Goal: Task Accomplishment & Management: Use online tool/utility

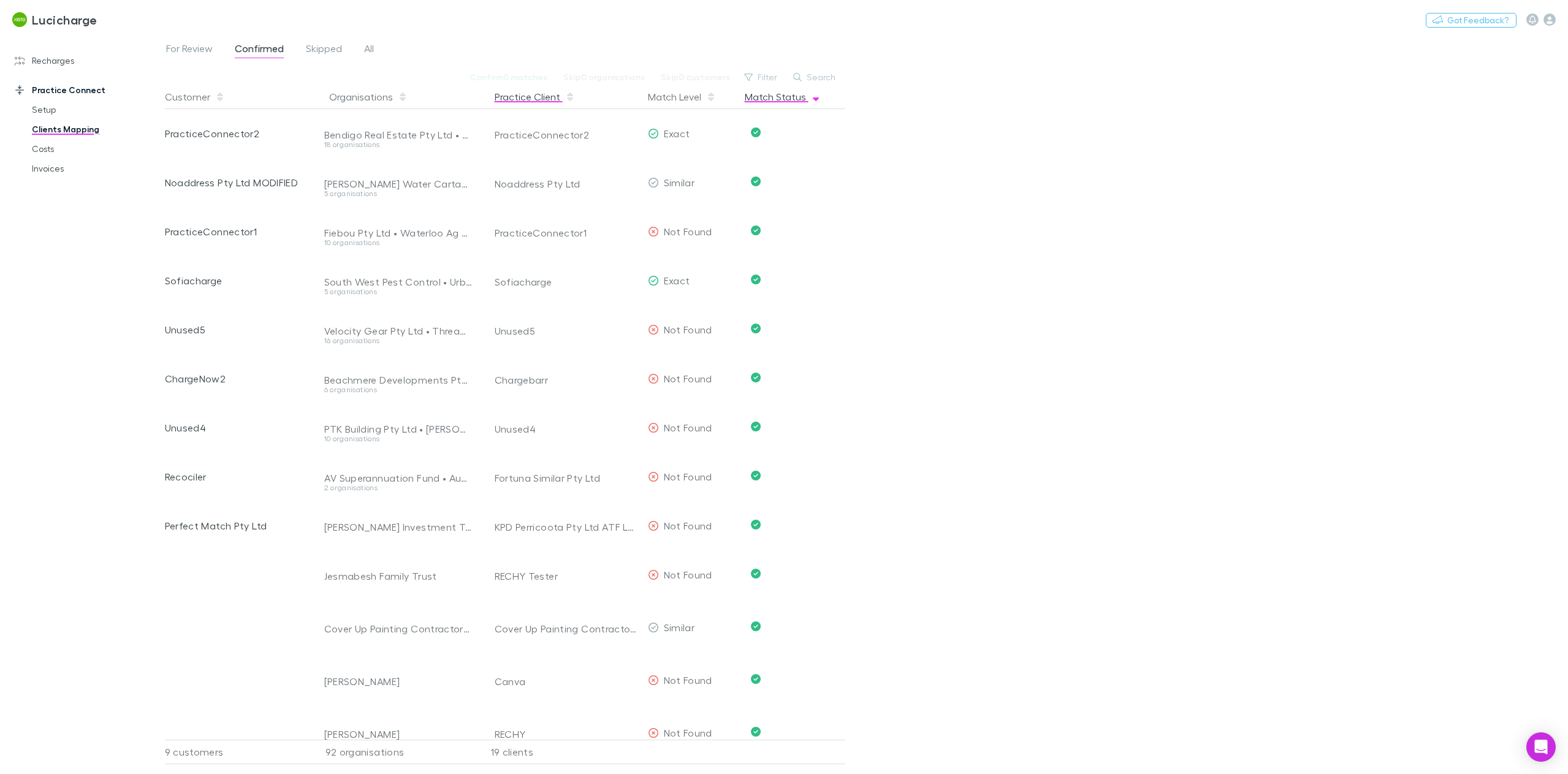
click at [535, 101] on button "Practice Client" at bounding box center [535, 97] width 80 height 24
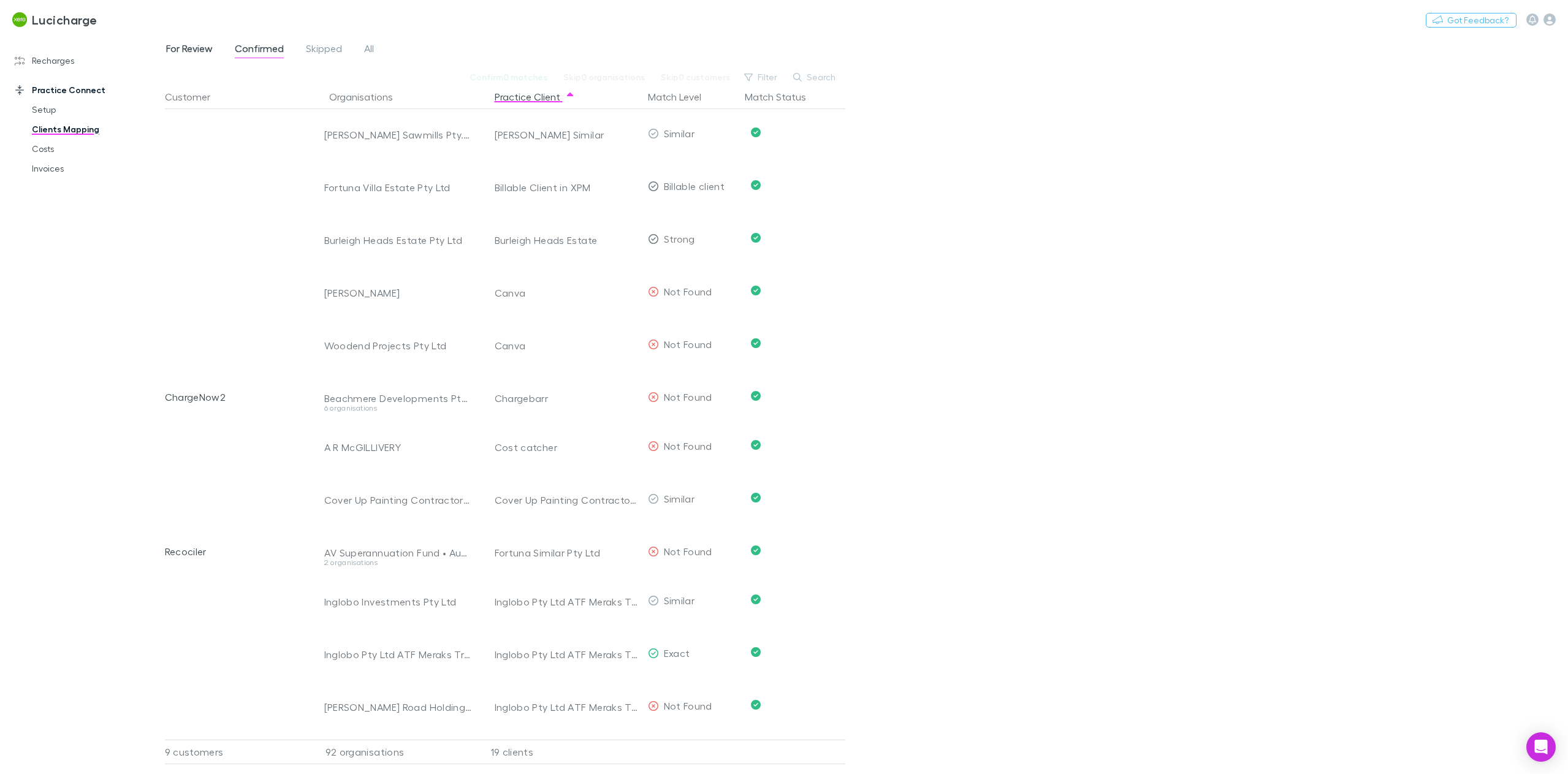
click at [190, 48] on span "For Review" at bounding box center [189, 50] width 46 height 16
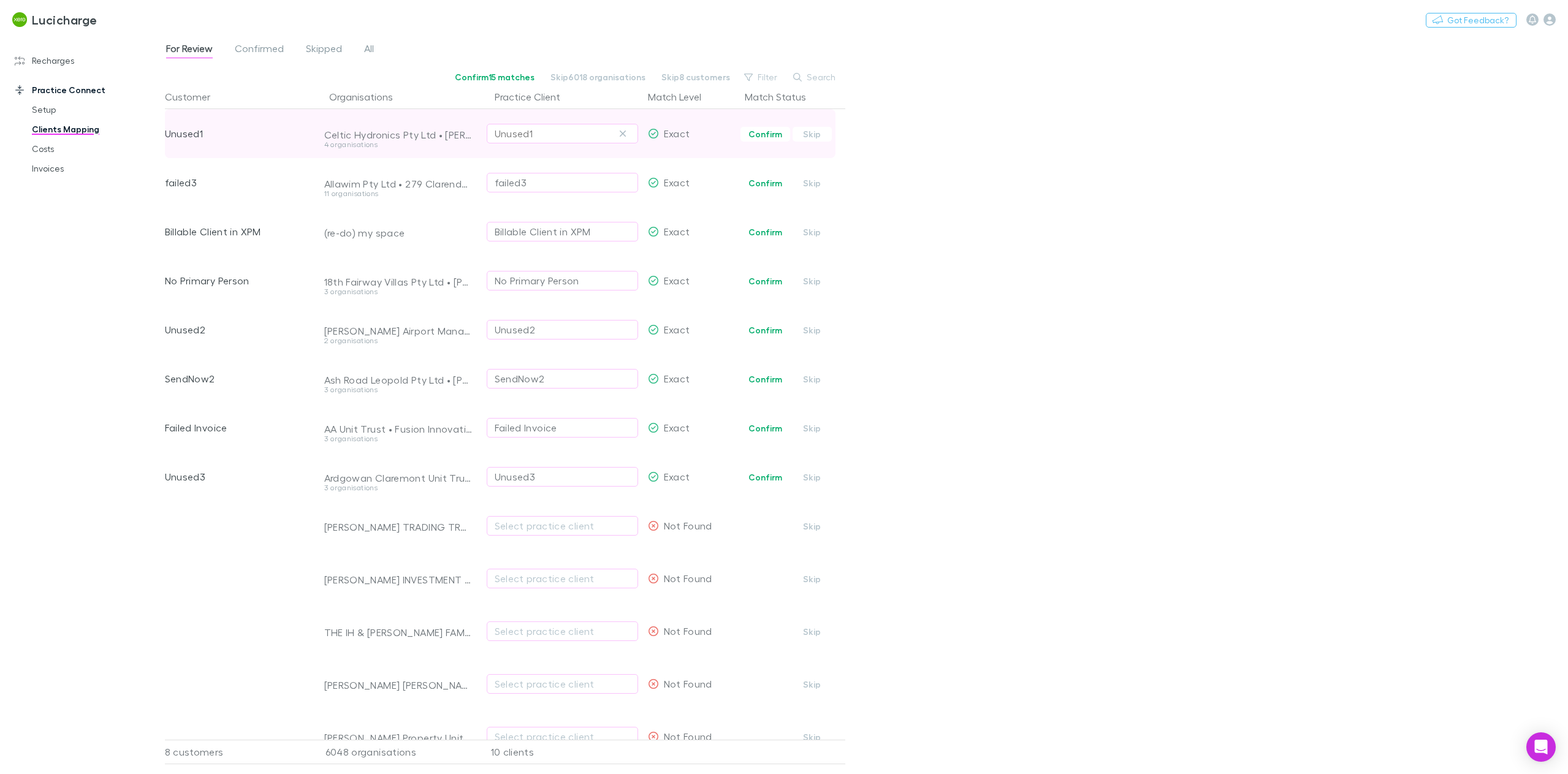
click at [553, 133] on div "Unused1" at bounding box center [562, 134] width 135 height 15
type input "*"
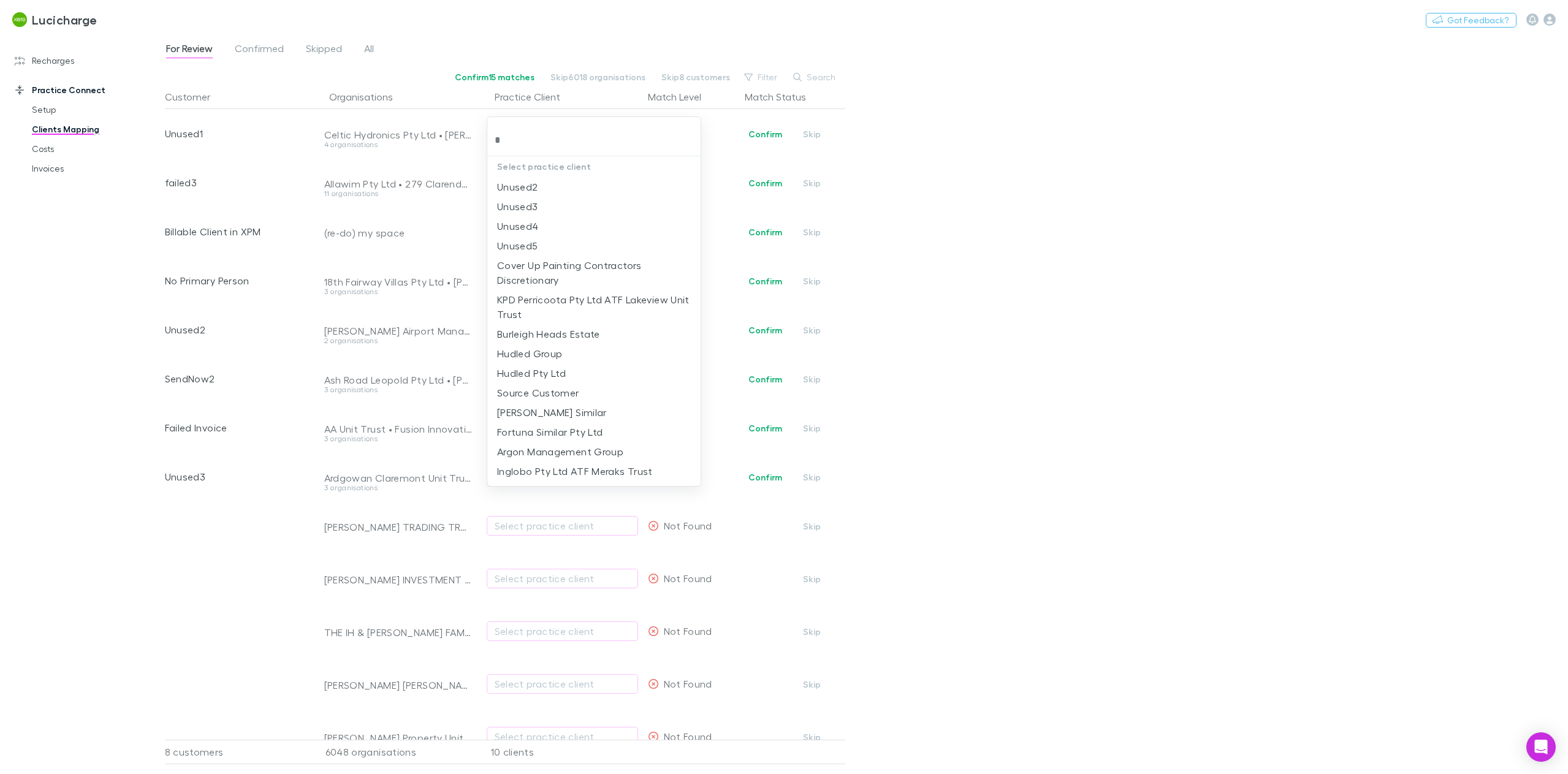
type input "*"
click at [167, 598] on div at bounding box center [784, 387] width 1568 height 774
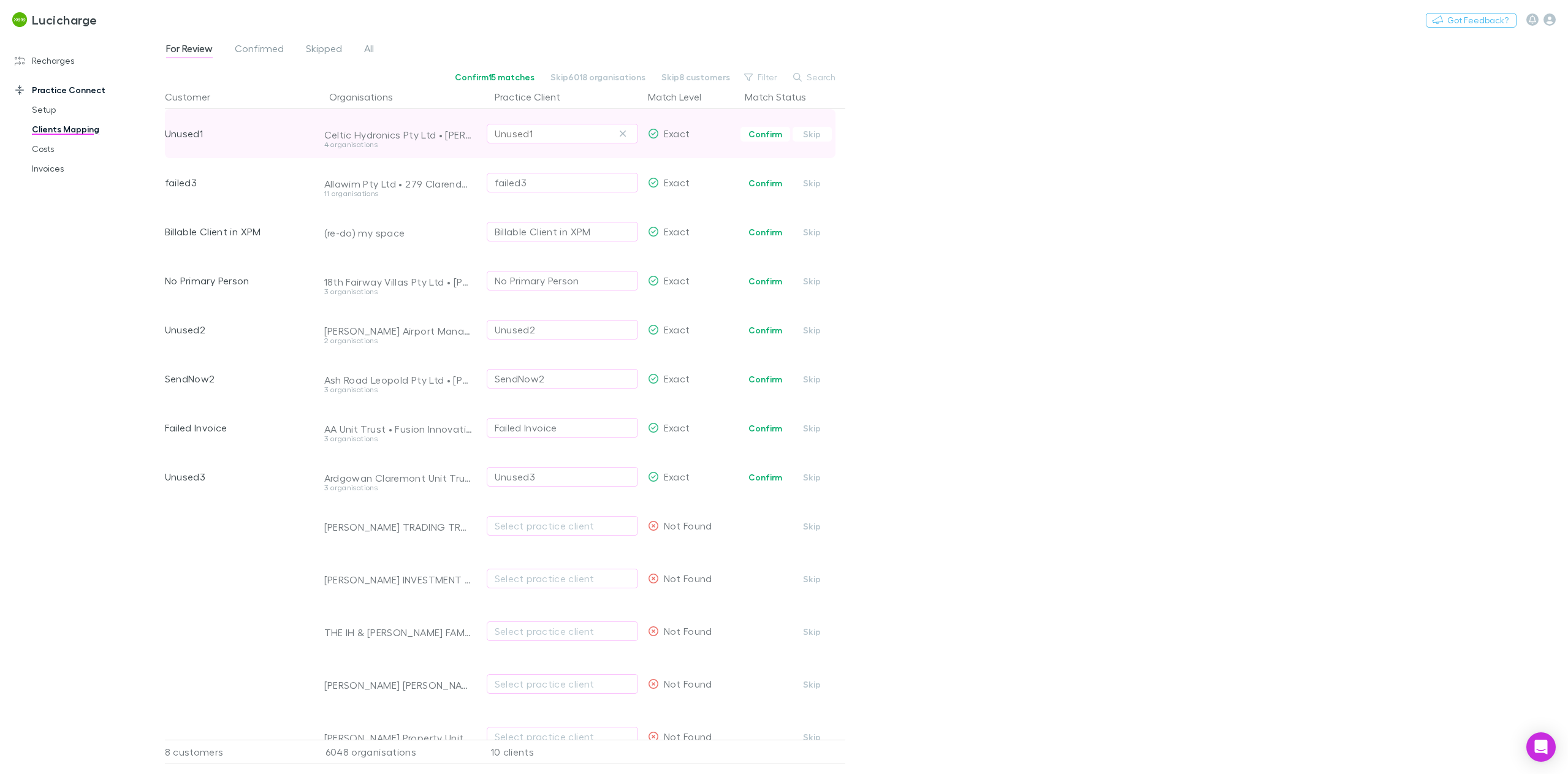
click at [546, 135] on div "Unused1" at bounding box center [562, 134] width 135 height 15
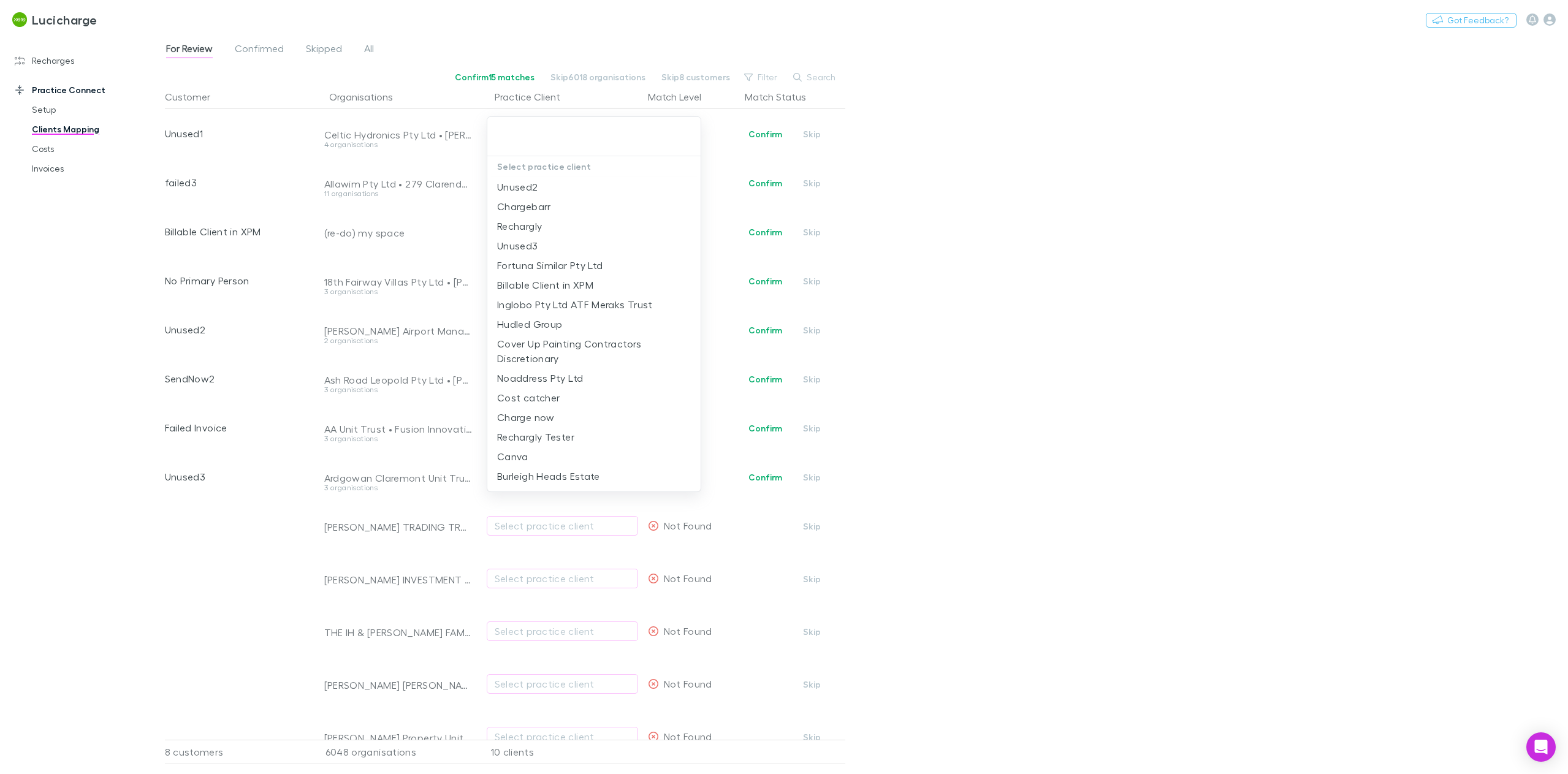
click at [466, 162] on div at bounding box center [784, 387] width 1568 height 774
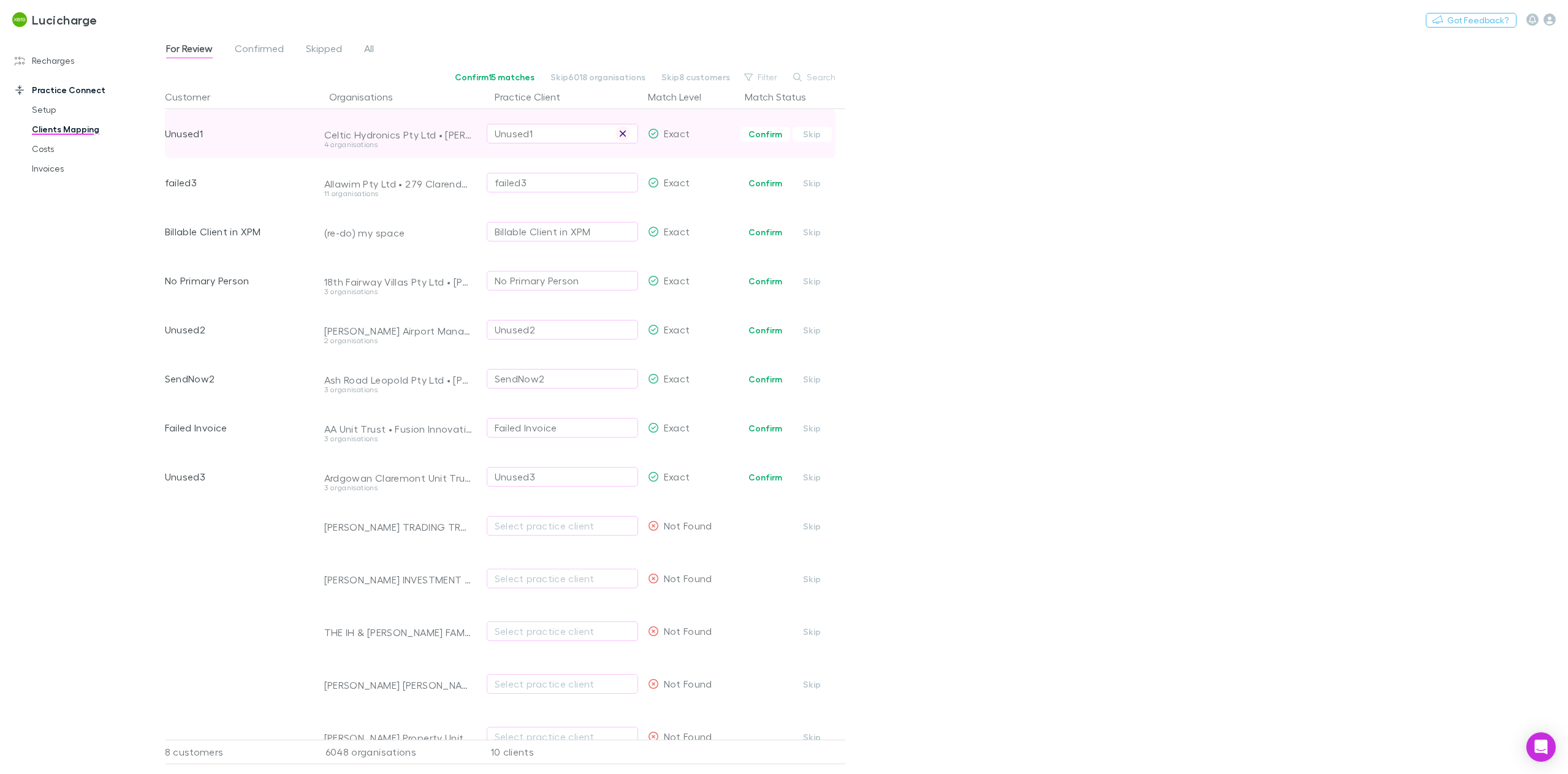
click at [626, 135] on icon "button" at bounding box center [623, 133] width 7 height 10
click at [620, 181] on icon "button" at bounding box center [623, 183] width 7 height 10
click at [556, 130] on div "Select practice client" at bounding box center [562, 134] width 135 height 15
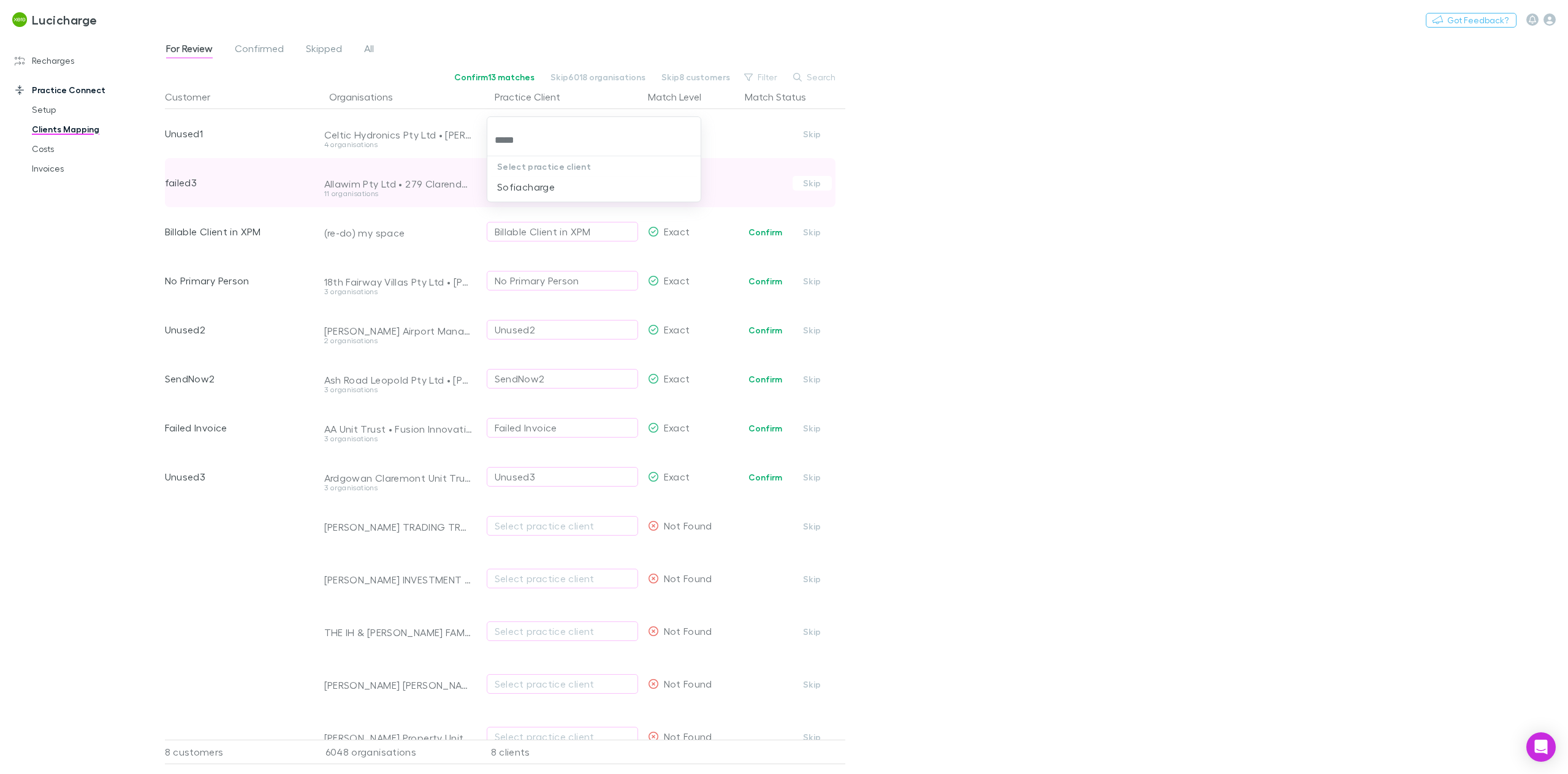
type input "*****"
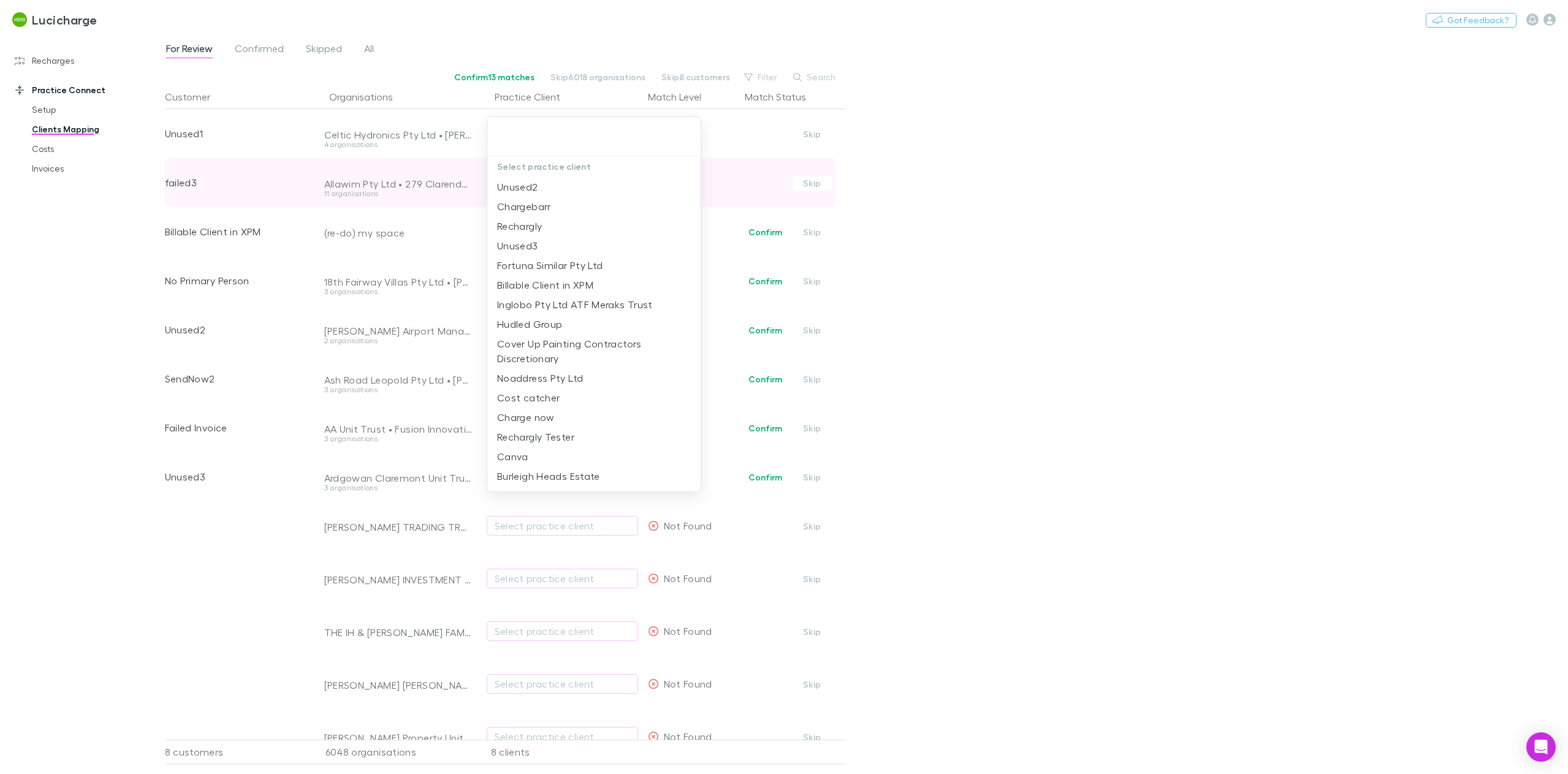
click at [63, 61] on div at bounding box center [784, 387] width 1568 height 774
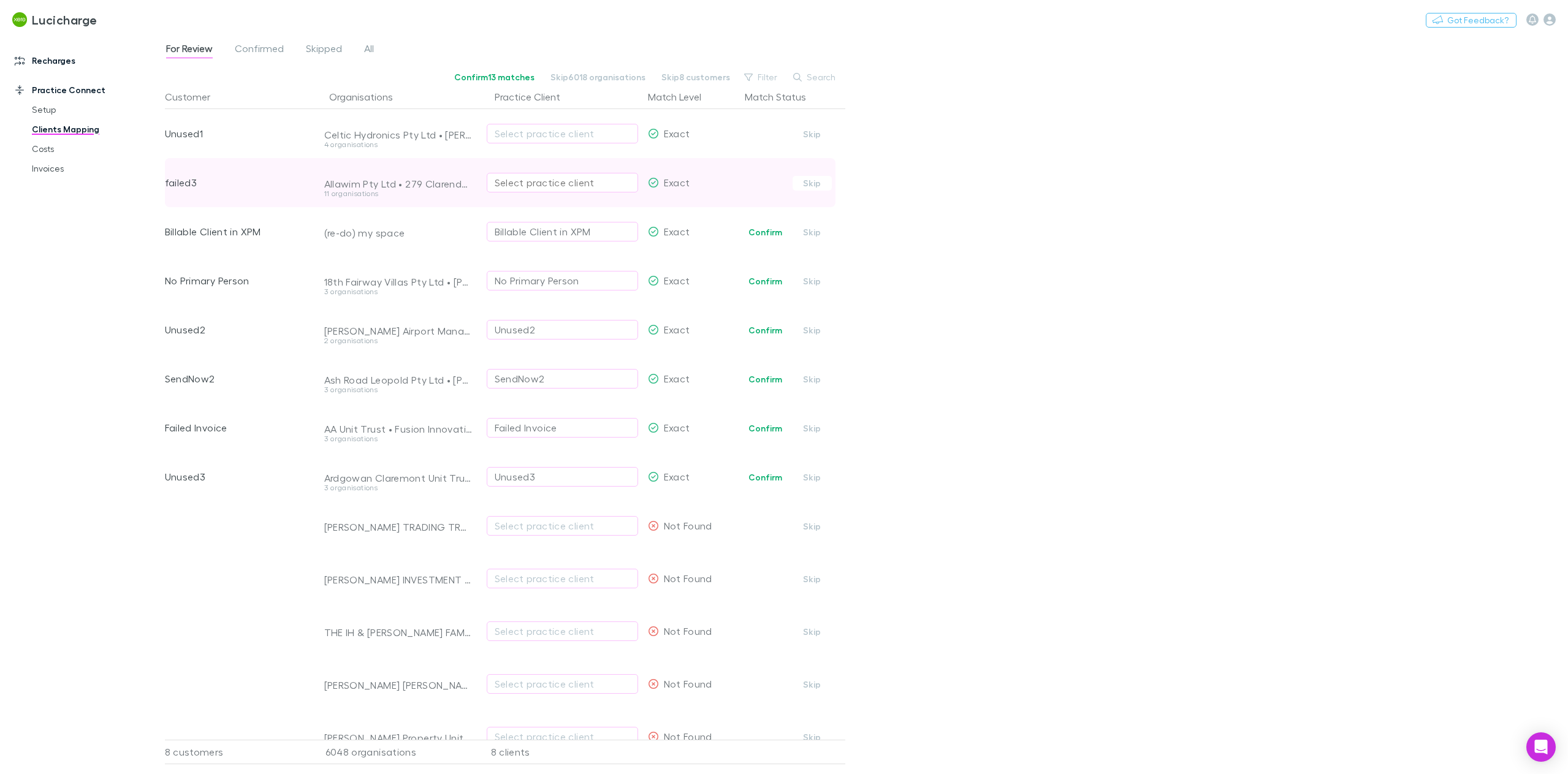
click at [63, 61] on link "Recharges" at bounding box center [87, 60] width 169 height 19
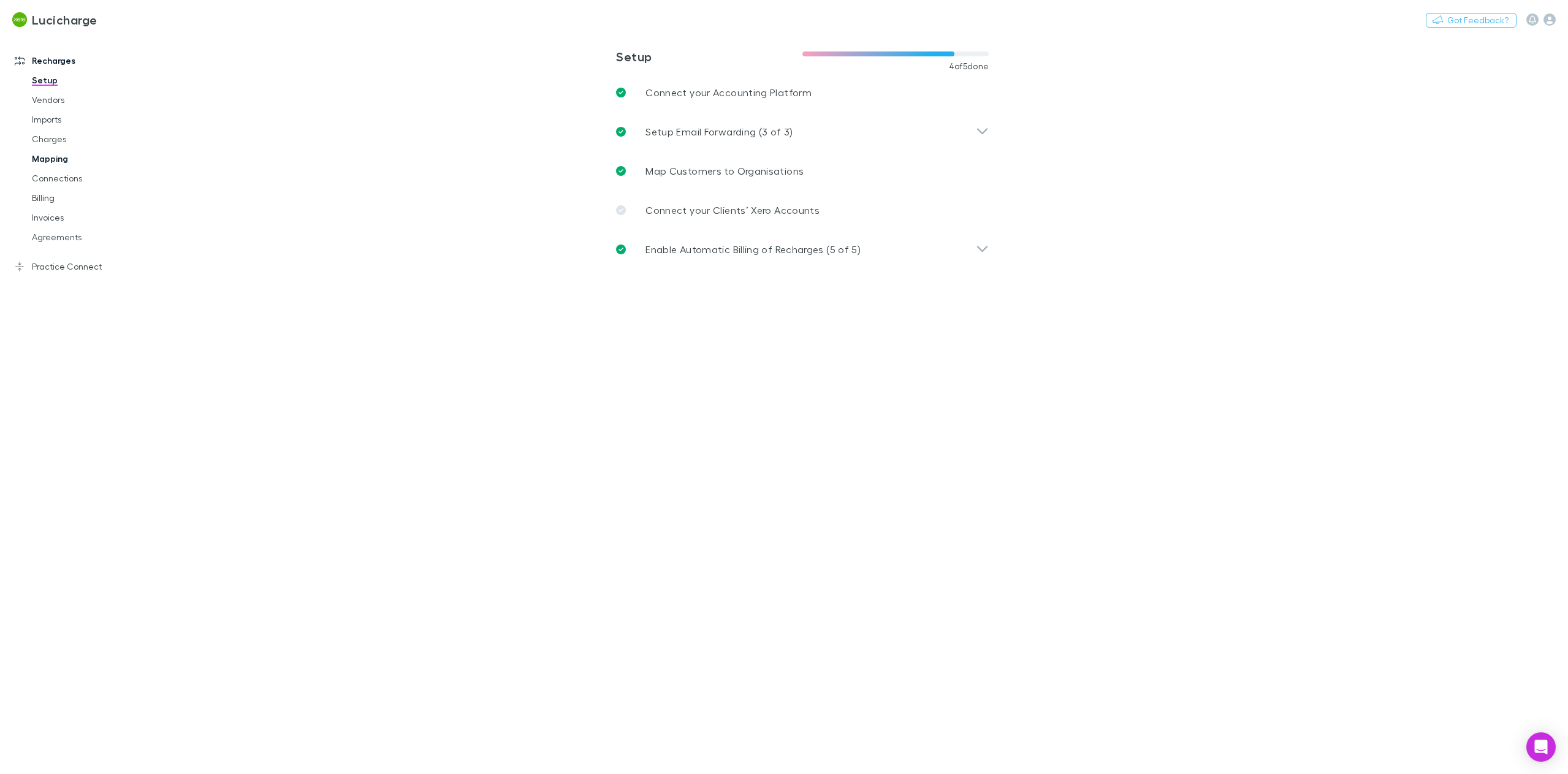
click at [63, 161] on link "Mapping" at bounding box center [95, 159] width 152 height 19
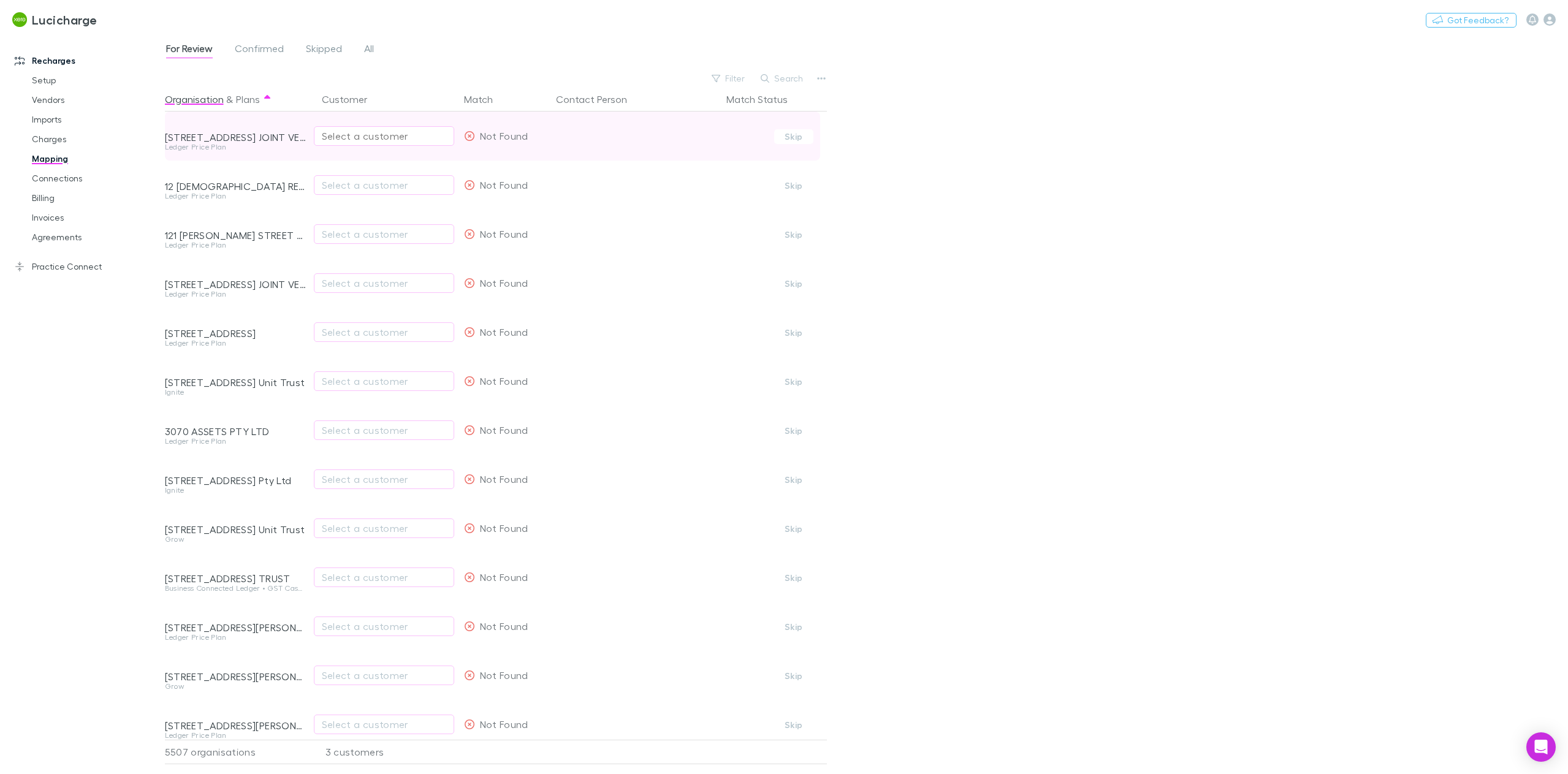
click at [397, 135] on div "Select a customer" at bounding box center [383, 135] width 124 height 15
type input "*"
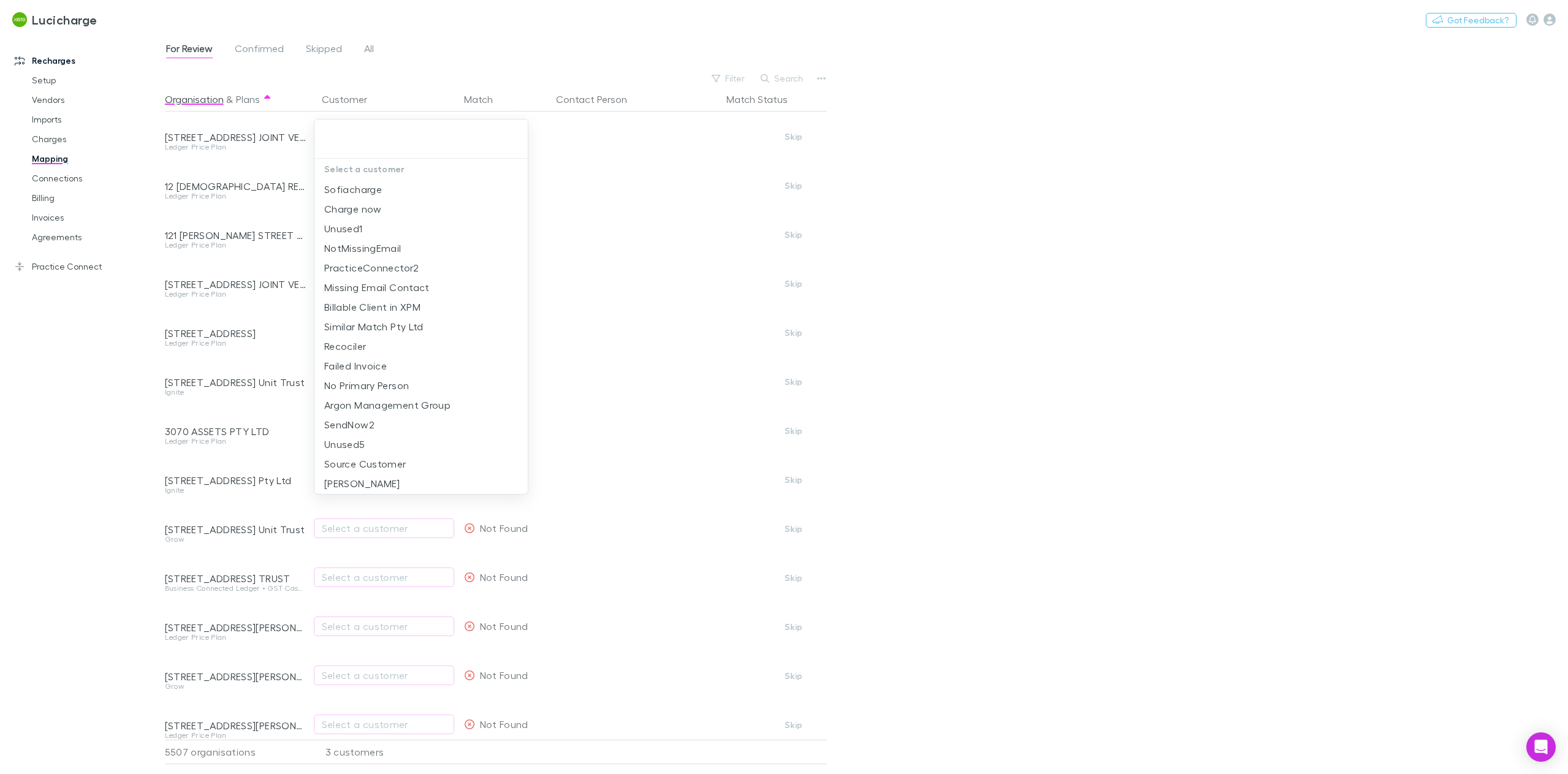
click at [101, 367] on div at bounding box center [784, 387] width 1568 height 774
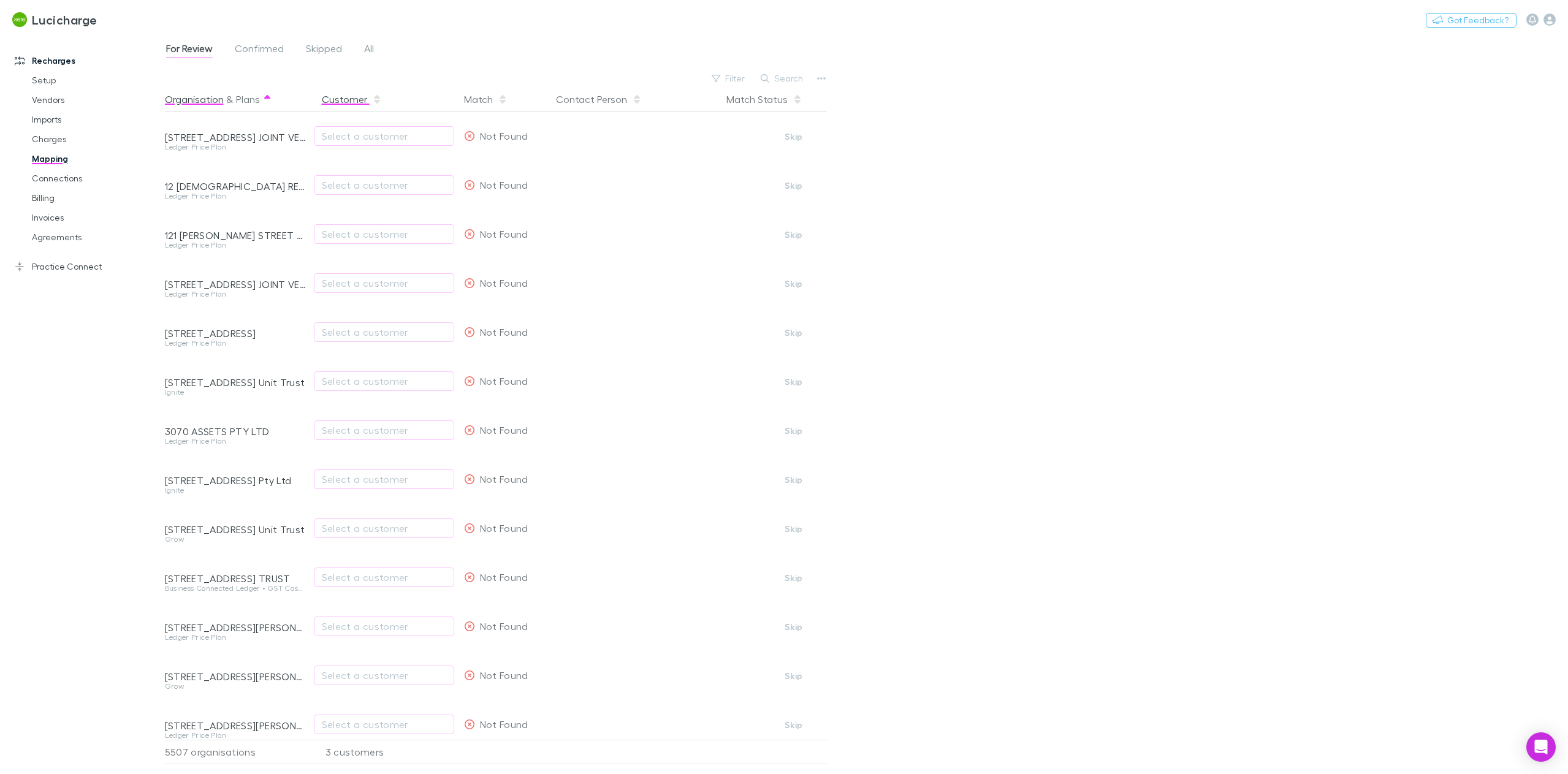
click at [365, 102] on button "Customer" at bounding box center [351, 100] width 60 height 24
click at [459, 94] on div "Match" at bounding box center [505, 100] width 92 height 24
click at [484, 104] on div "Match" at bounding box center [486, 100] width 44 height 24
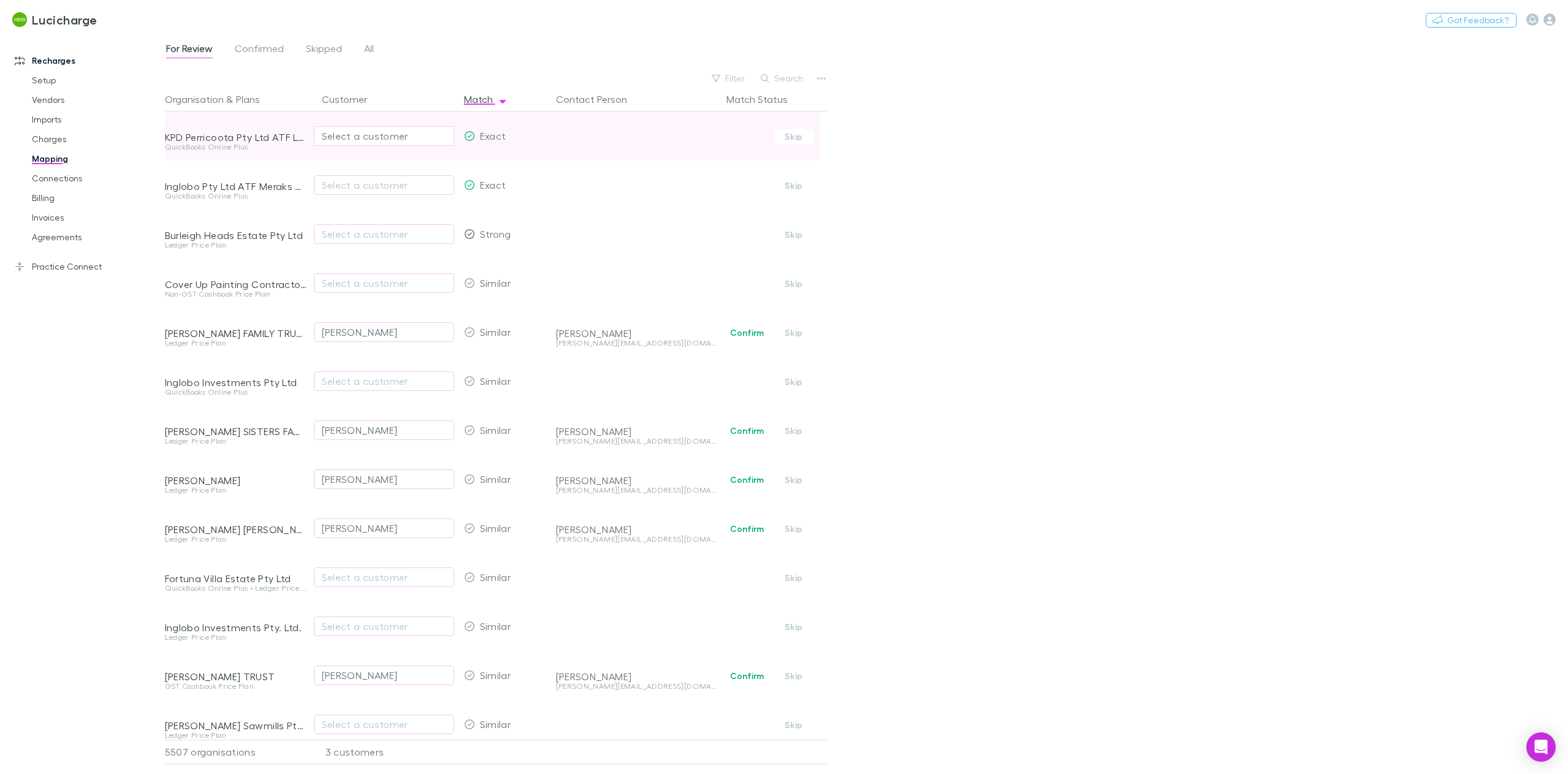
click at [404, 135] on div "Select a customer" at bounding box center [383, 135] width 124 height 15
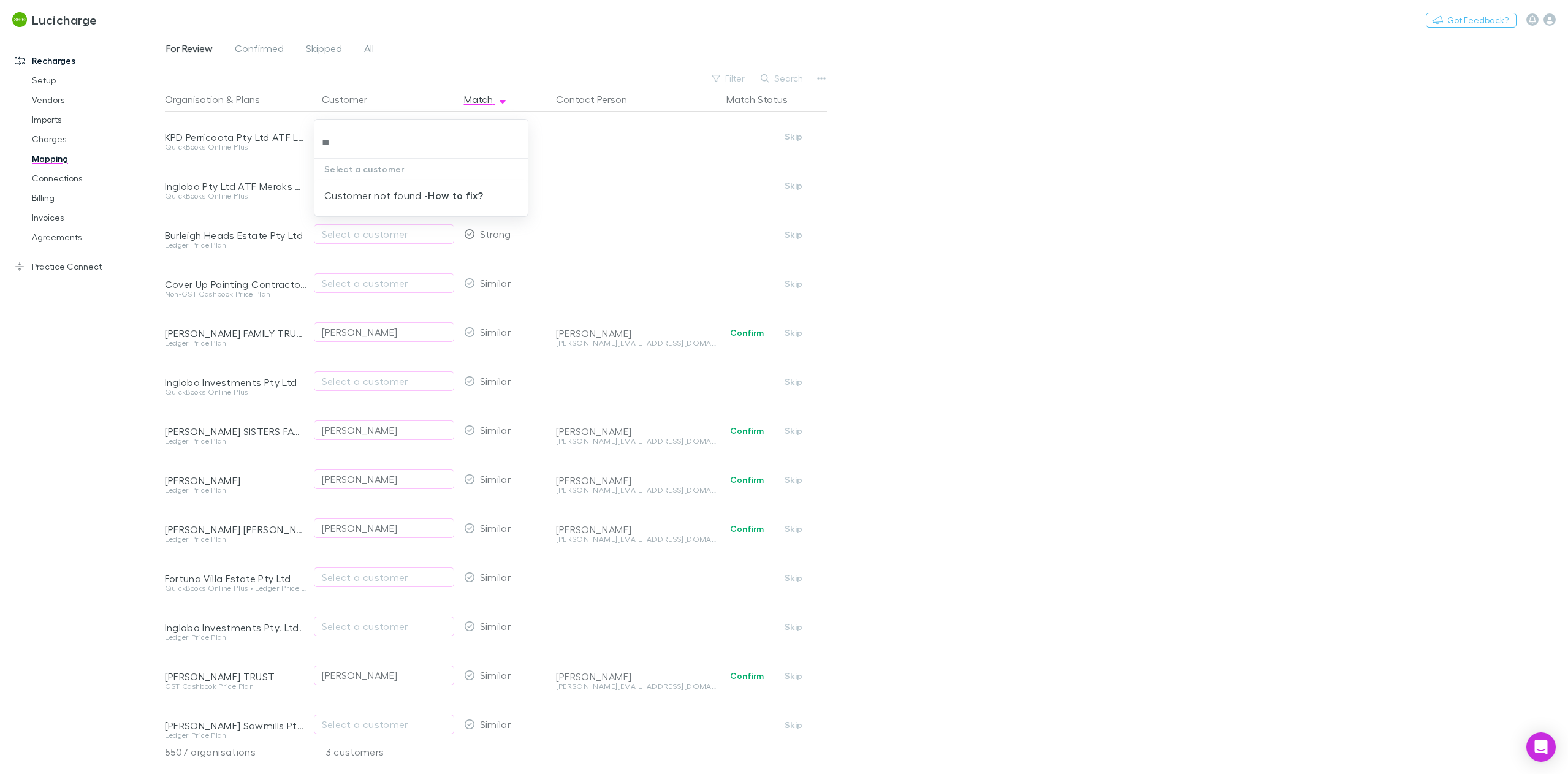
type input "*"
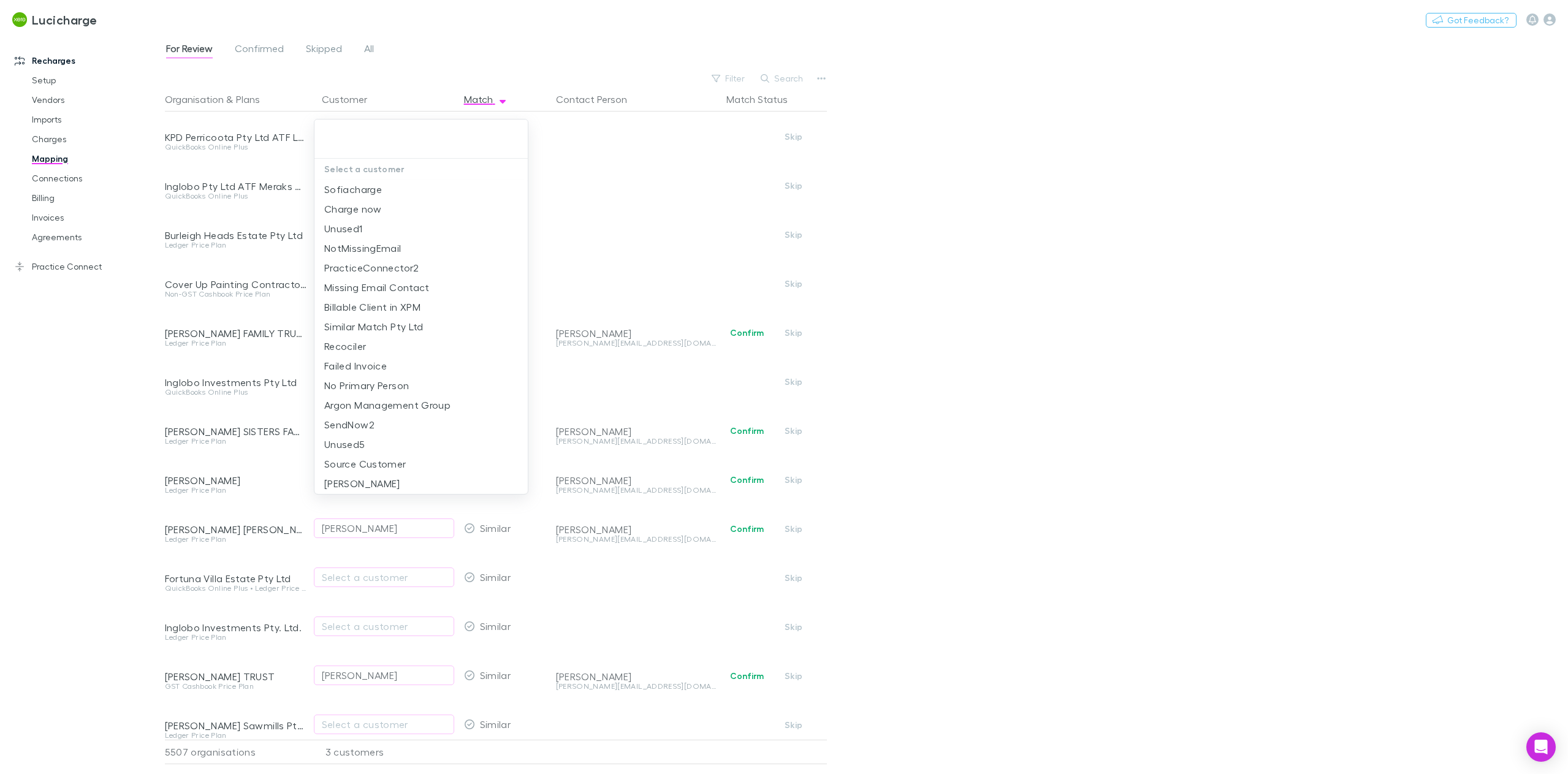
click at [667, 140] on div at bounding box center [784, 387] width 1568 height 774
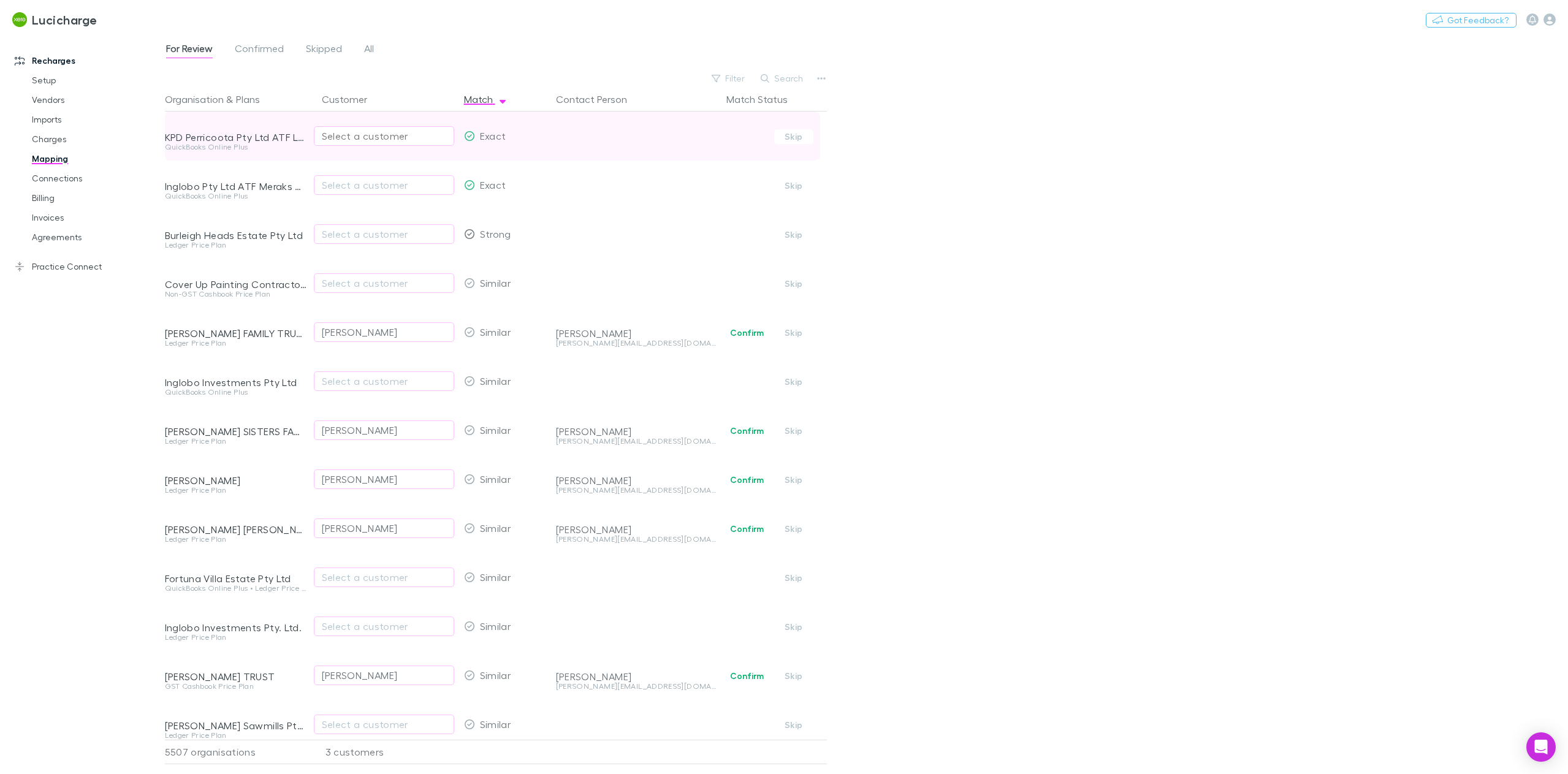
click at [332, 135] on div "Select a customer" at bounding box center [383, 135] width 124 height 15
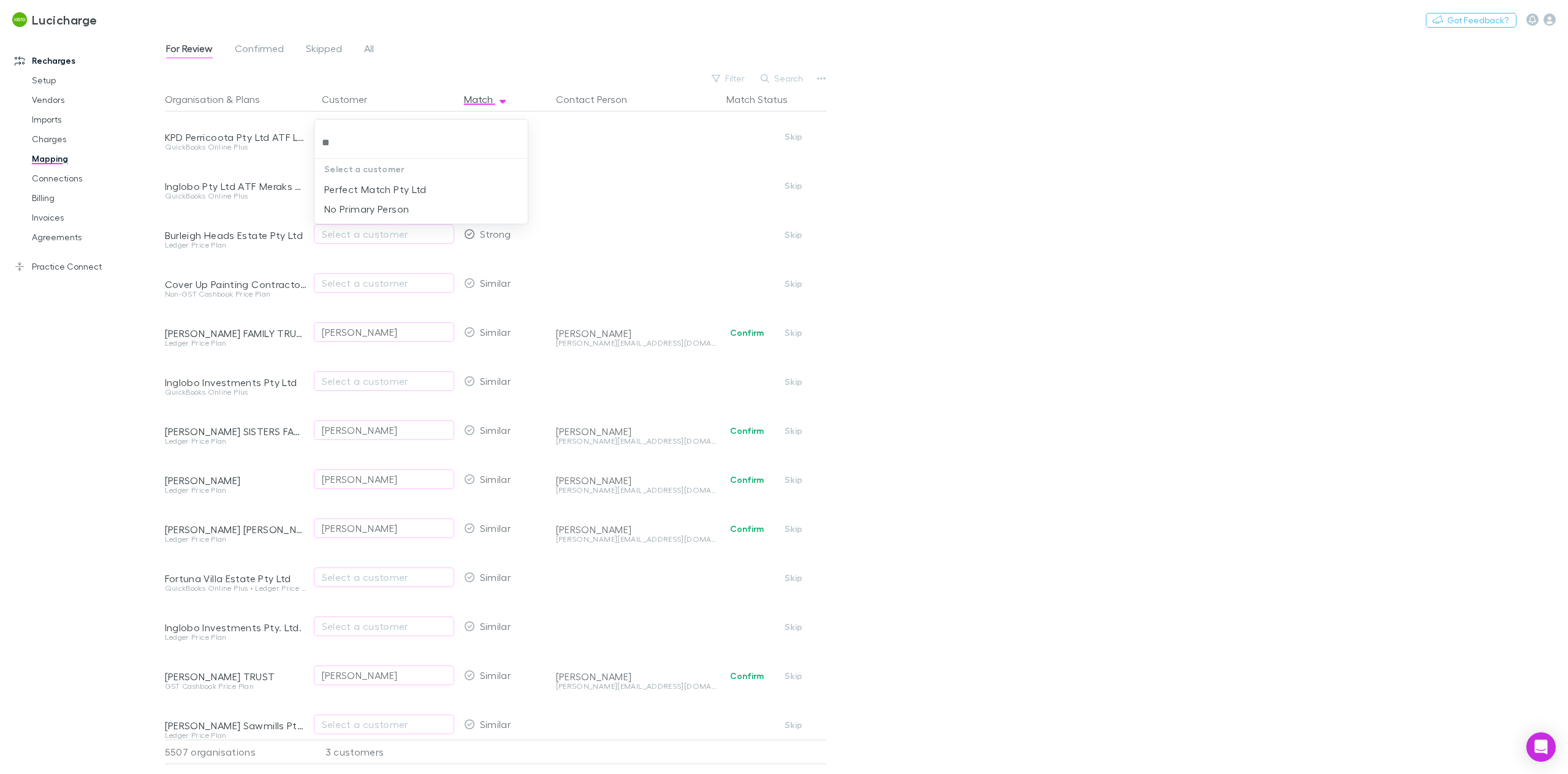
type input "*"
type input "*****"
click at [399, 185] on li "Barry" at bounding box center [421, 190] width 213 height 19
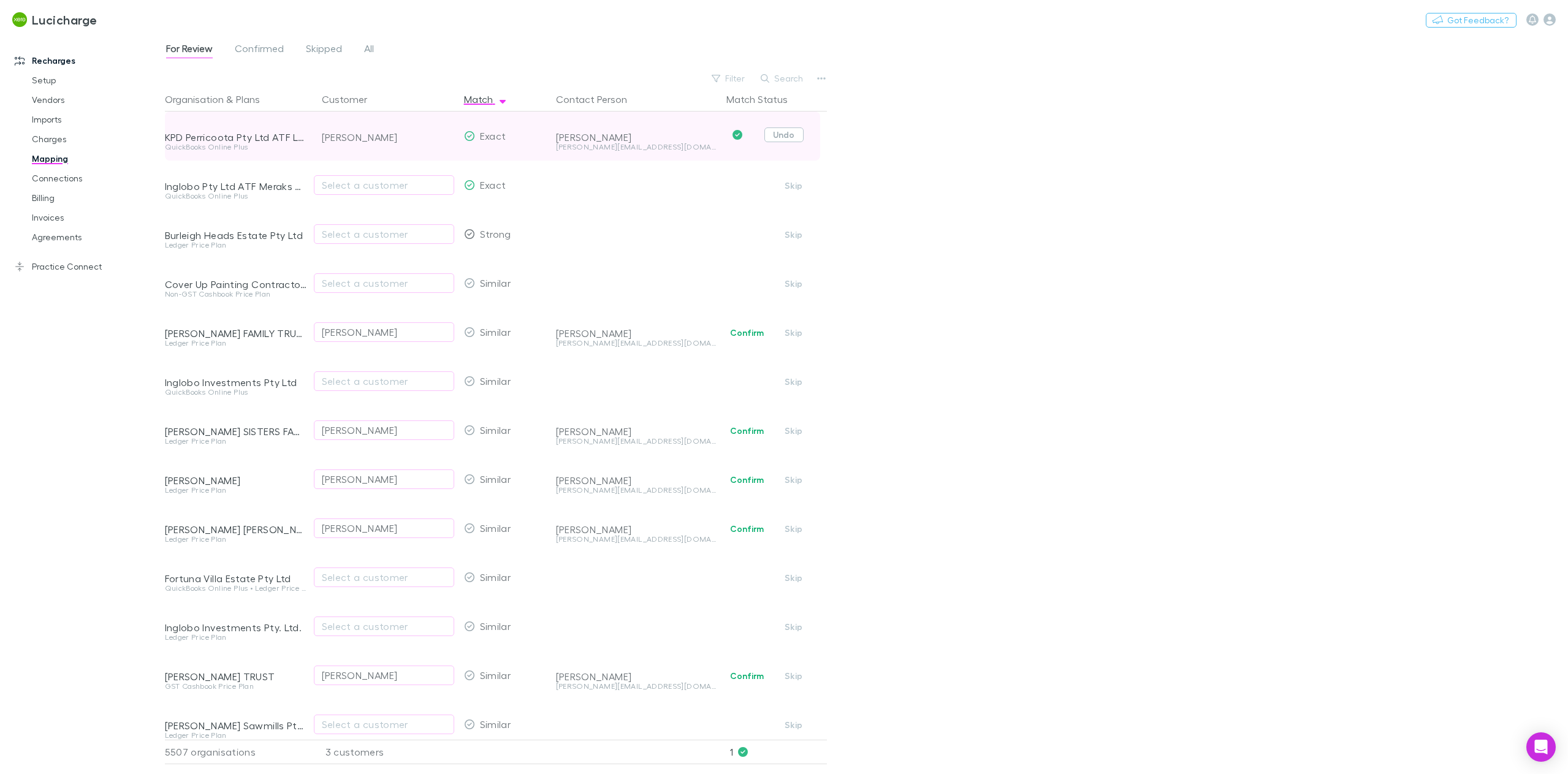
click at [792, 135] on button "Undo" at bounding box center [784, 135] width 39 height 15
click at [33, 266] on link "Practice Connect" at bounding box center [87, 266] width 169 height 19
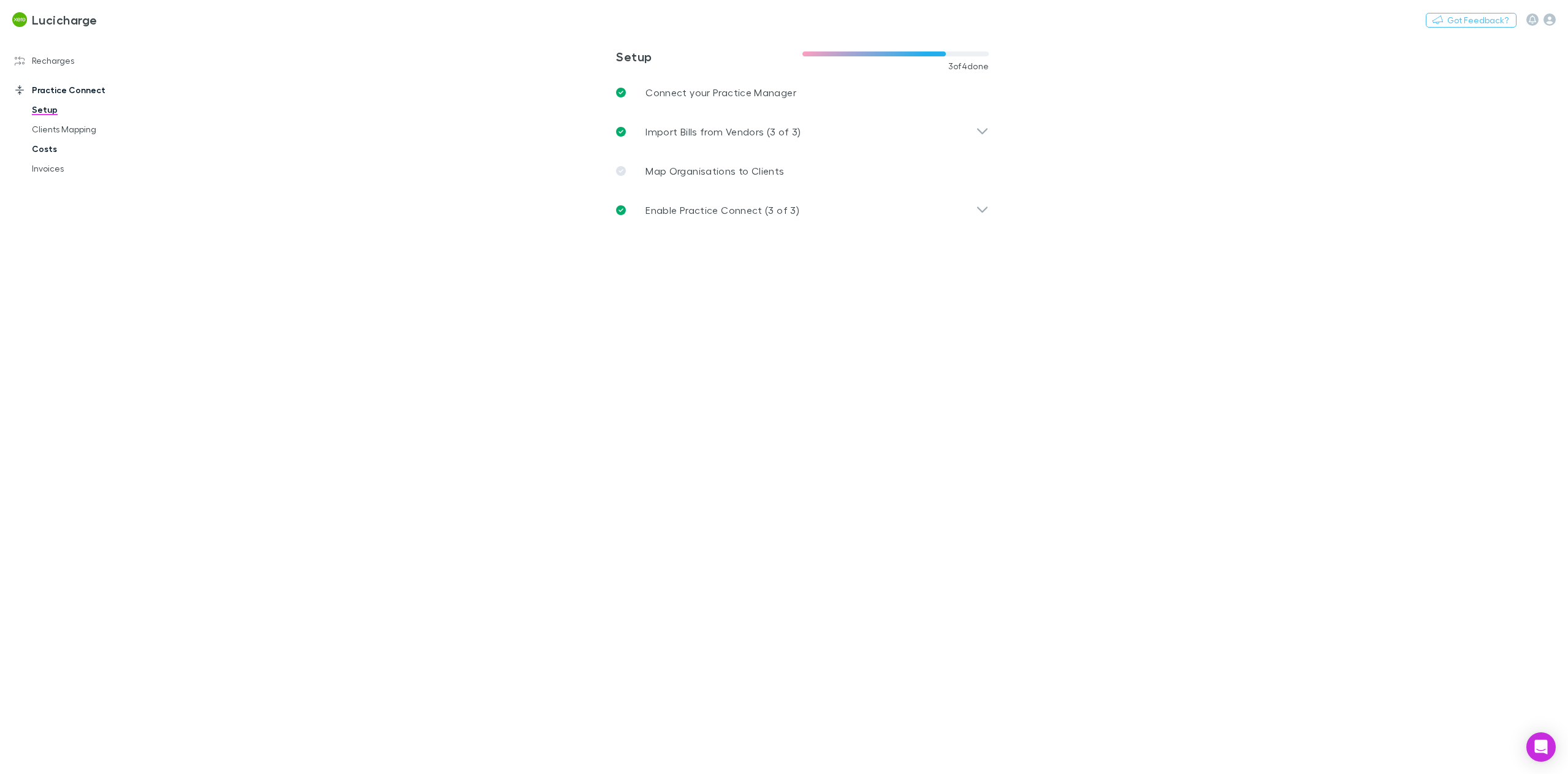
click at [57, 155] on link "Costs" at bounding box center [95, 149] width 152 height 19
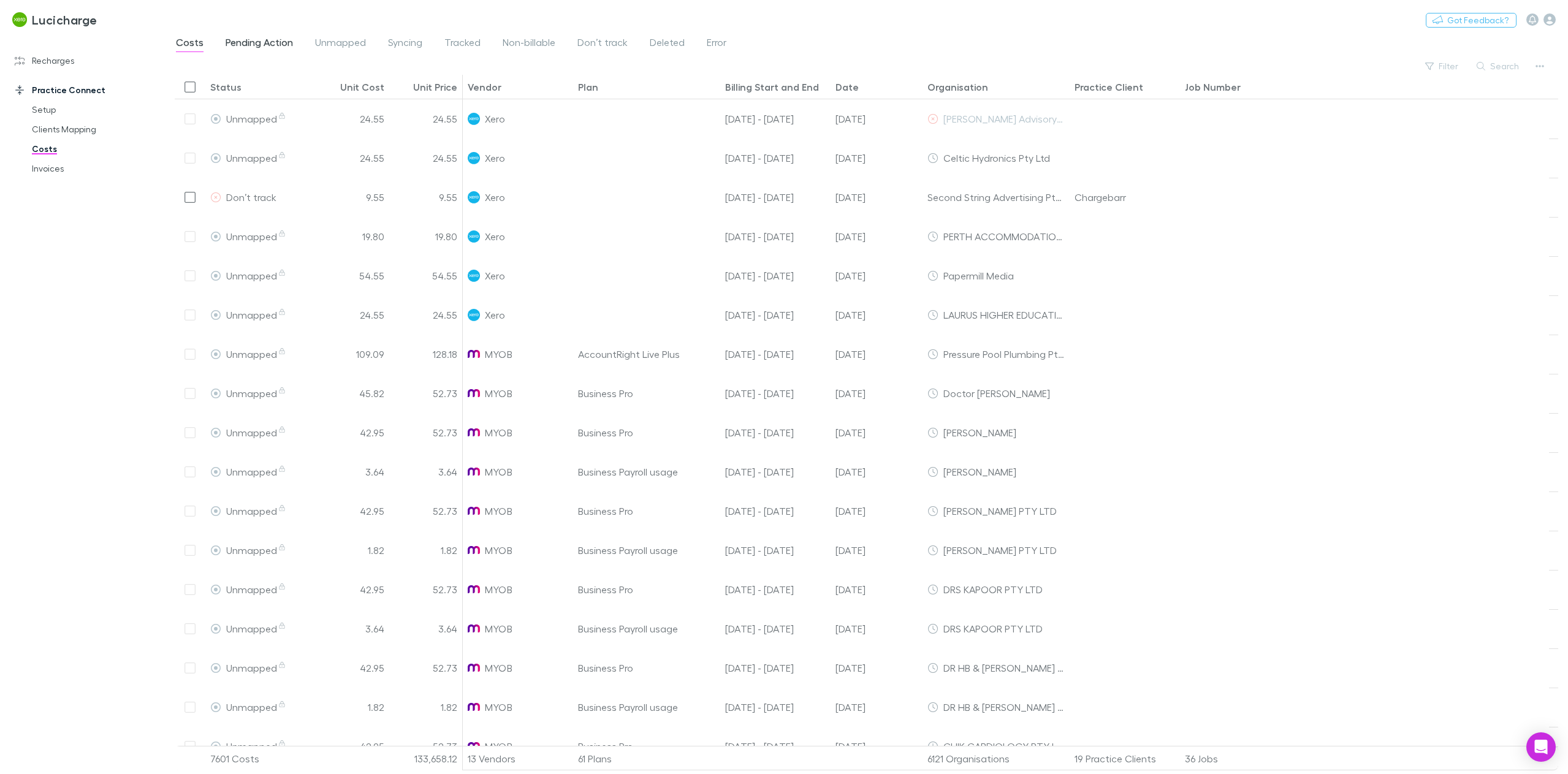
click at [259, 50] on span "Pending Action" at bounding box center [259, 44] width 67 height 16
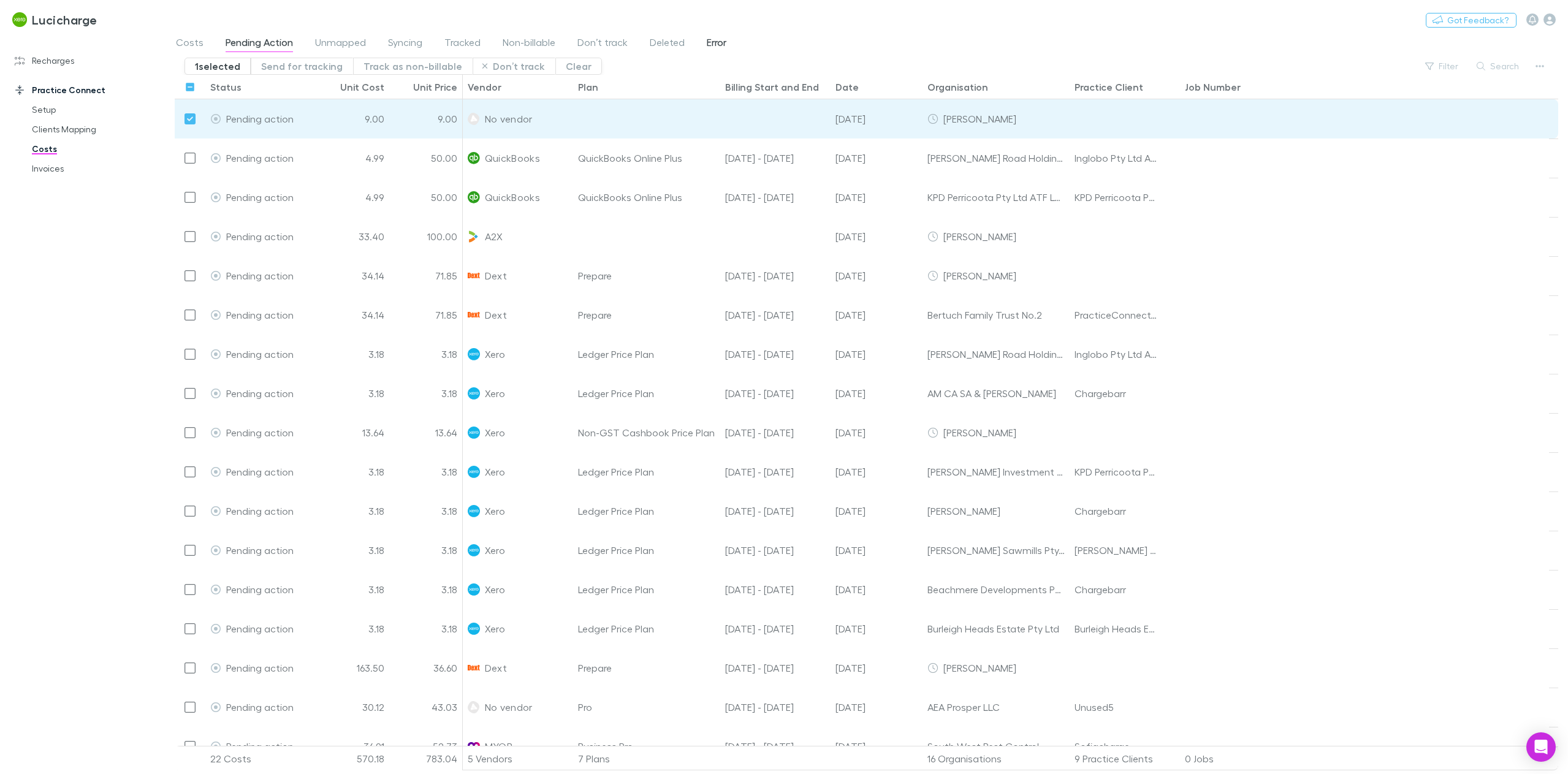
click at [707, 43] on span "Error" at bounding box center [716, 44] width 19 height 16
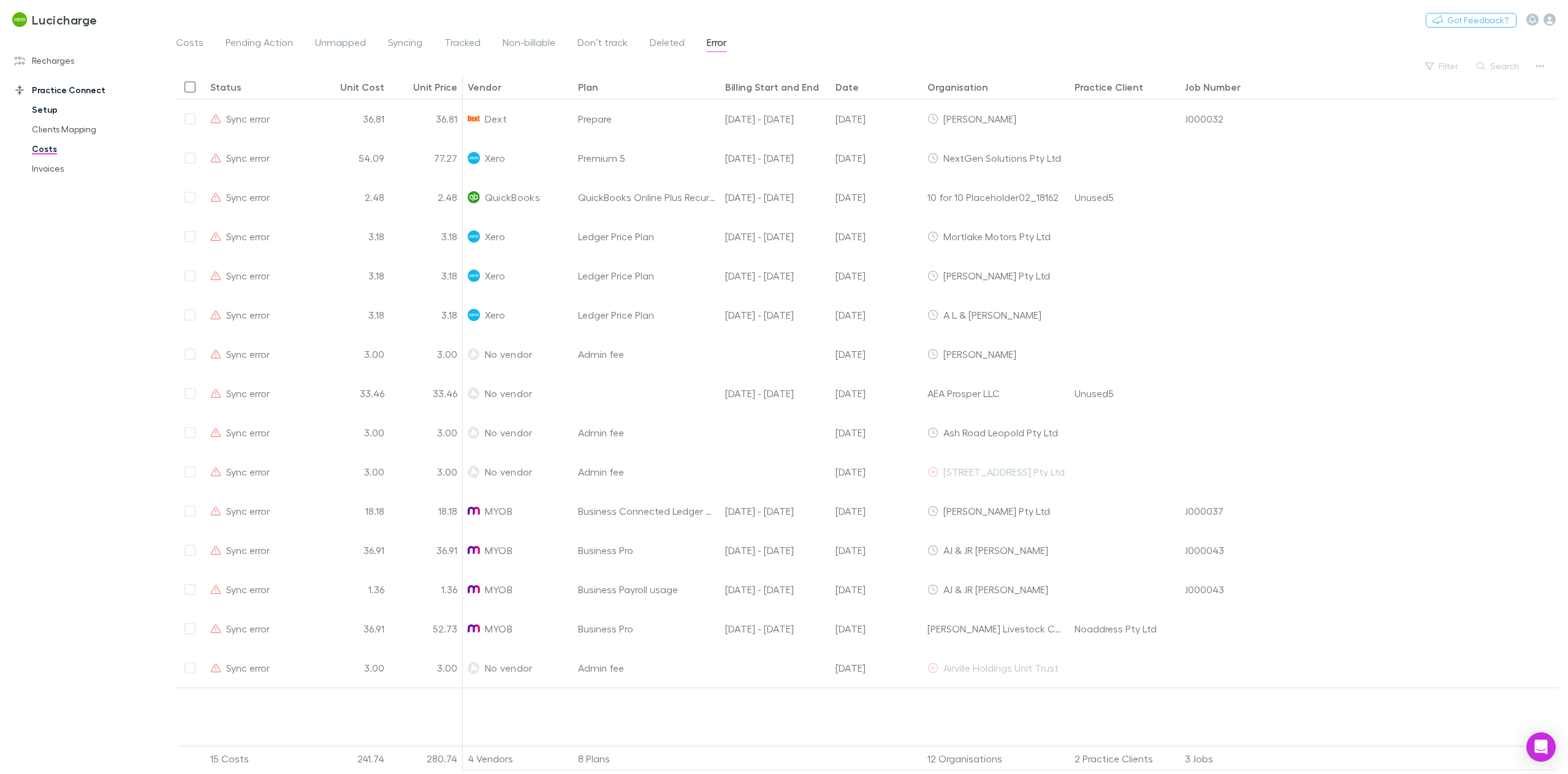
click at [52, 107] on link "Setup" at bounding box center [95, 109] width 152 height 19
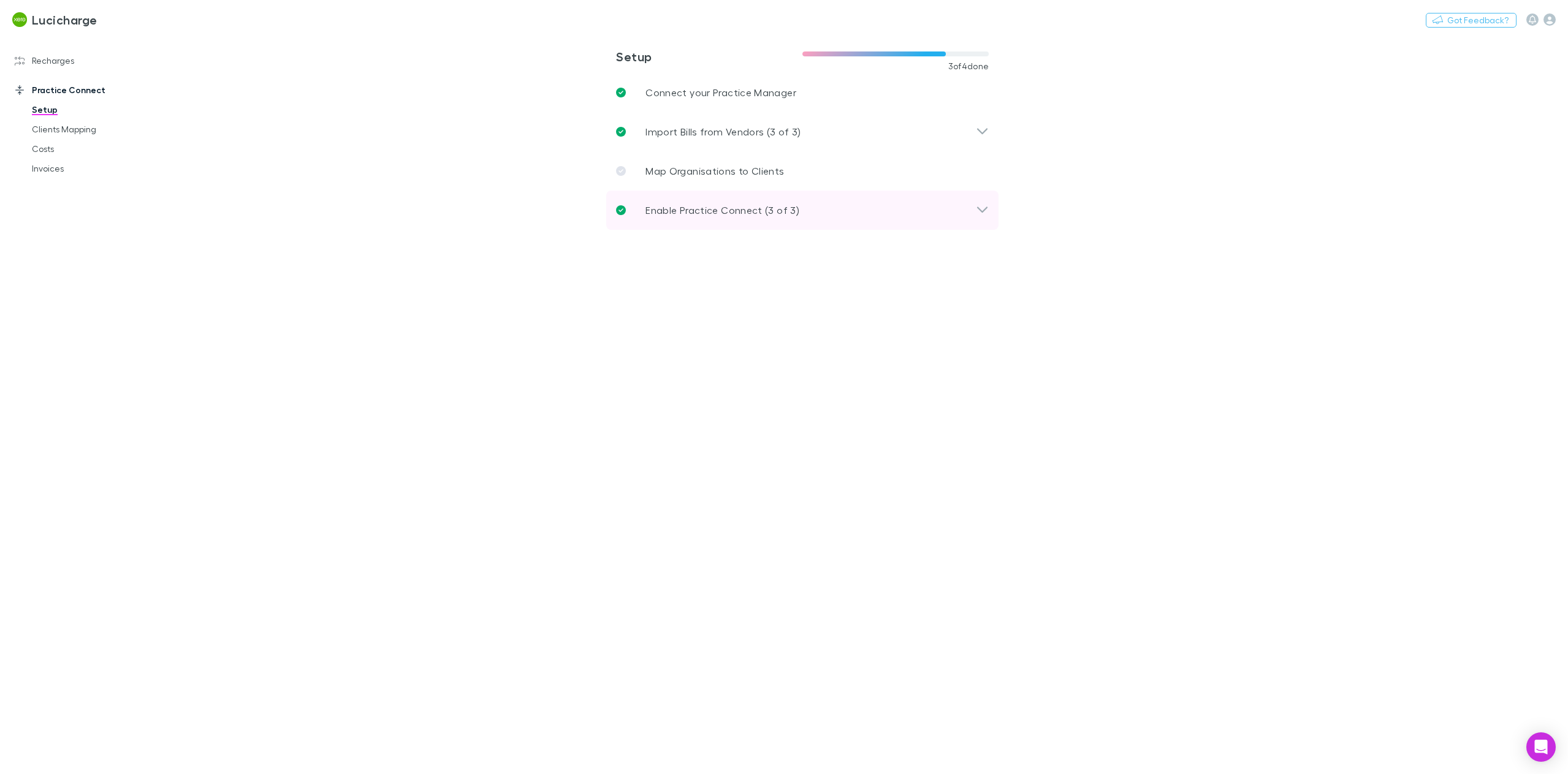
click at [701, 215] on p "Enable Practice Connect (3 of 3)" at bounding box center [722, 210] width 154 height 15
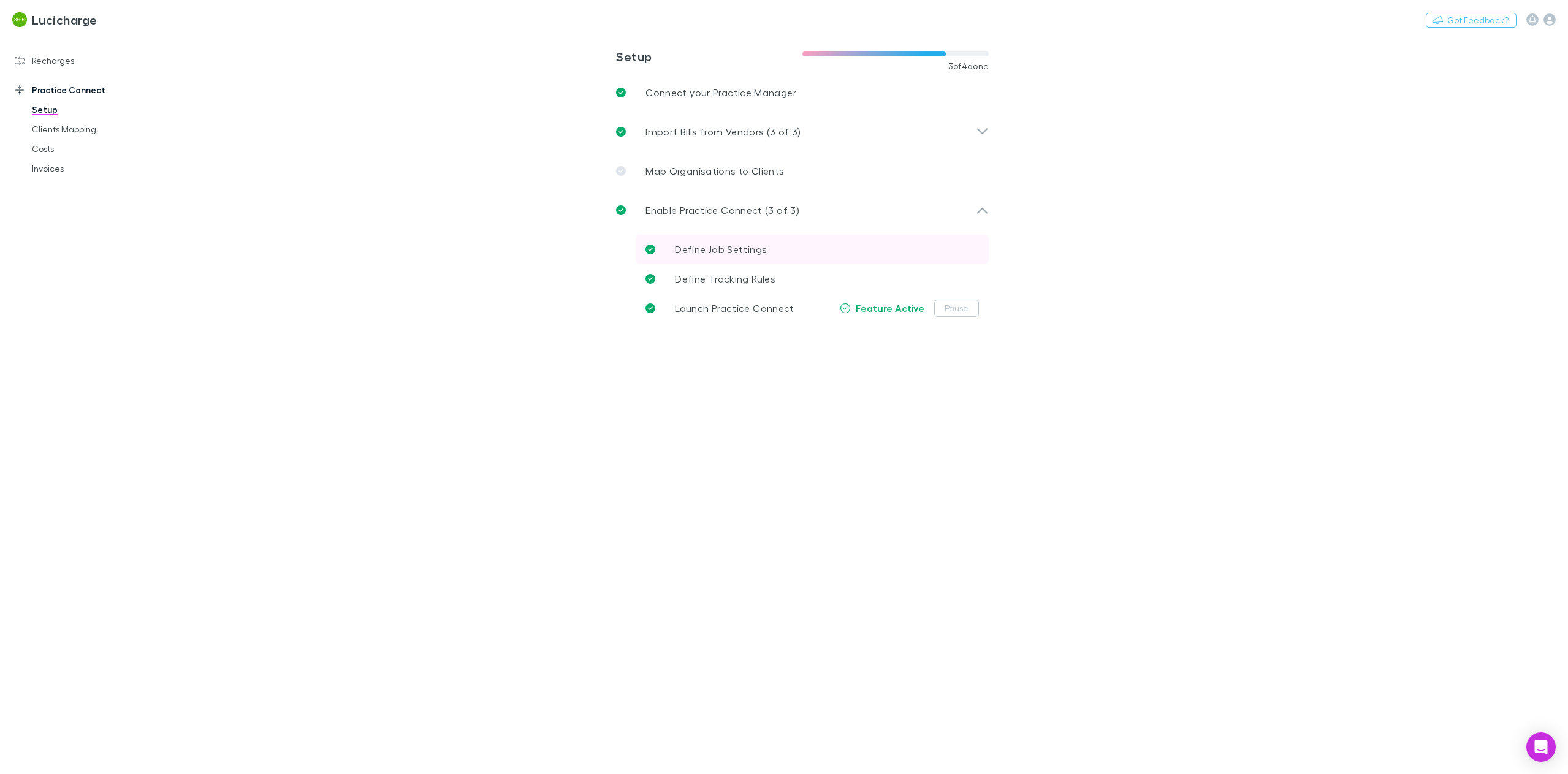
click at [719, 254] on span "Define Job Settings" at bounding box center [721, 249] width 92 height 11
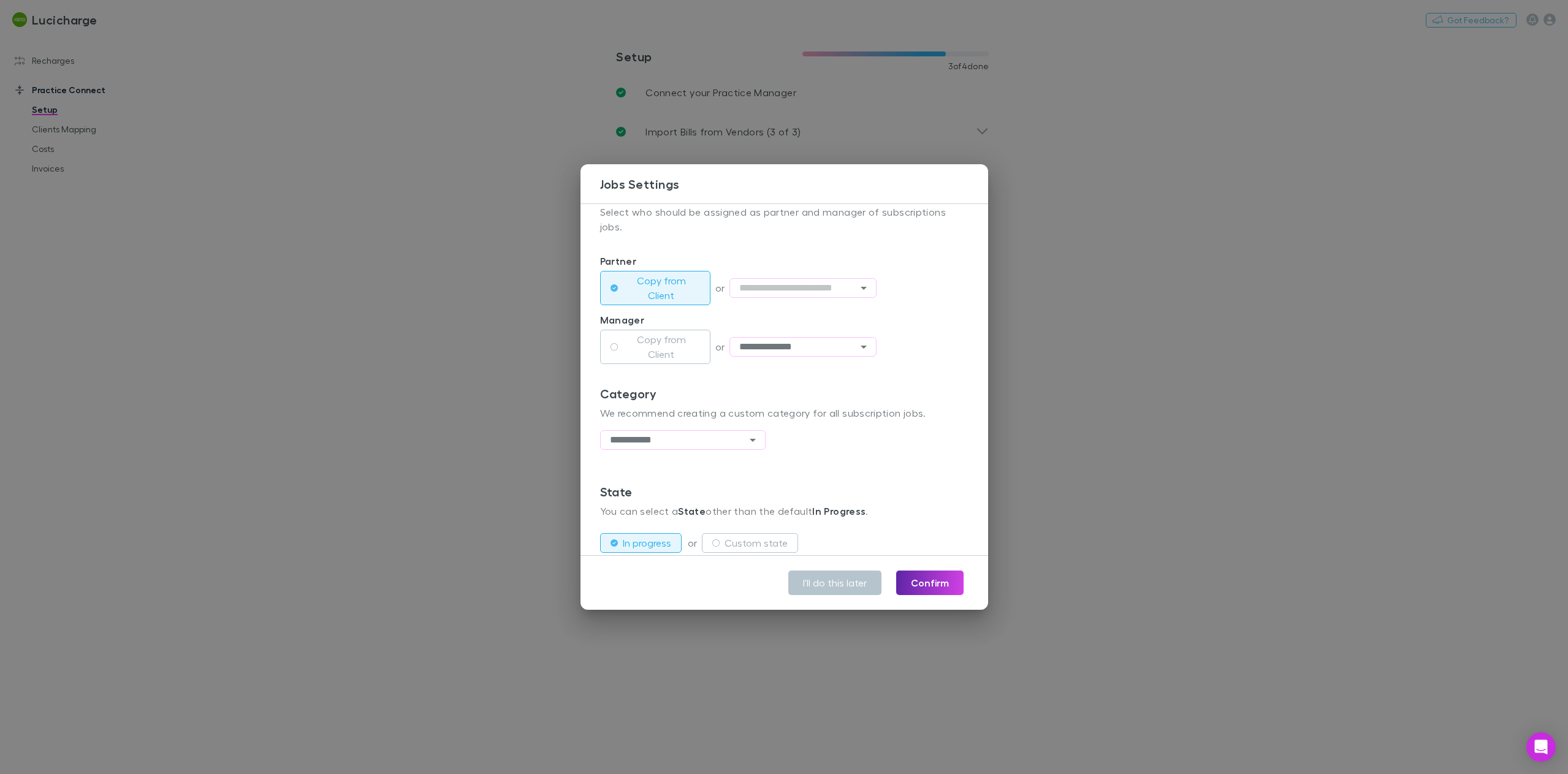
scroll to position [245, 0]
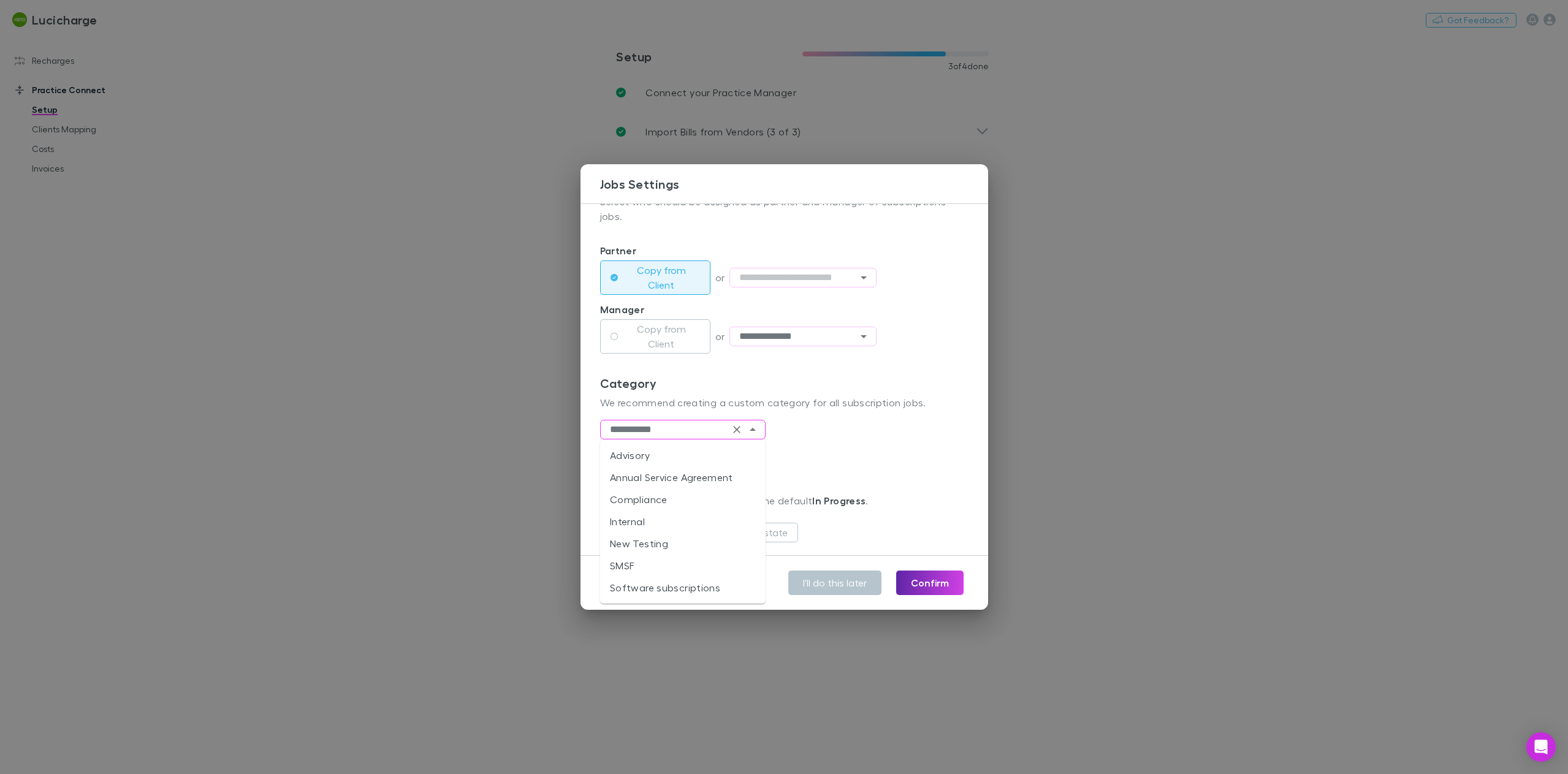
click at [698, 439] on input "**********" at bounding box center [663, 430] width 126 height 19
click at [883, 447] on div "**********" at bounding box center [784, 425] width 369 height 98
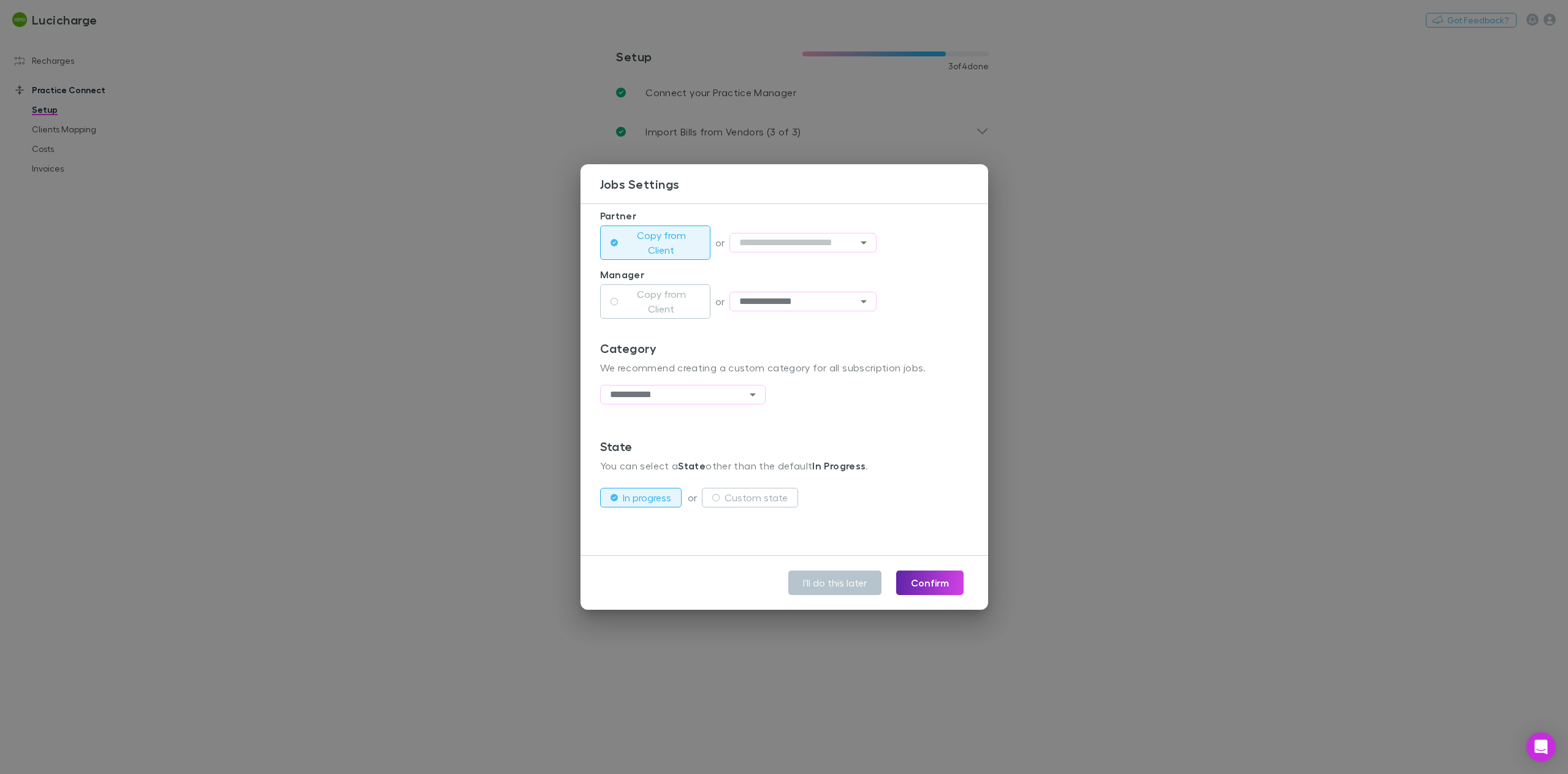
scroll to position [281, 0]
click at [745, 394] on icon "Open" at bounding box center [752, 393] width 15 height 15
click at [669, 423] on li "Advisory" at bounding box center [682, 418] width 165 height 22
type input "********"
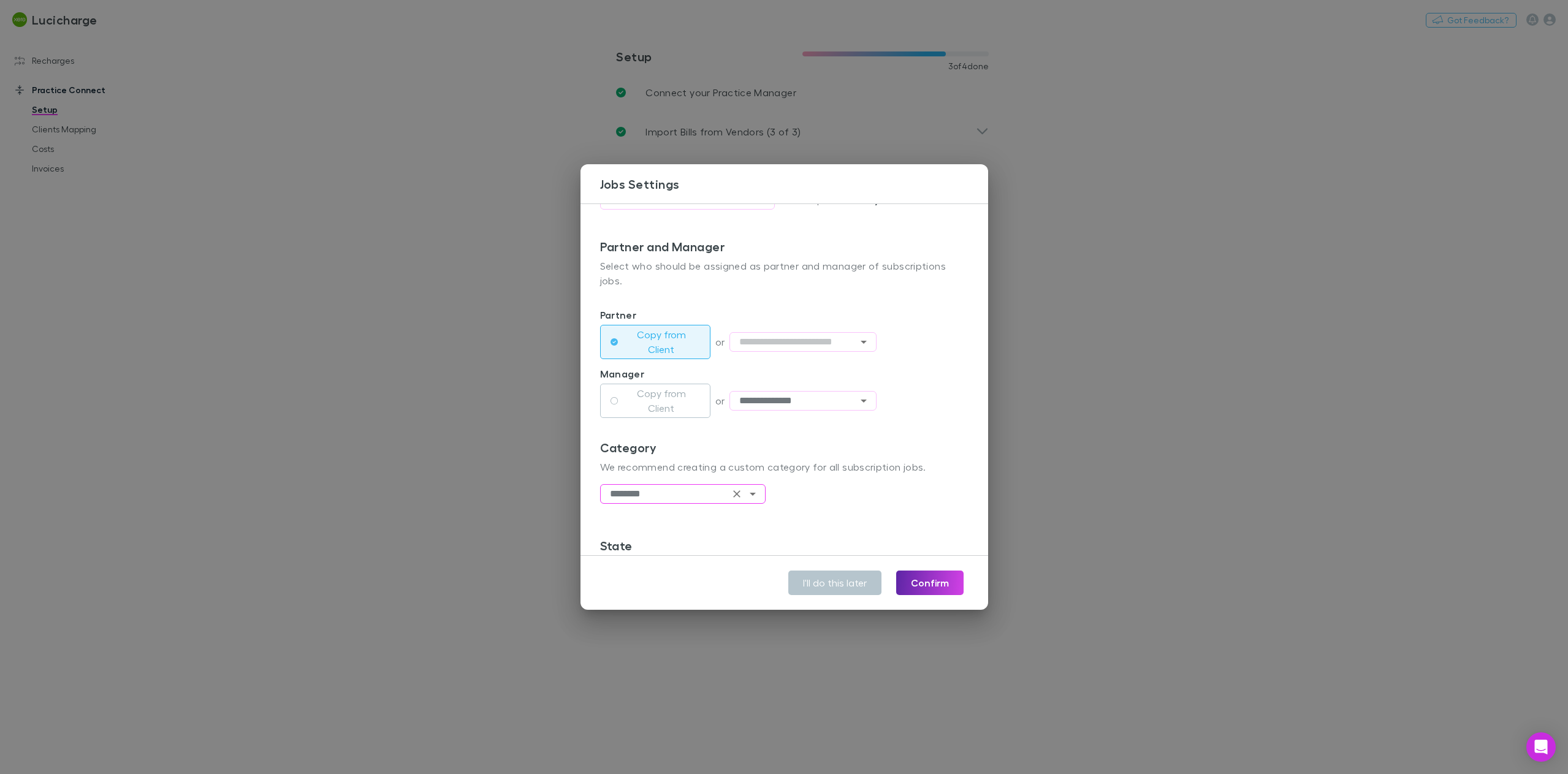
scroll to position [184, 0]
click at [739, 492] on icon "Clear" at bounding box center [737, 491] width 12 height 12
click at [830, 493] on div "Category We recommend creating a custom category for all subscription jobs. ​" at bounding box center [784, 486] width 369 height 98
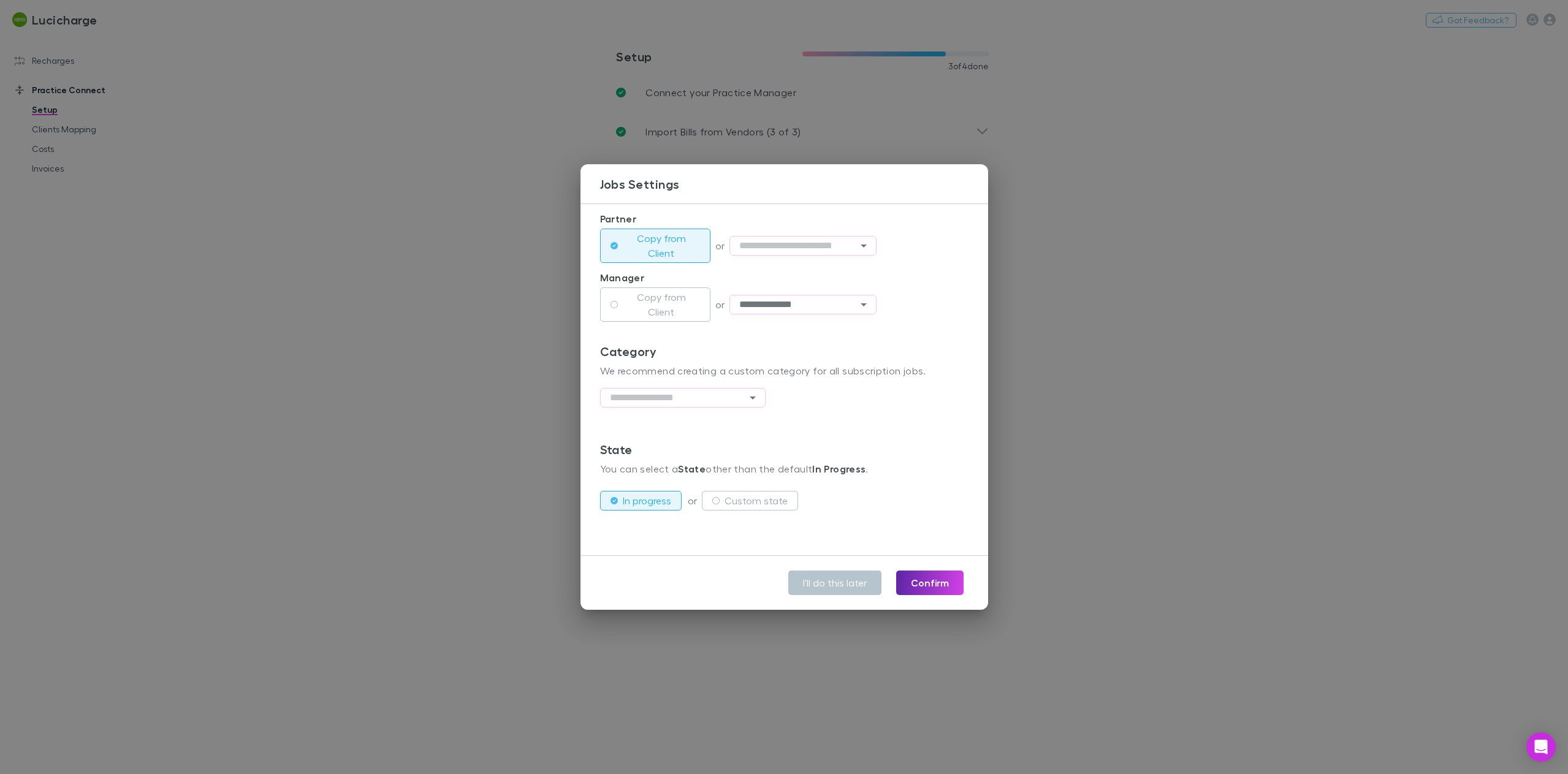
scroll to position [281, 0]
type input "**********"
click at [362, 287] on div "**********" at bounding box center [784, 387] width 1568 height 774
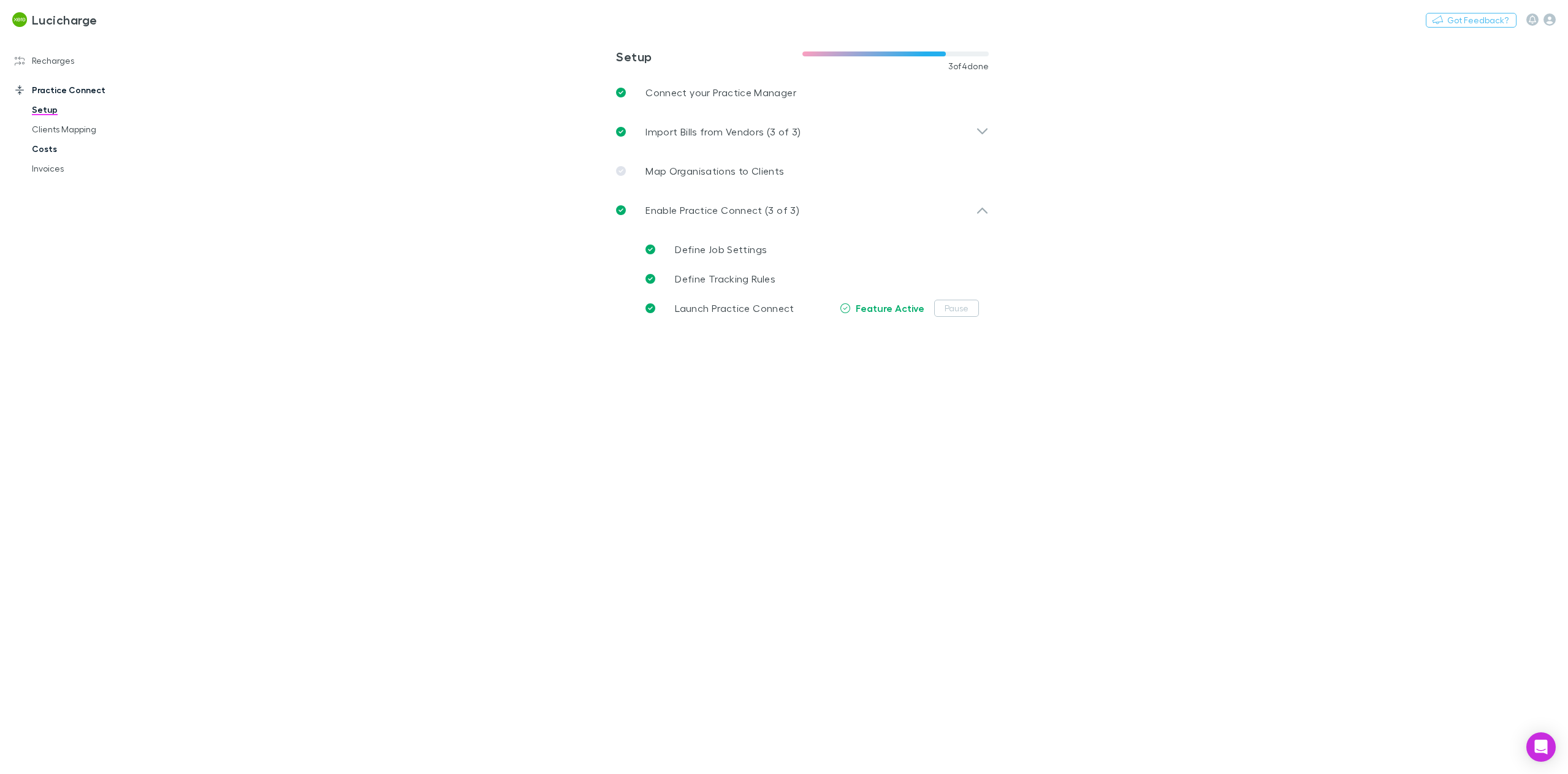
click at [59, 153] on link "Costs" at bounding box center [95, 149] width 152 height 19
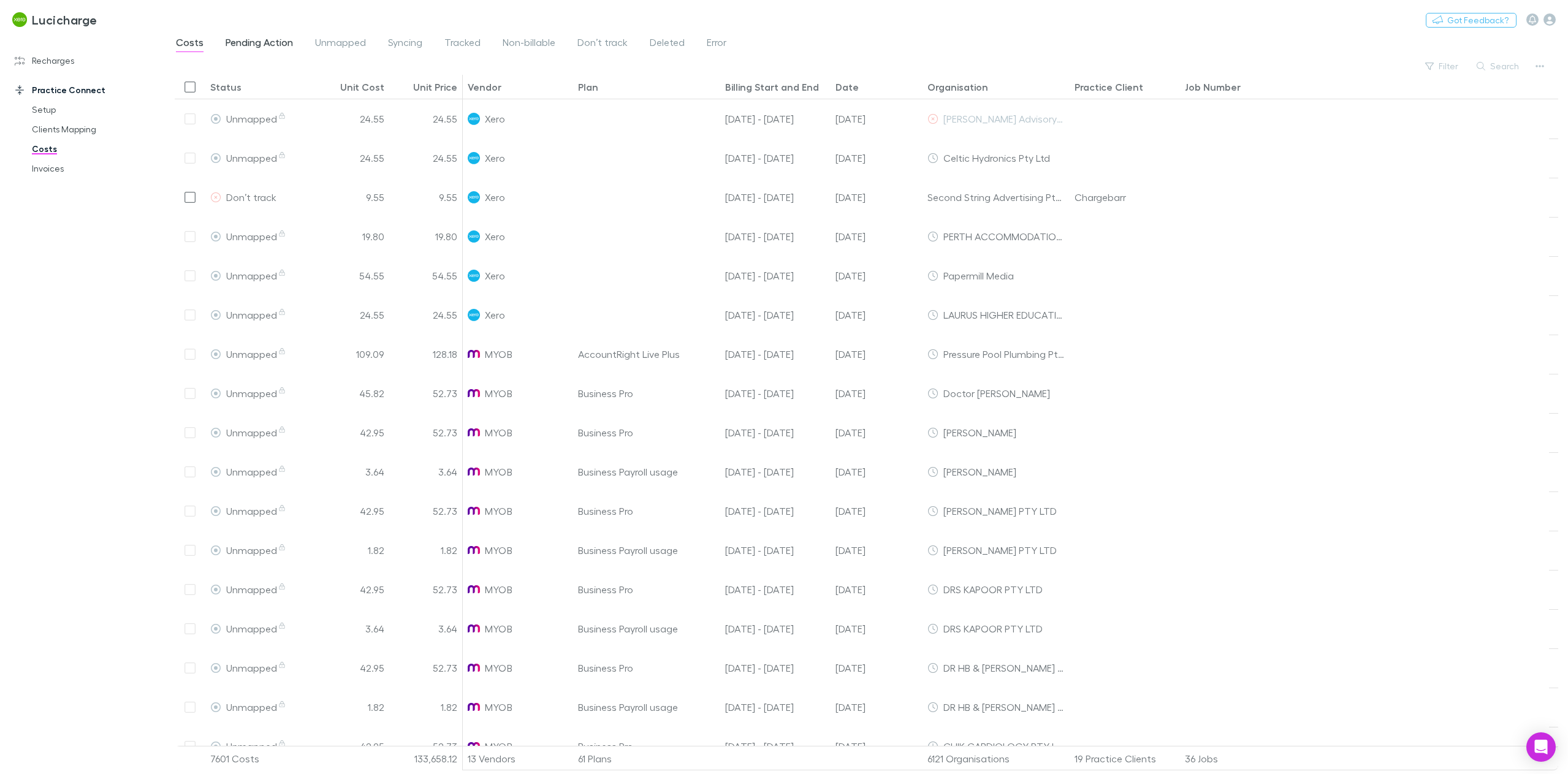
click at [256, 45] on span "Pending Action" at bounding box center [259, 44] width 67 height 16
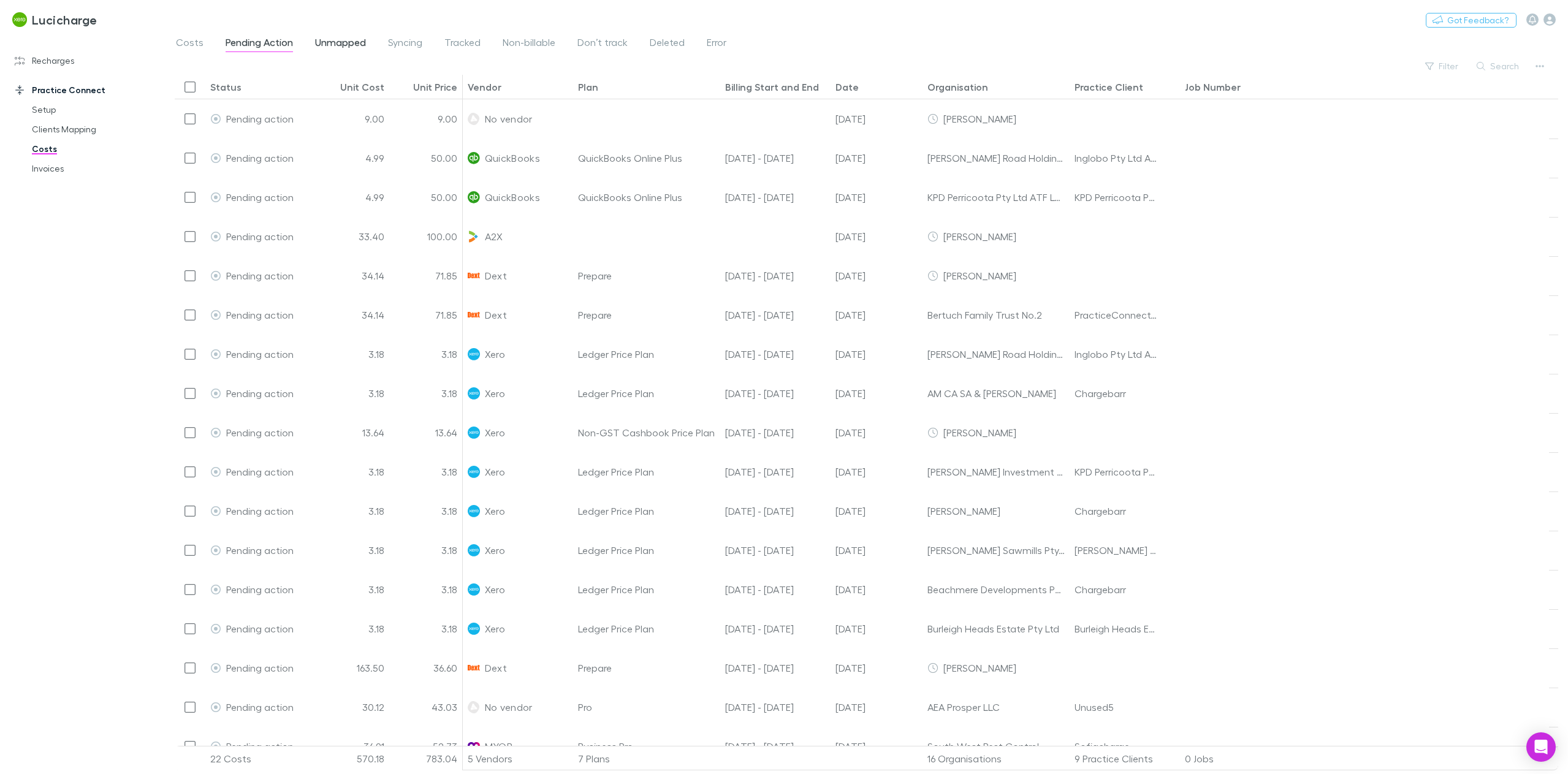
click at [338, 42] on span "Unmapped" at bounding box center [341, 44] width 51 height 16
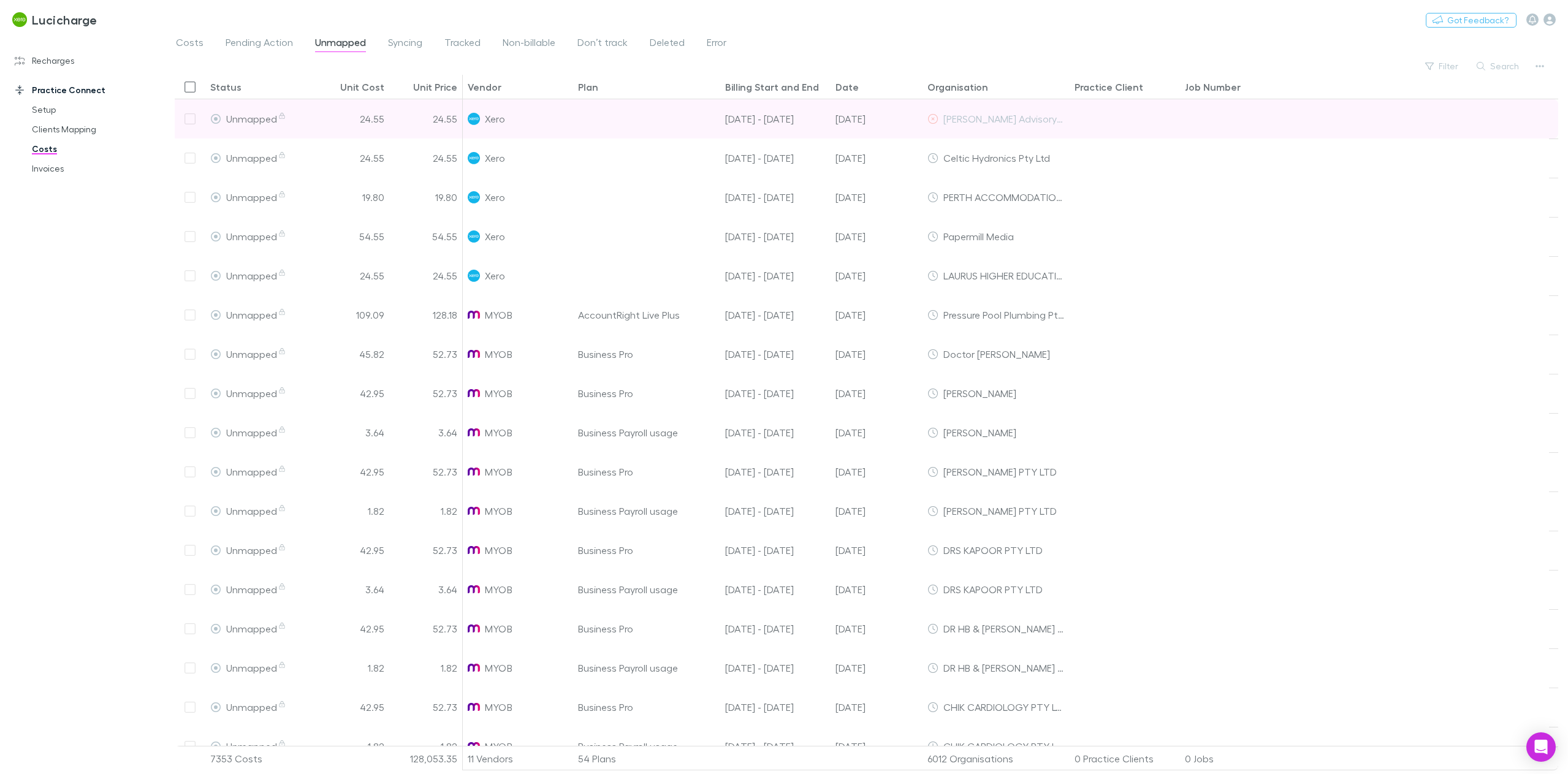
click at [190, 121] on div at bounding box center [190, 119] width 31 height 39
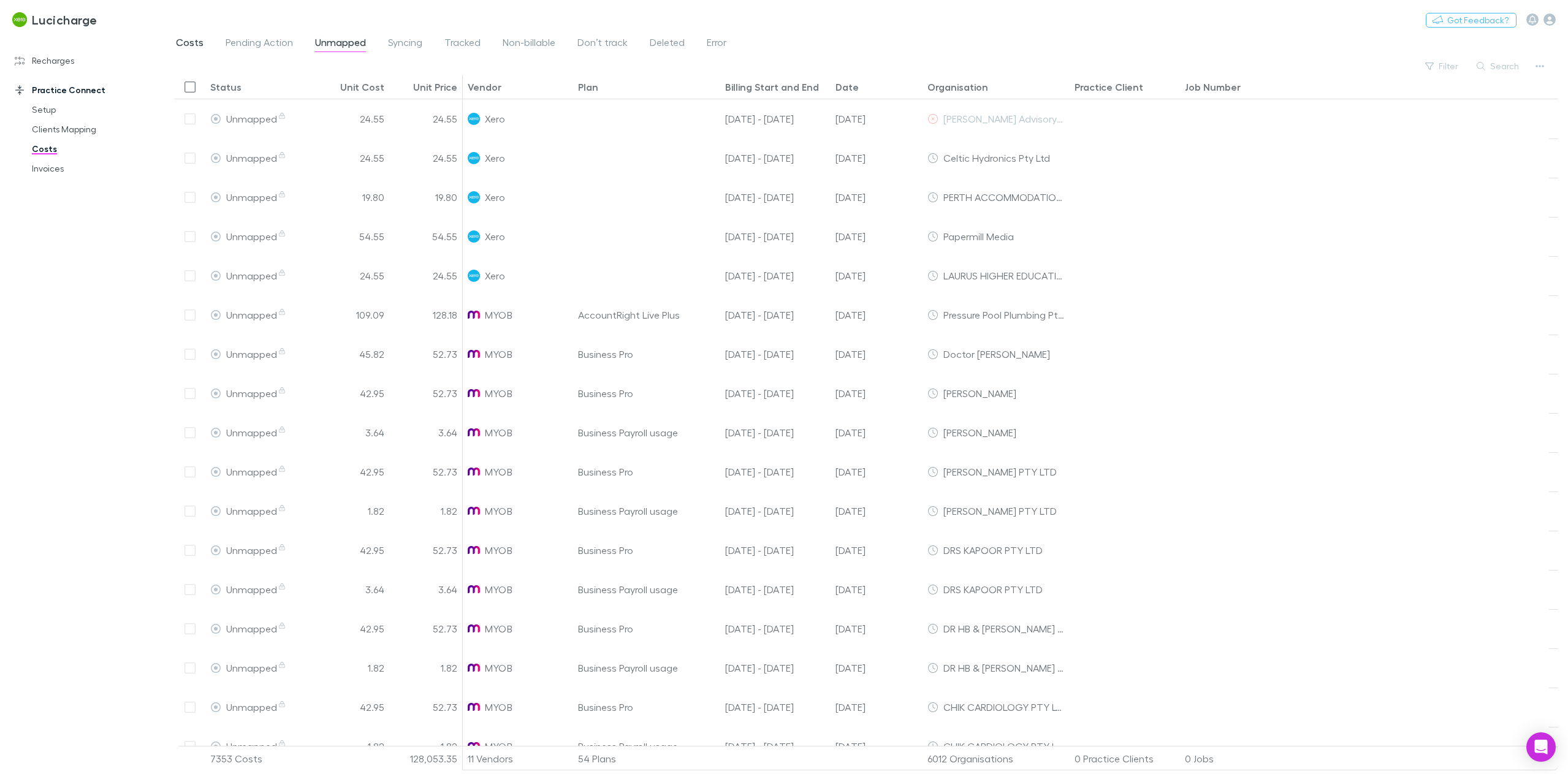
click at [184, 45] on span "Costs" at bounding box center [190, 44] width 28 height 16
click at [81, 130] on link "Clients Mapping" at bounding box center [95, 129] width 152 height 19
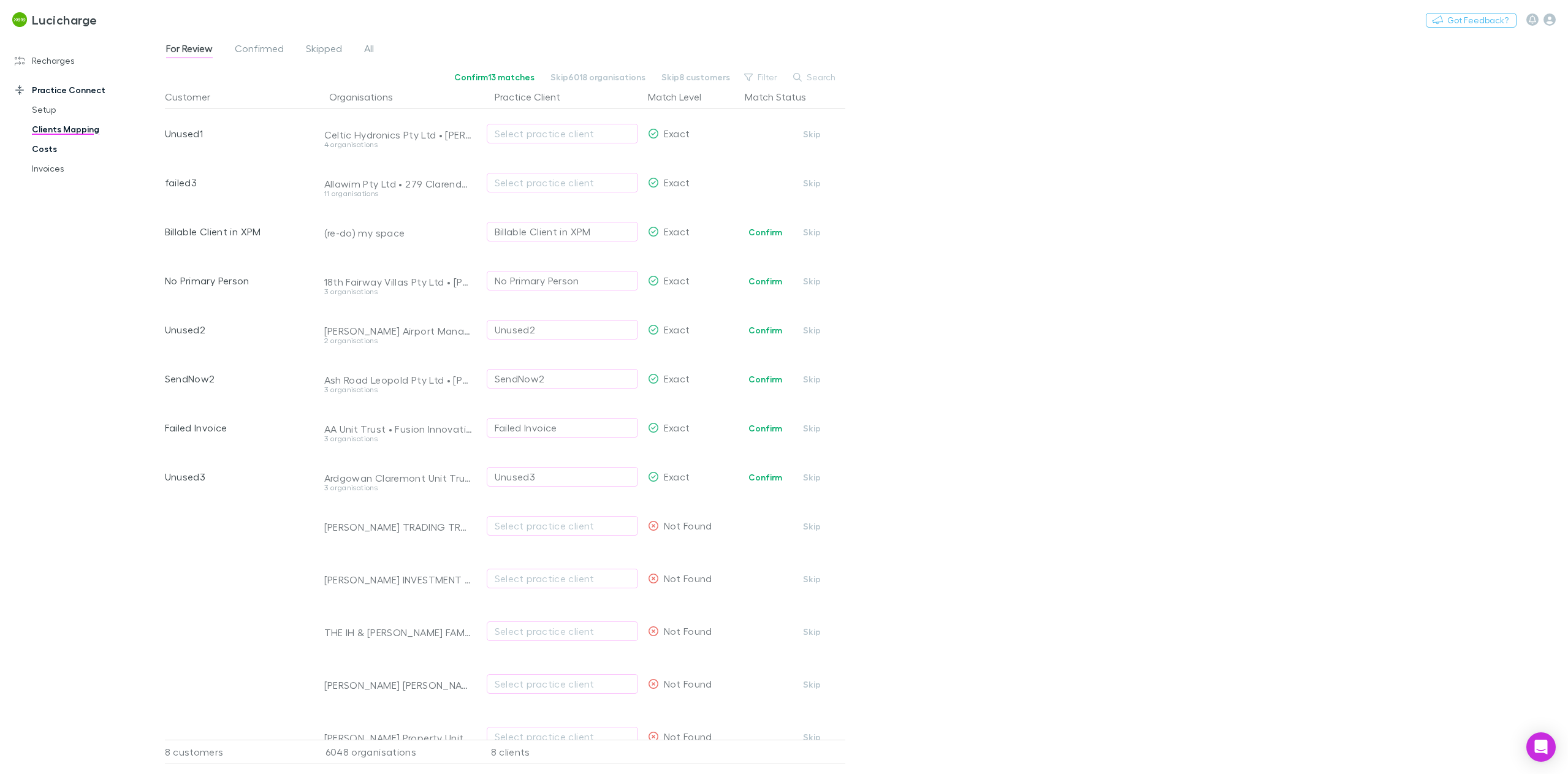
click at [58, 149] on link "Costs" at bounding box center [95, 149] width 152 height 19
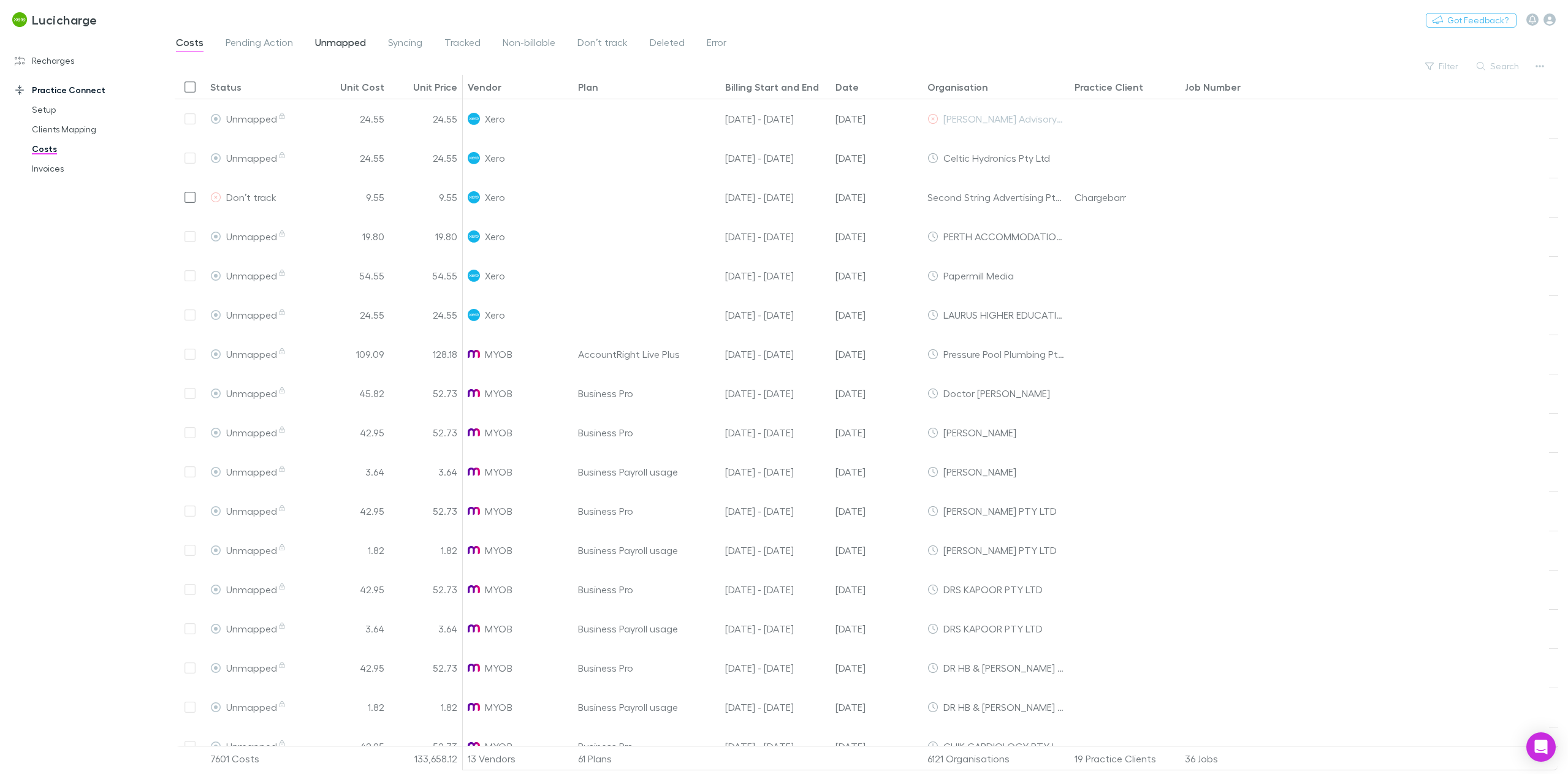
click at [353, 38] on span "Unmapped" at bounding box center [341, 44] width 51 height 16
click at [245, 51] on span "Pending Action" at bounding box center [259, 44] width 67 height 16
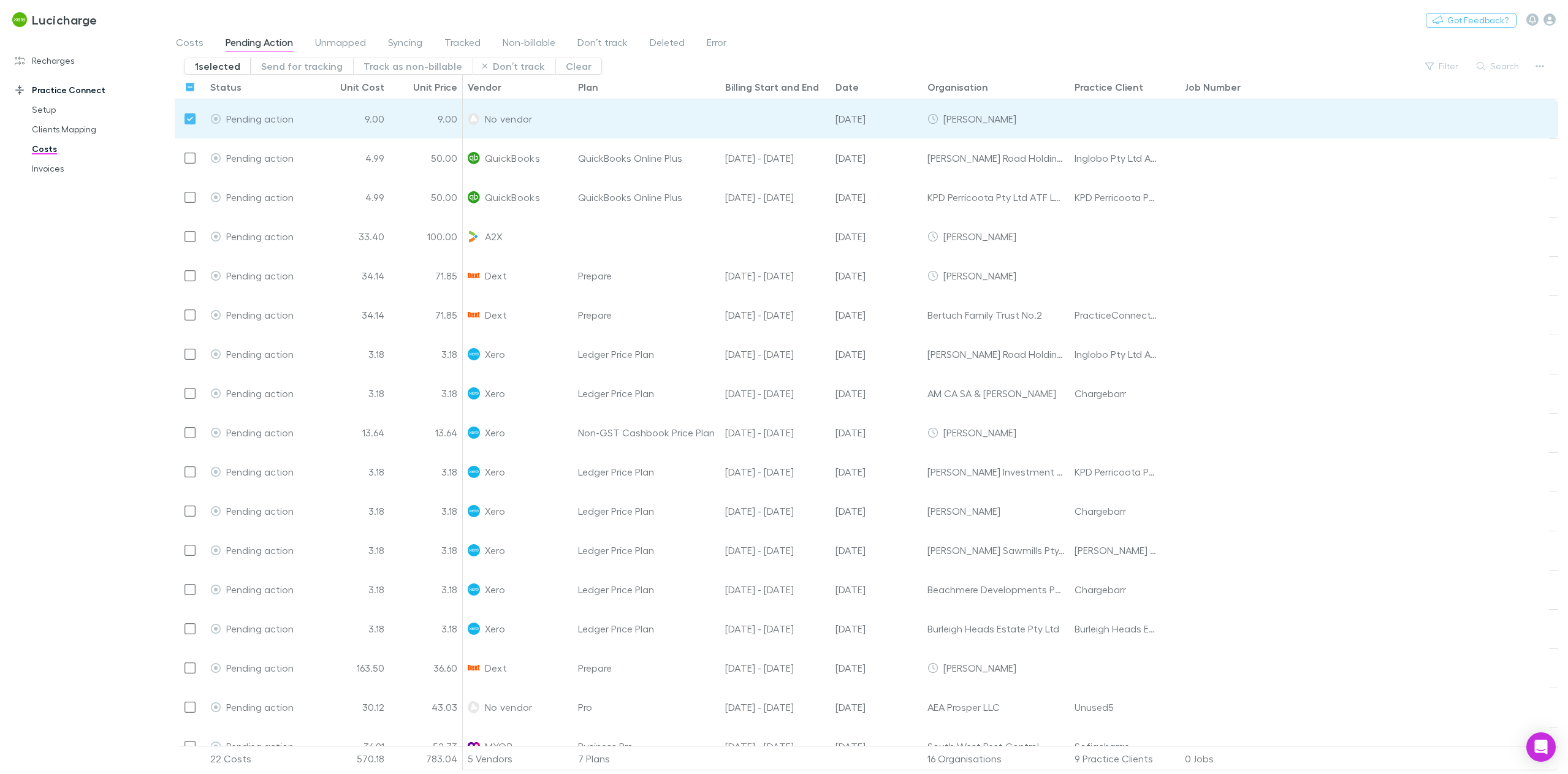
click at [385, 66] on button "Track as non-billable" at bounding box center [412, 66] width 120 height 17
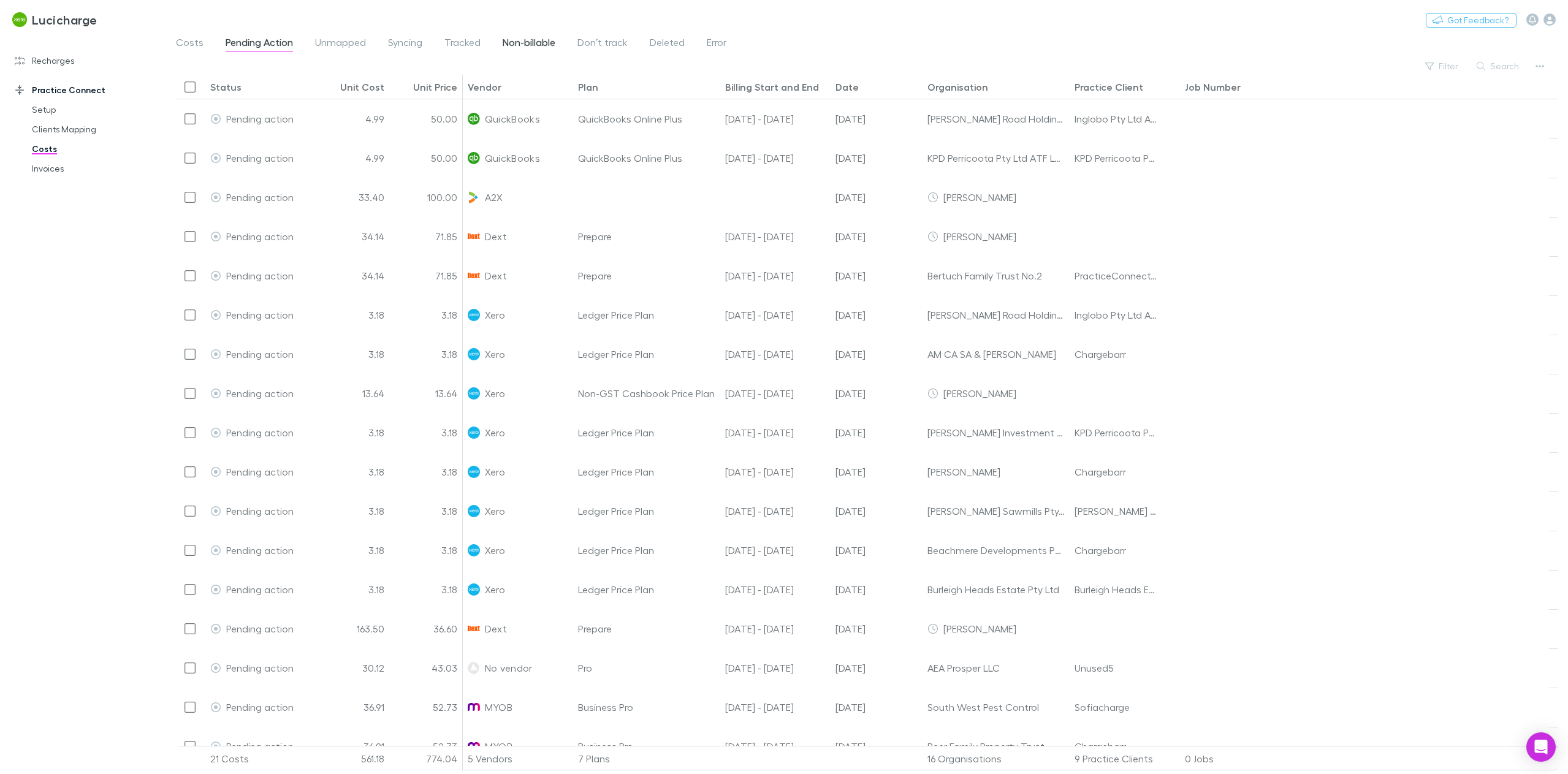
click at [536, 50] on span "Non-billable" at bounding box center [529, 44] width 52 height 16
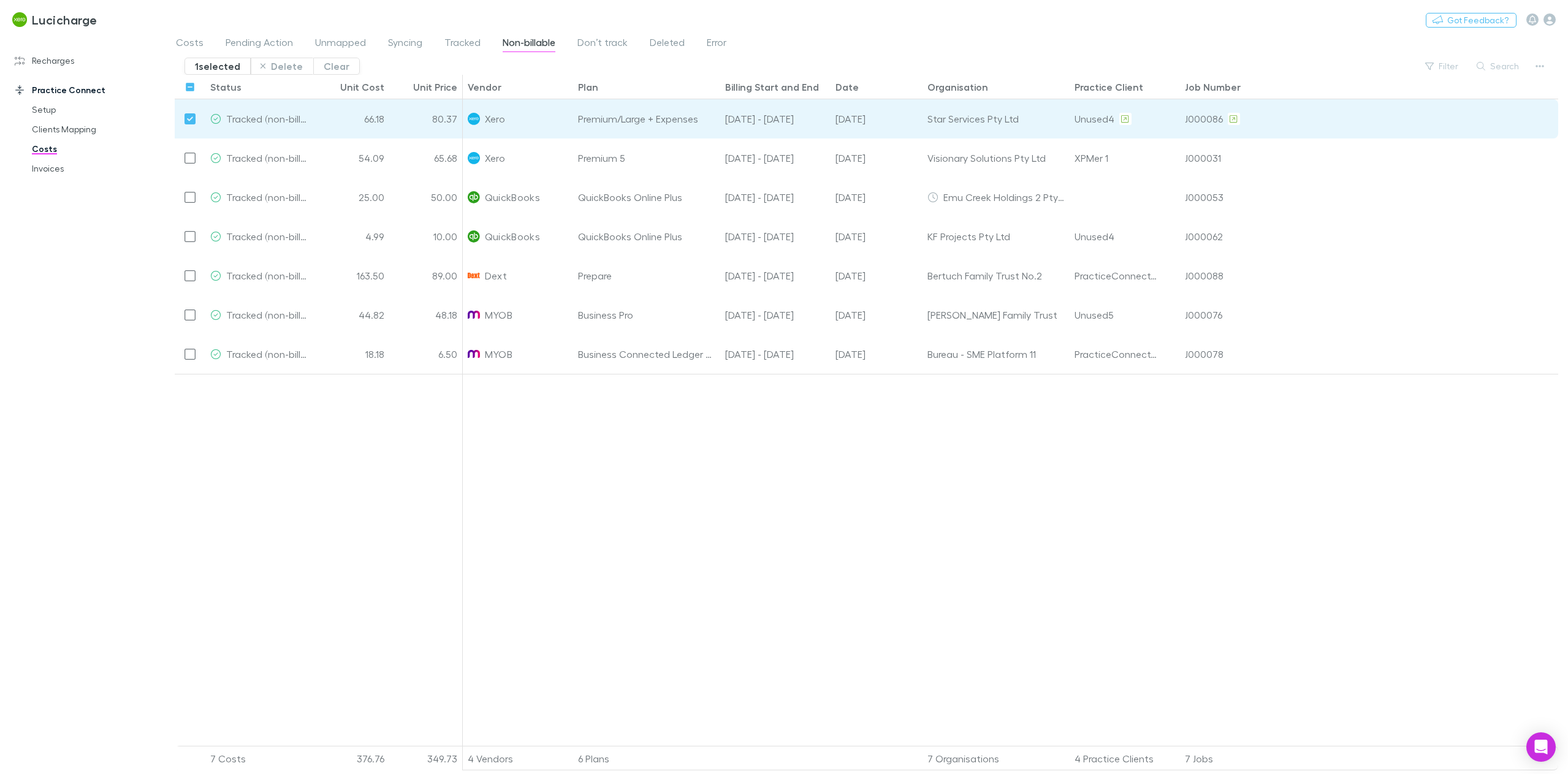
click at [361, 482] on div at bounding box center [319, 560] width 288 height 372
click at [346, 46] on span "Unmapped" at bounding box center [341, 44] width 51 height 16
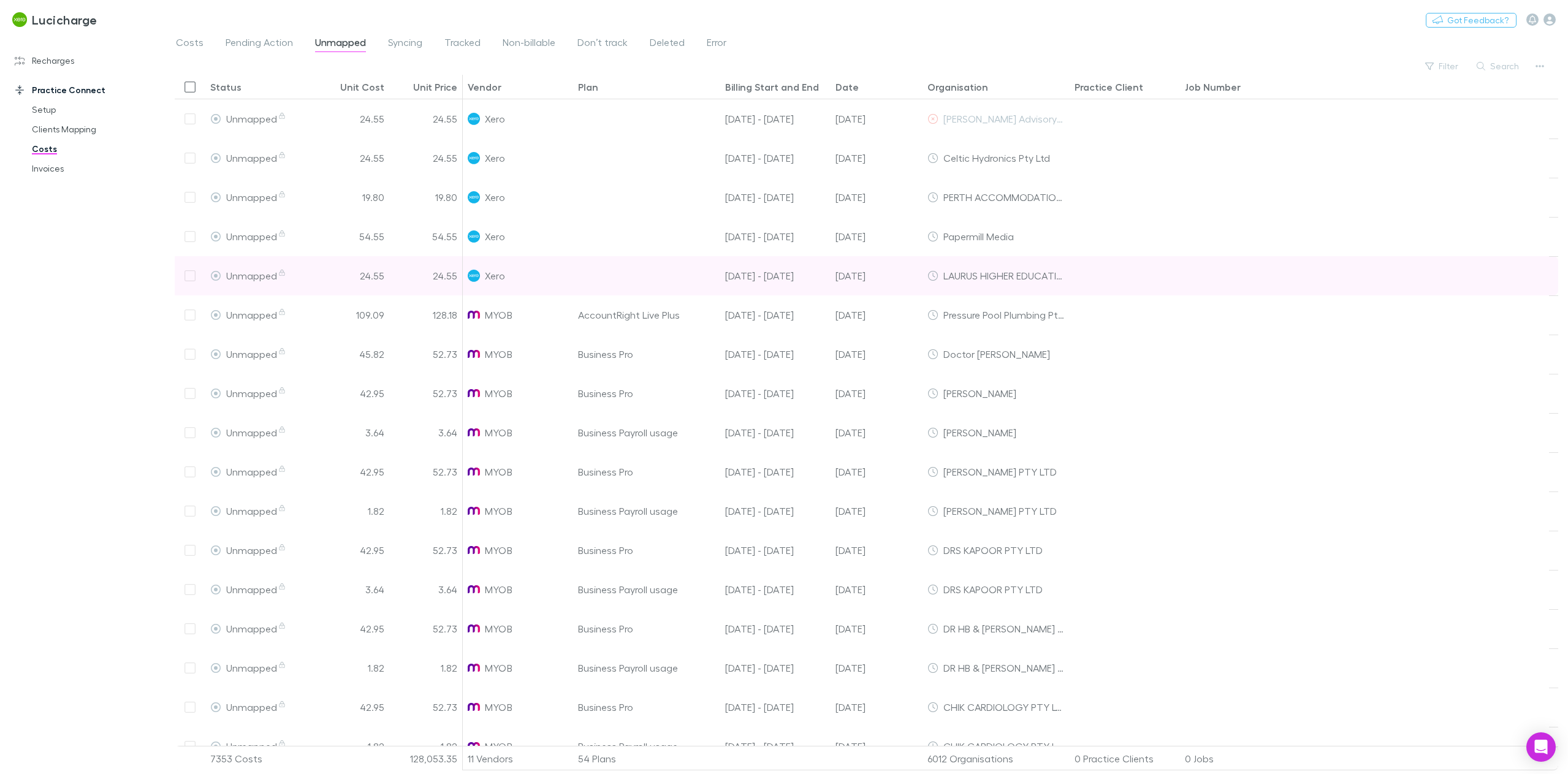
click at [186, 277] on div at bounding box center [190, 275] width 31 height 39
click at [197, 282] on div at bounding box center [190, 275] width 31 height 39
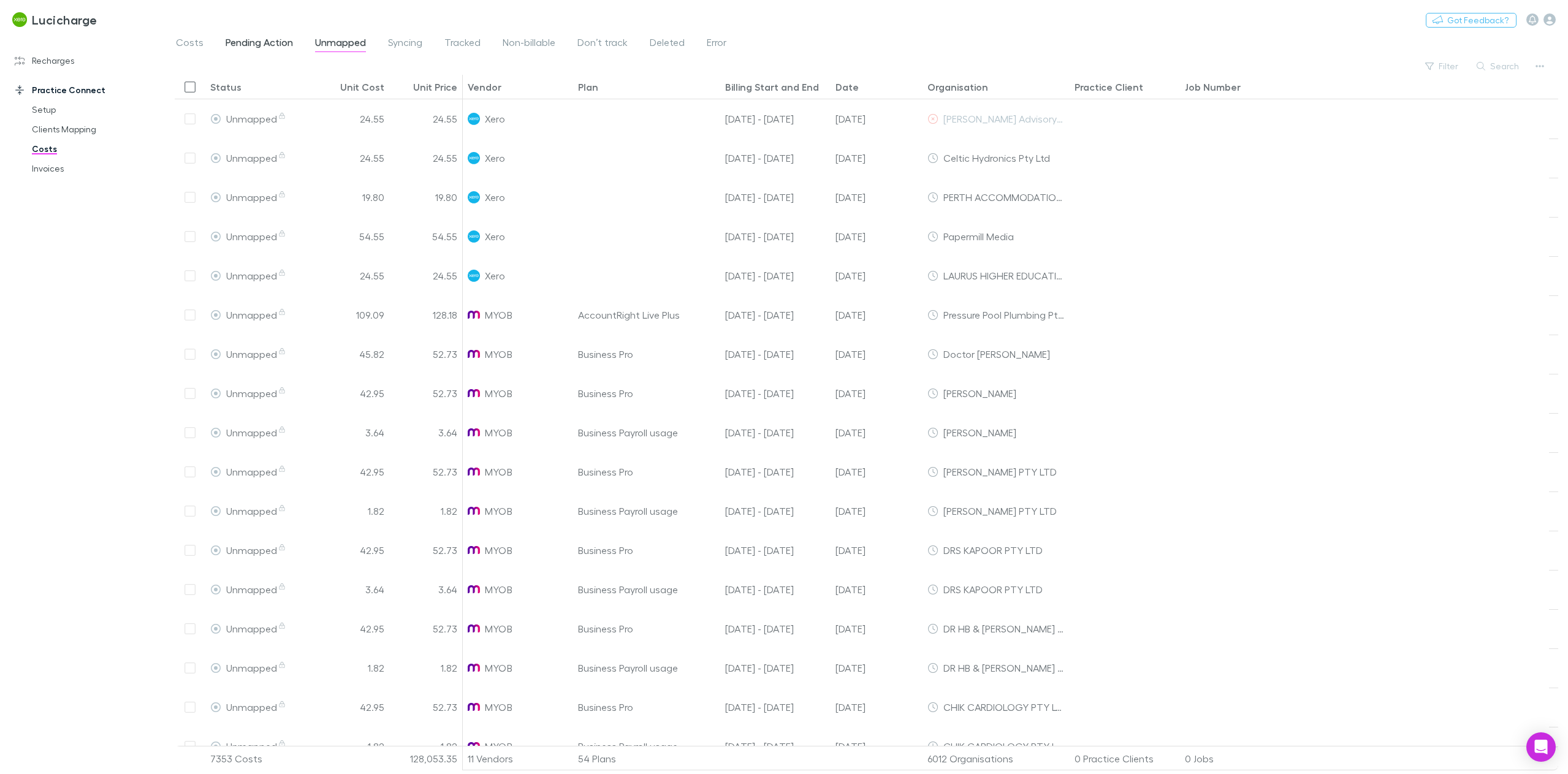
click at [243, 46] on span "Pending Action" at bounding box center [259, 44] width 67 height 16
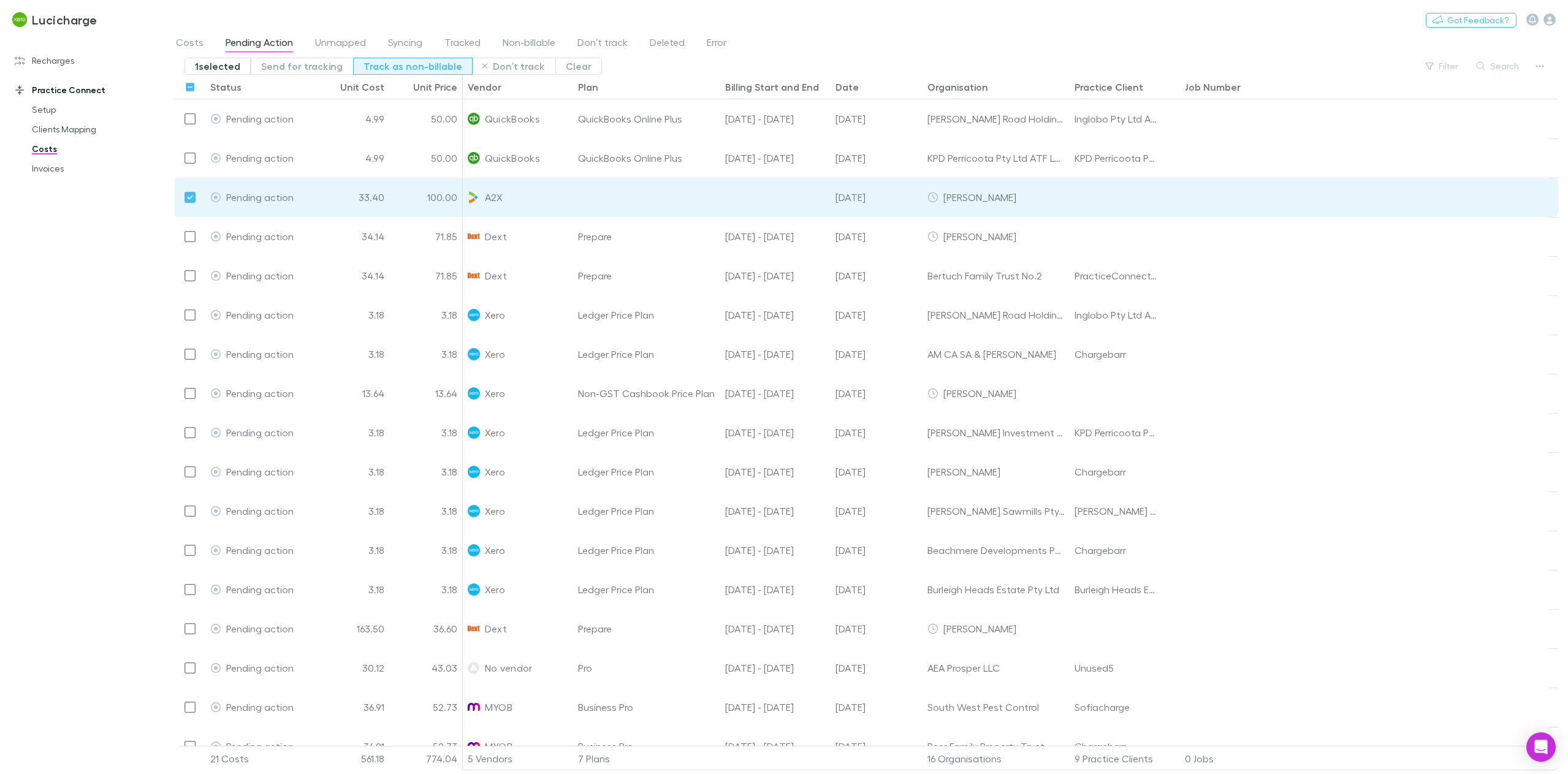
click at [381, 73] on button "Track as non-billable" at bounding box center [412, 66] width 120 height 17
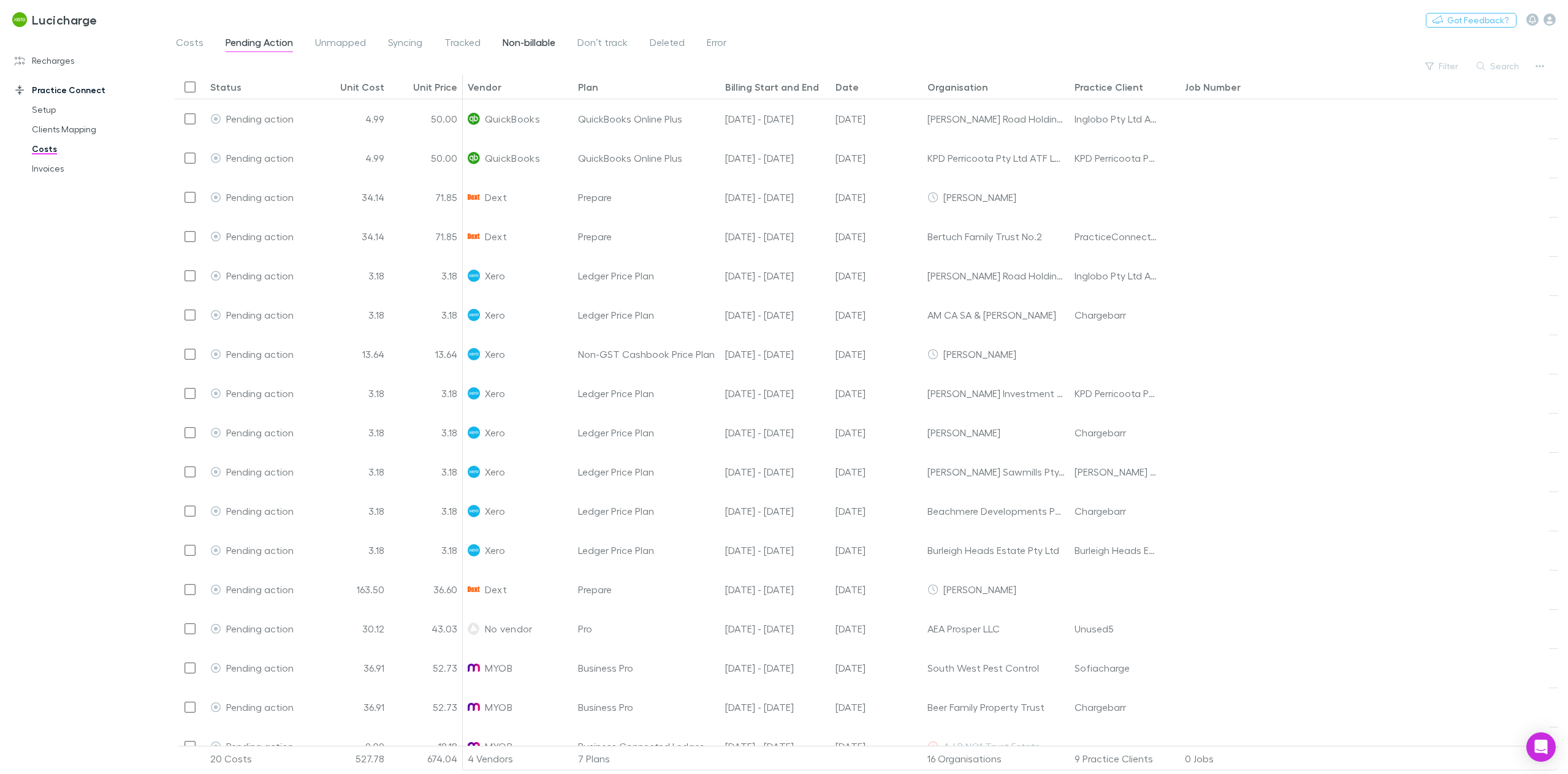
click at [524, 49] on span "Non-billable" at bounding box center [529, 44] width 52 height 16
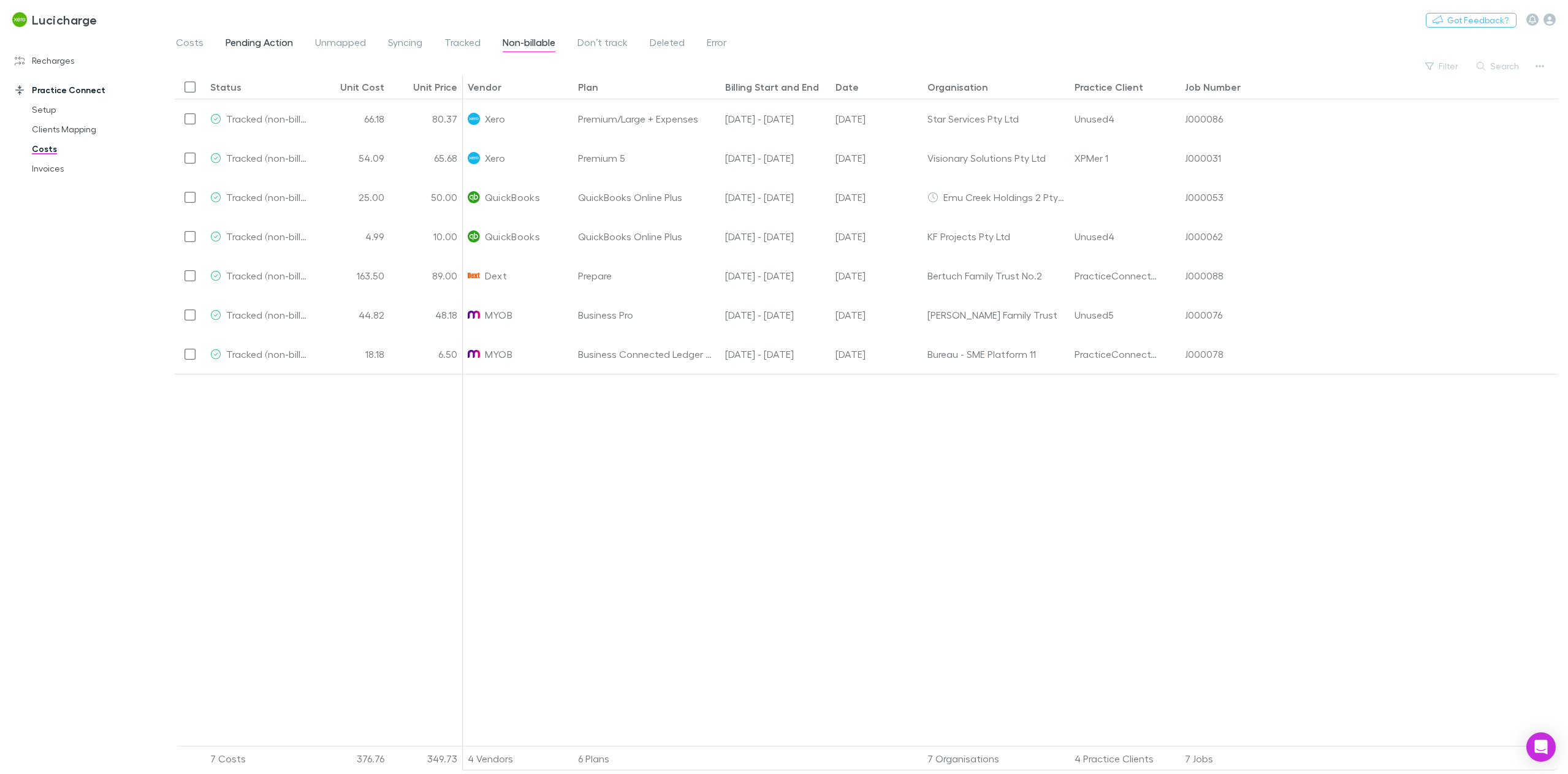
click at [265, 42] on span "Pending Action" at bounding box center [259, 44] width 67 height 16
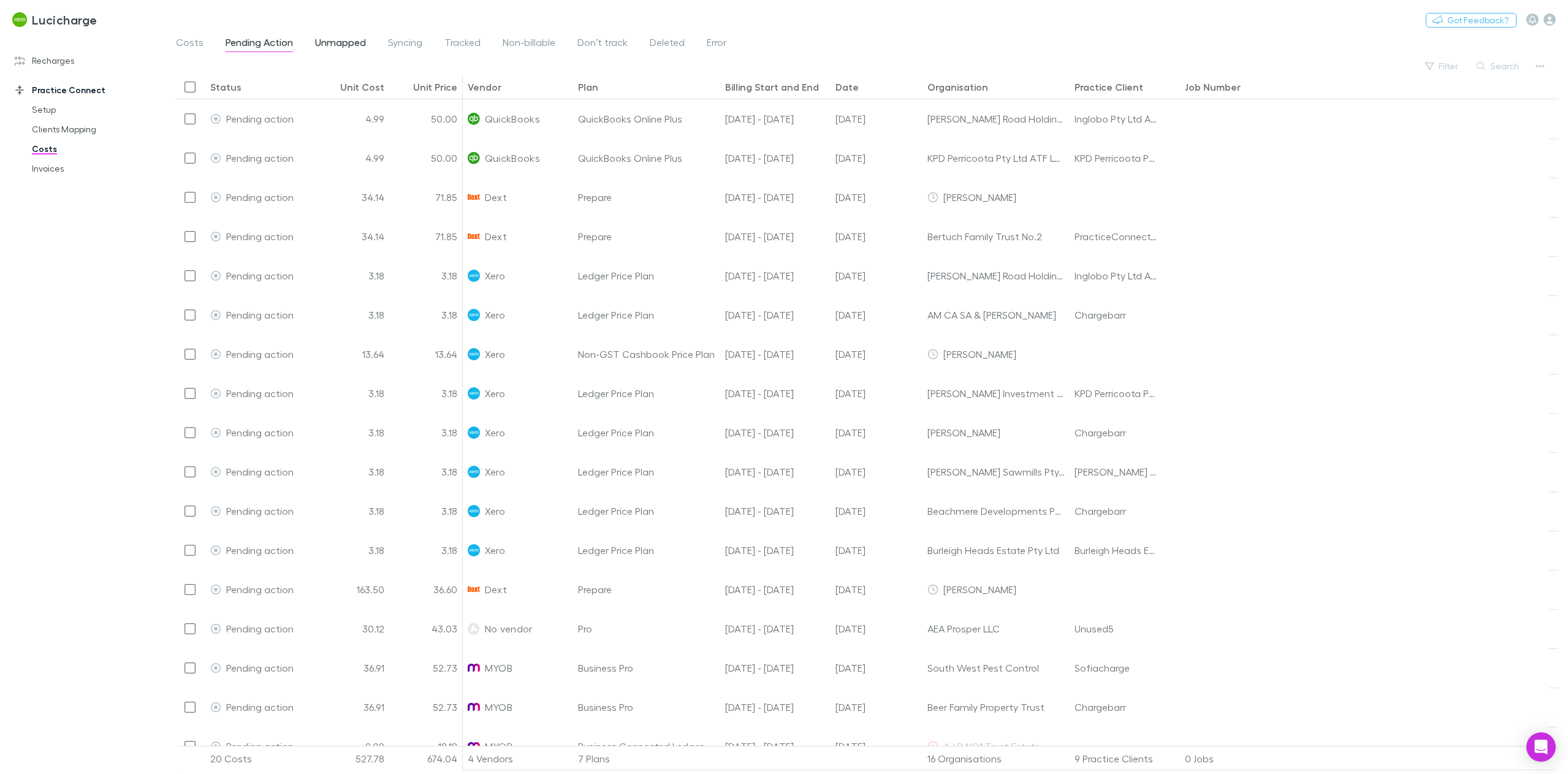
click at [318, 40] on span "Unmapped" at bounding box center [341, 44] width 51 height 16
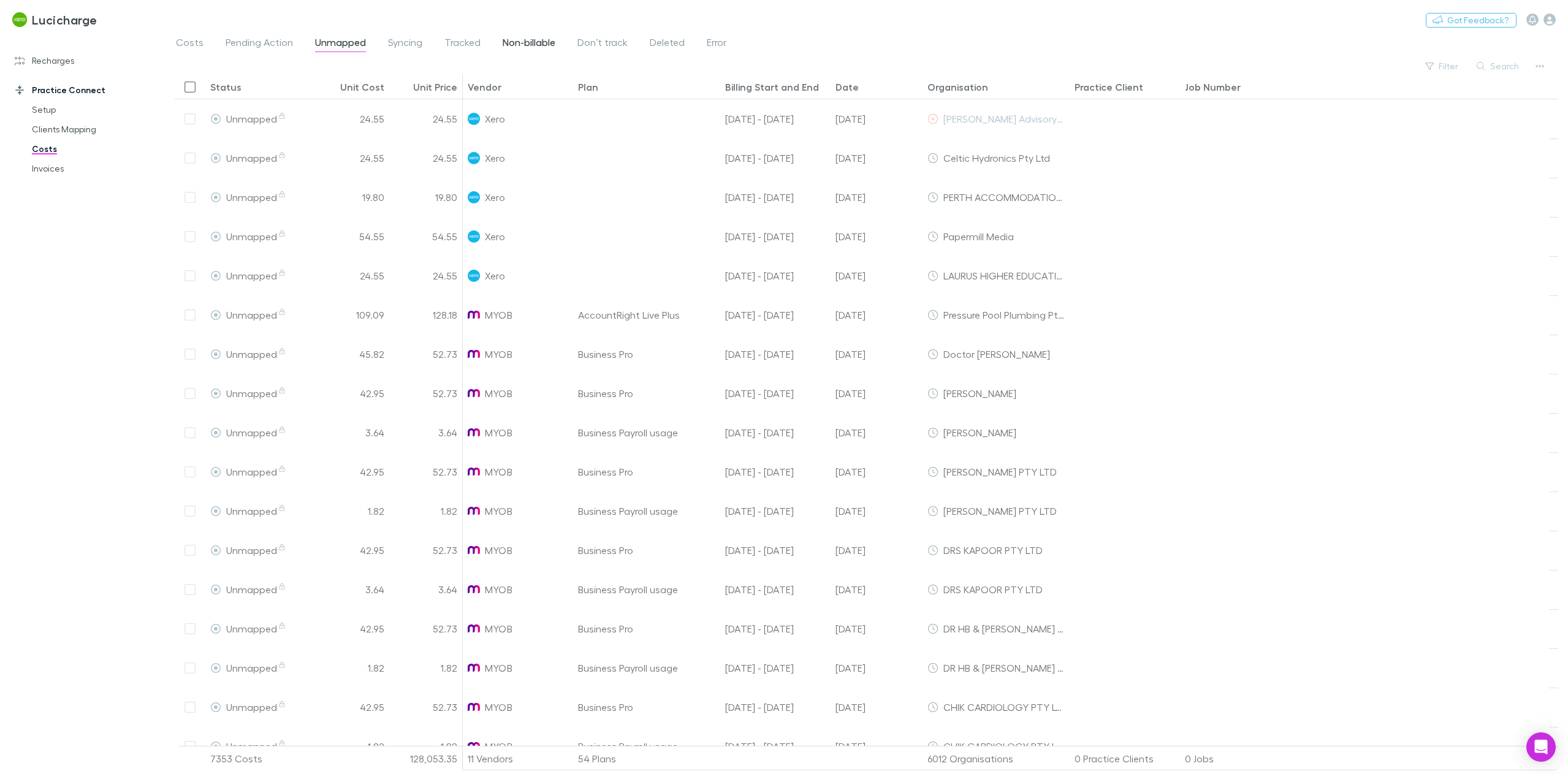
click at [552, 42] on span "Non-billable" at bounding box center [529, 44] width 52 height 16
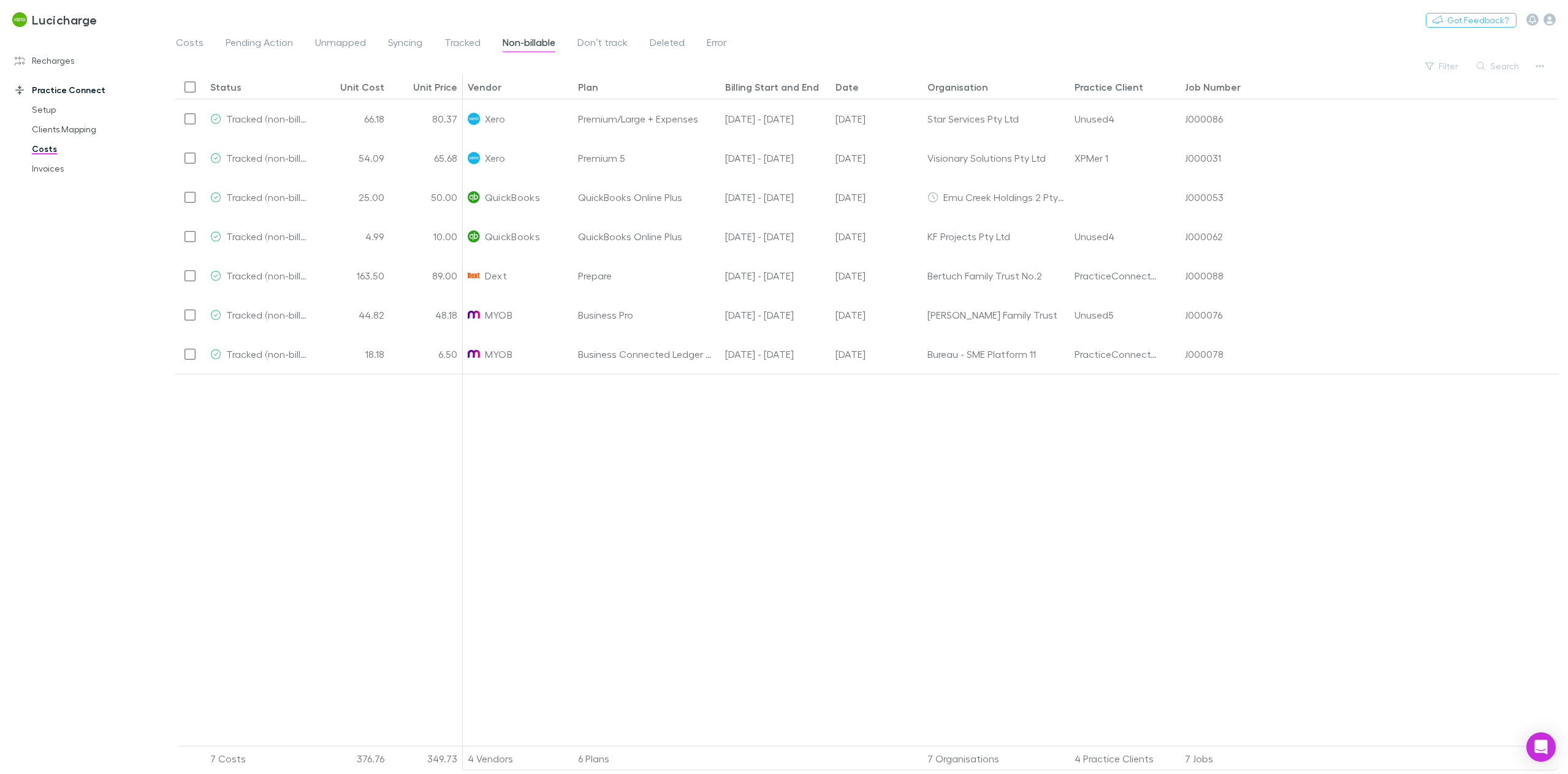
click at [846, 83] on div "Date" at bounding box center [847, 87] width 24 height 12
click at [271, 47] on span "Pending Action" at bounding box center [259, 44] width 67 height 16
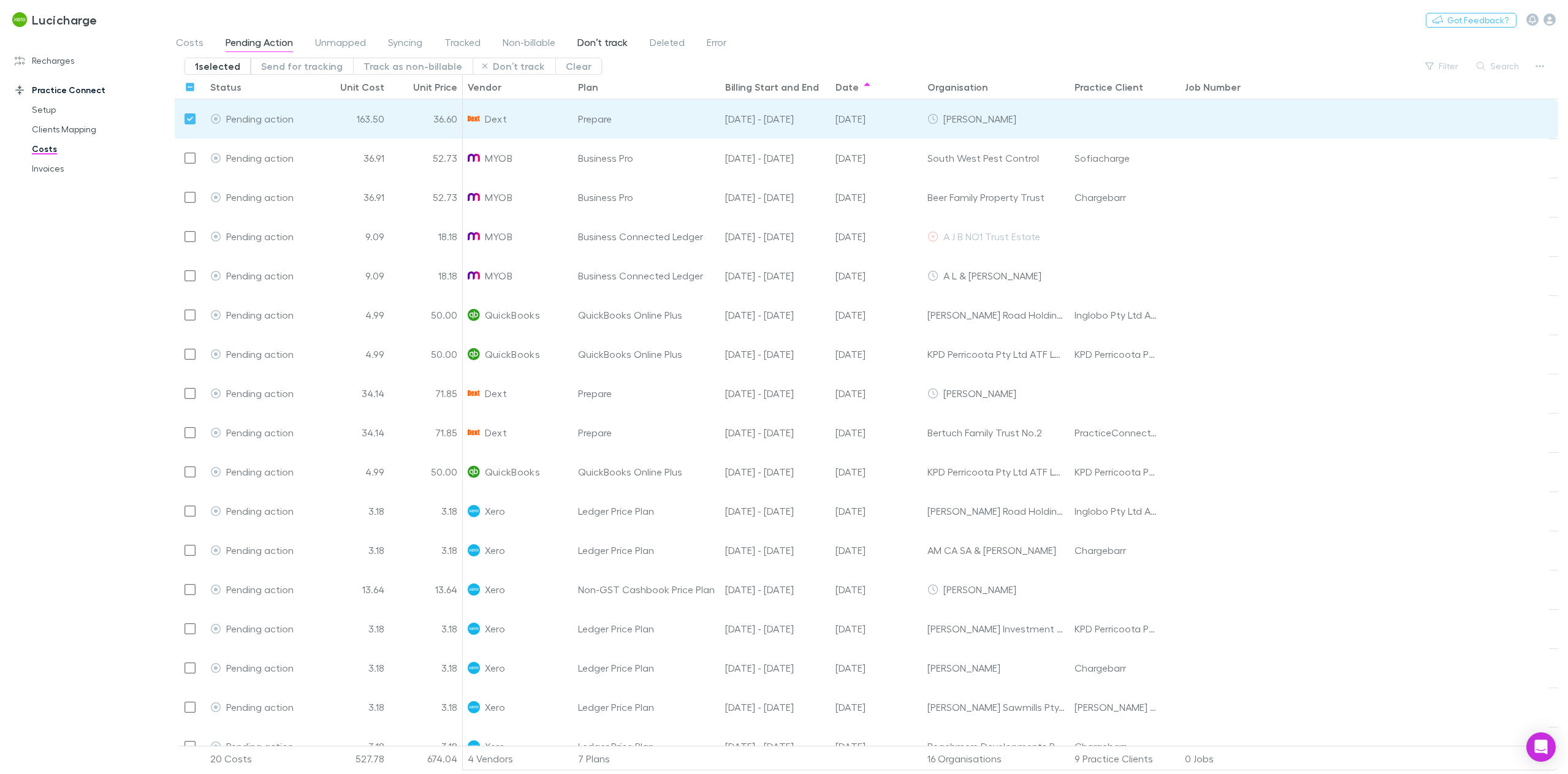
click at [597, 44] on span "Don’t track" at bounding box center [603, 44] width 51 height 16
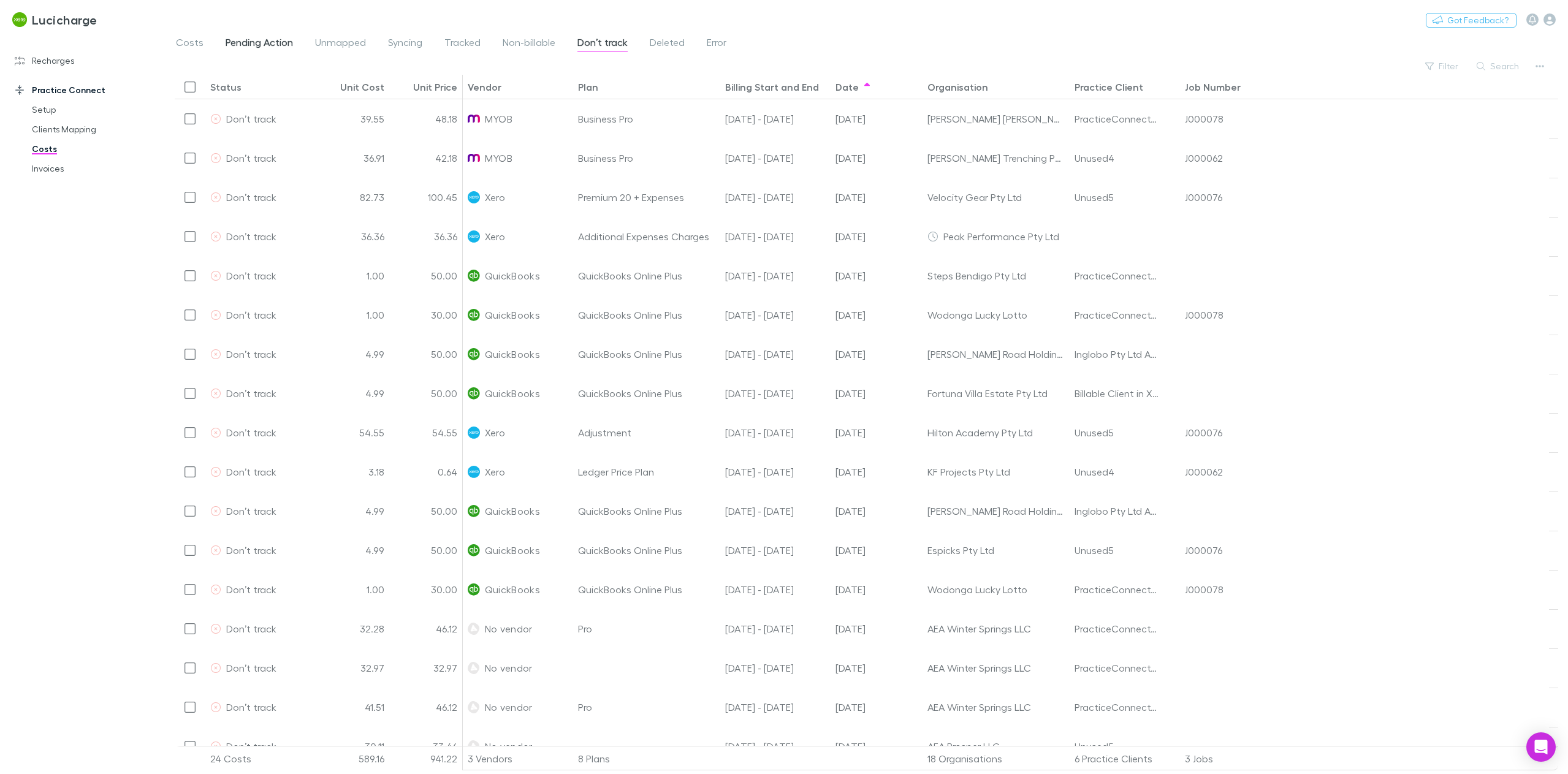
click at [276, 46] on span "Pending Action" at bounding box center [259, 44] width 67 height 16
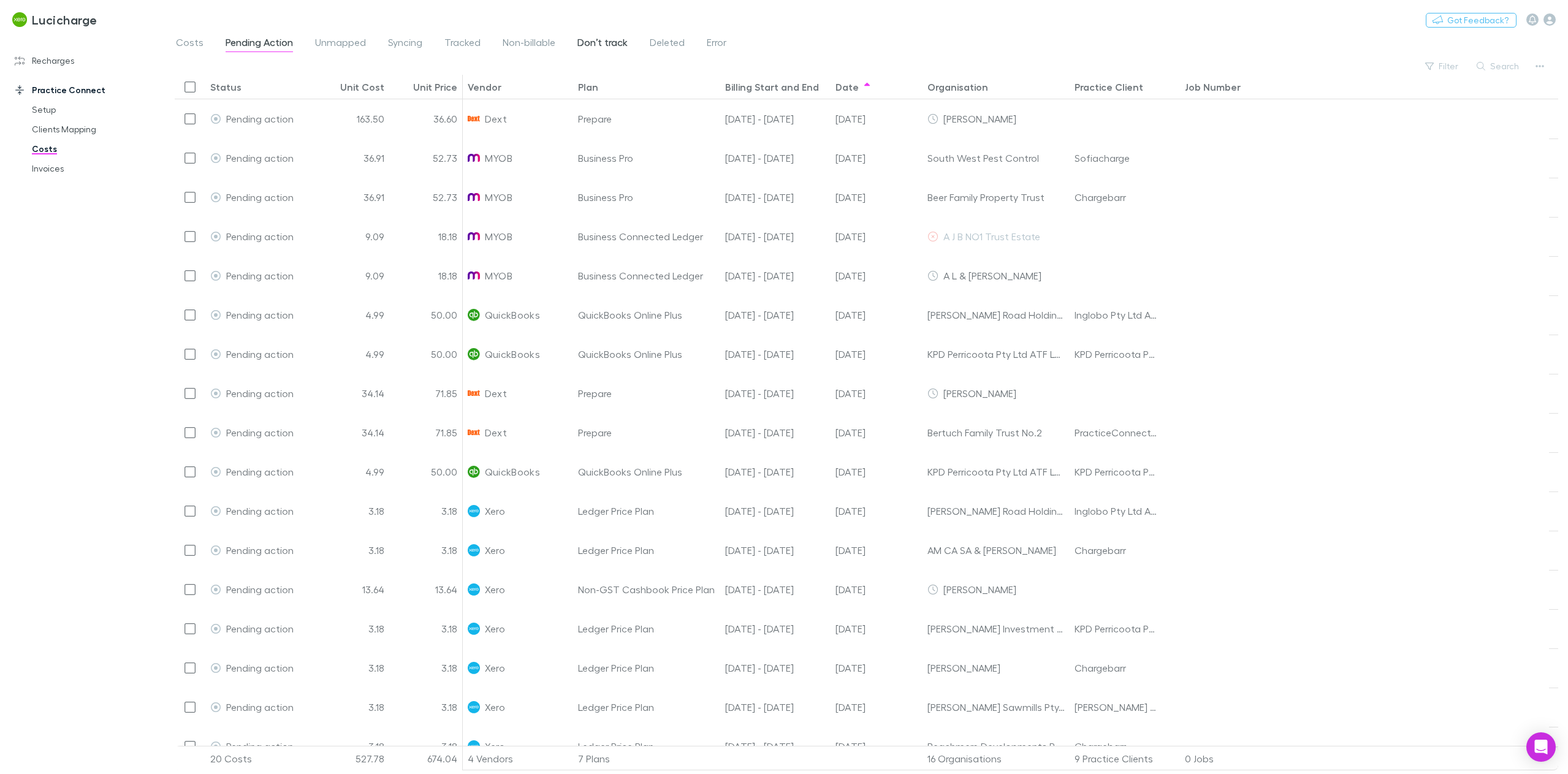
click at [608, 45] on span "Don’t track" at bounding box center [603, 44] width 51 height 16
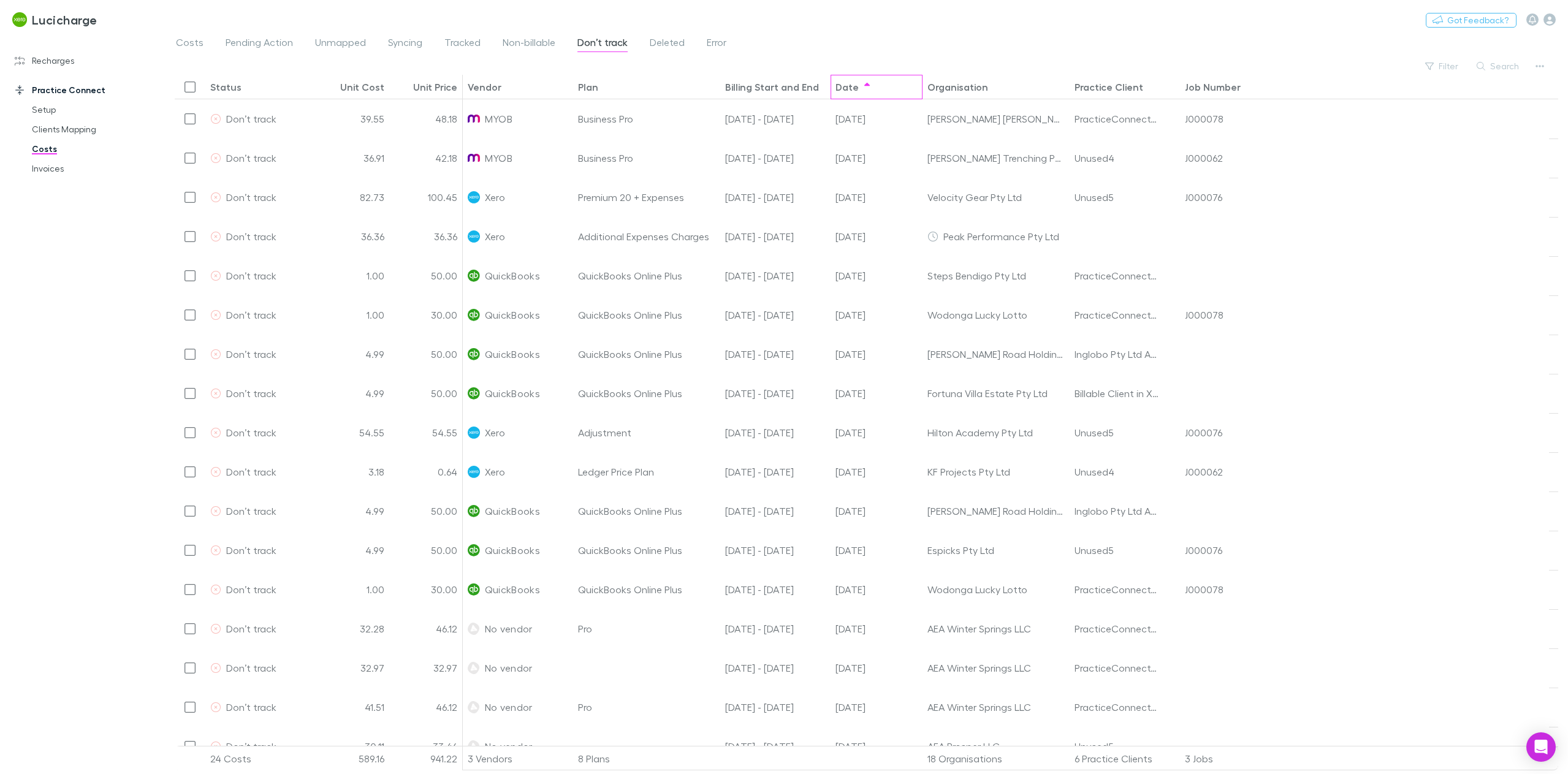
click at [844, 88] on div "Date" at bounding box center [847, 87] width 24 height 12
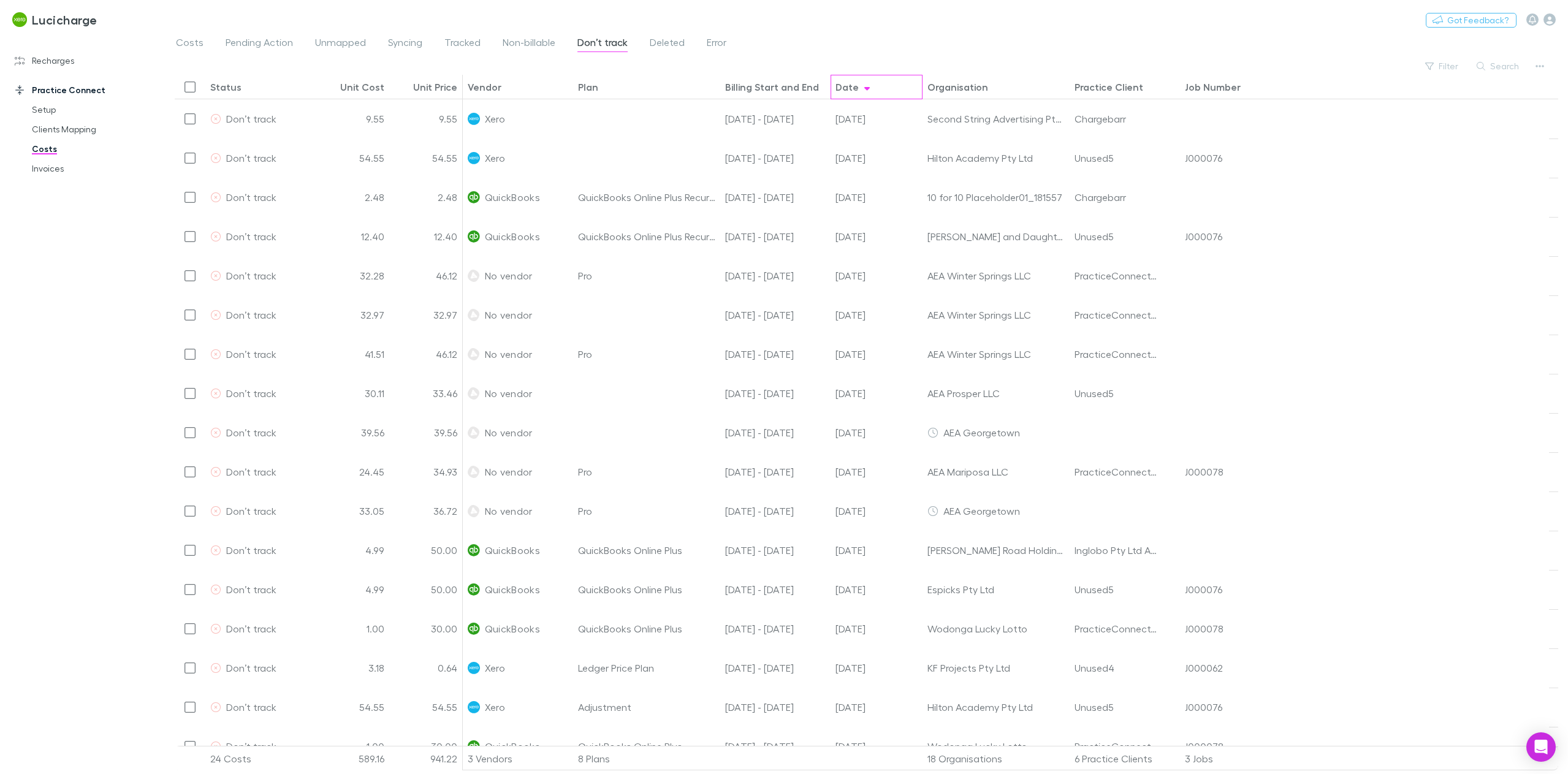
click at [844, 88] on div "Date" at bounding box center [847, 87] width 24 height 12
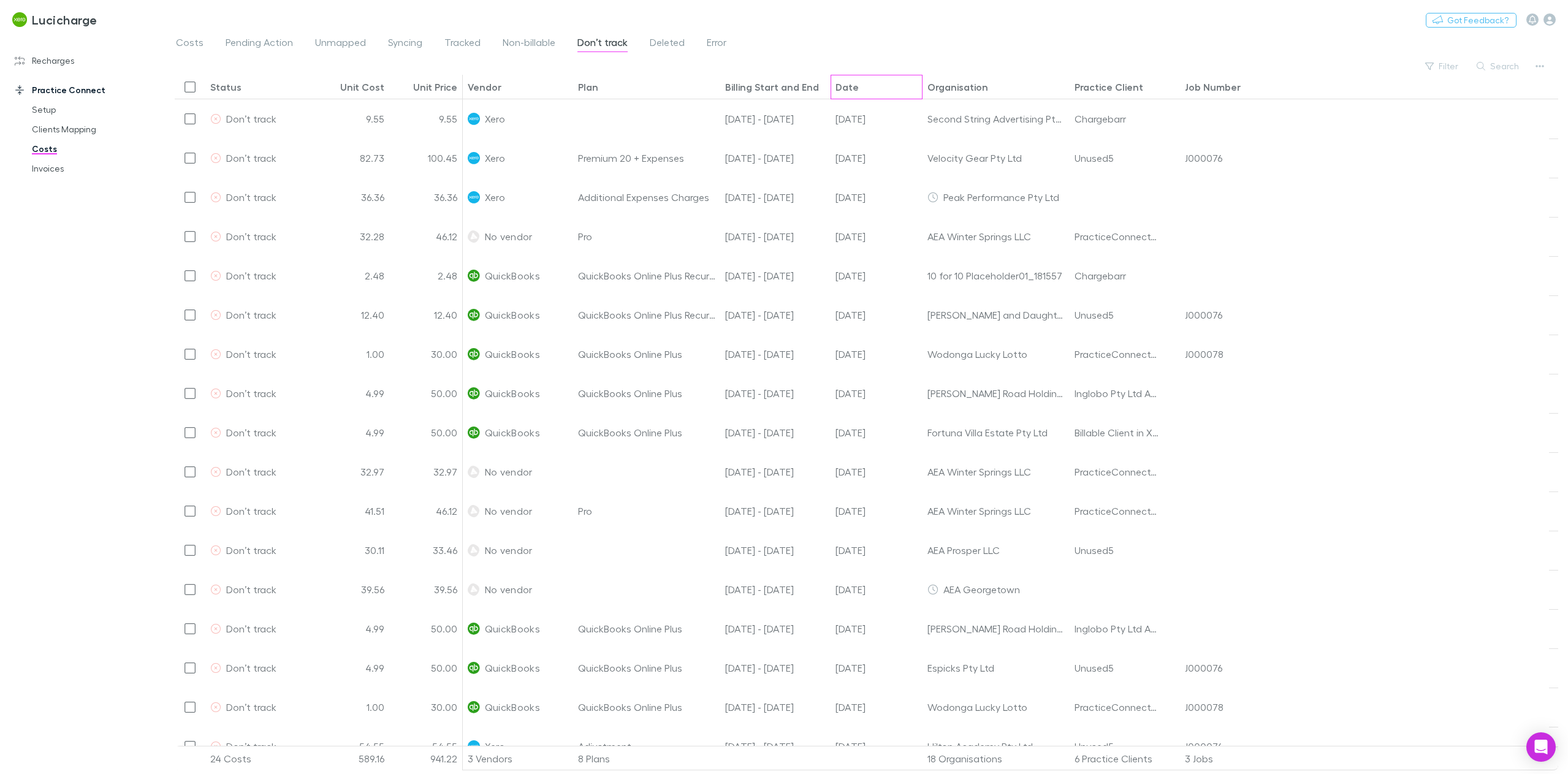
click at [844, 88] on div "Date" at bounding box center [847, 87] width 24 height 12
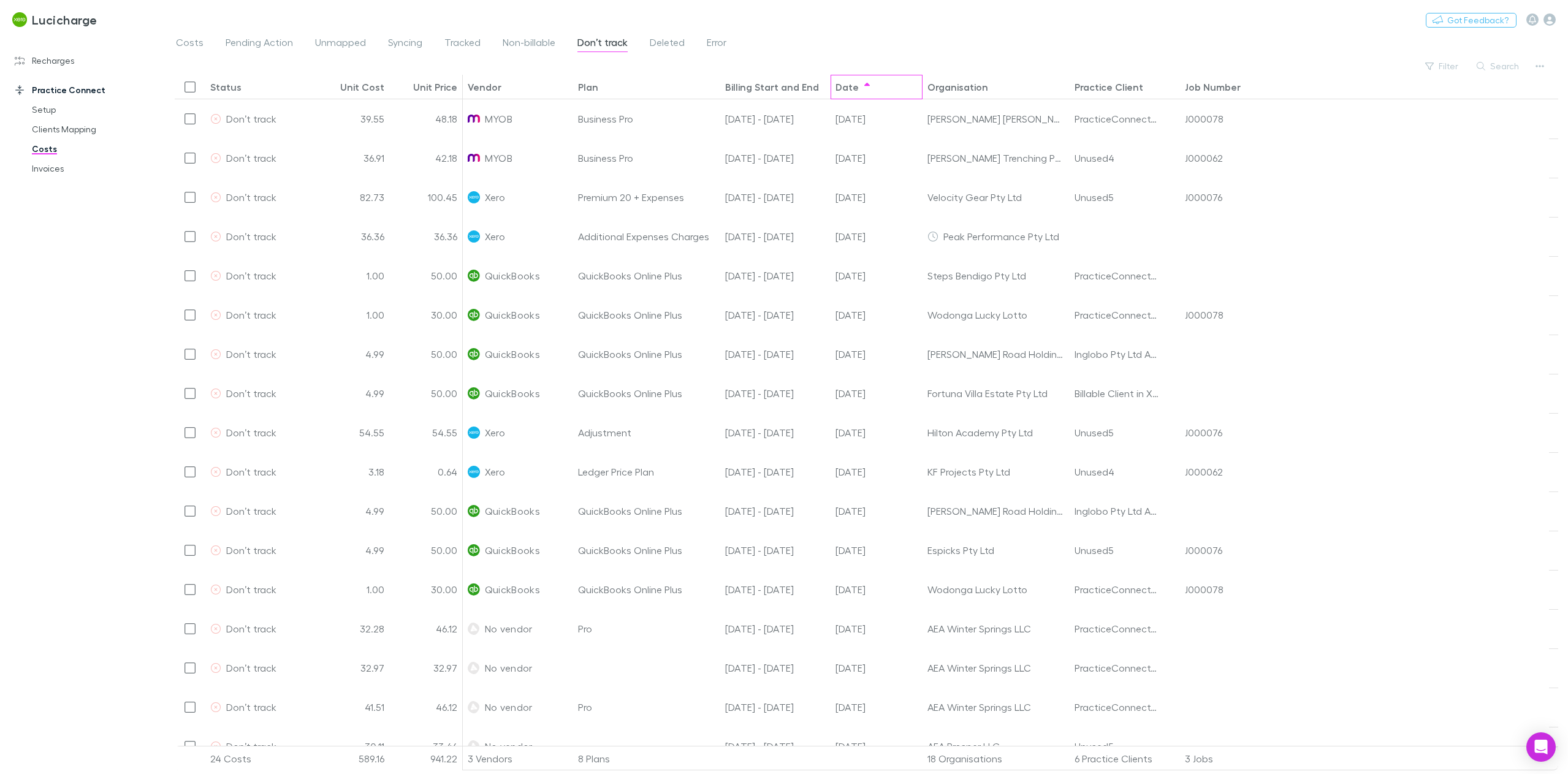
click at [844, 88] on div "Date" at bounding box center [847, 87] width 24 height 12
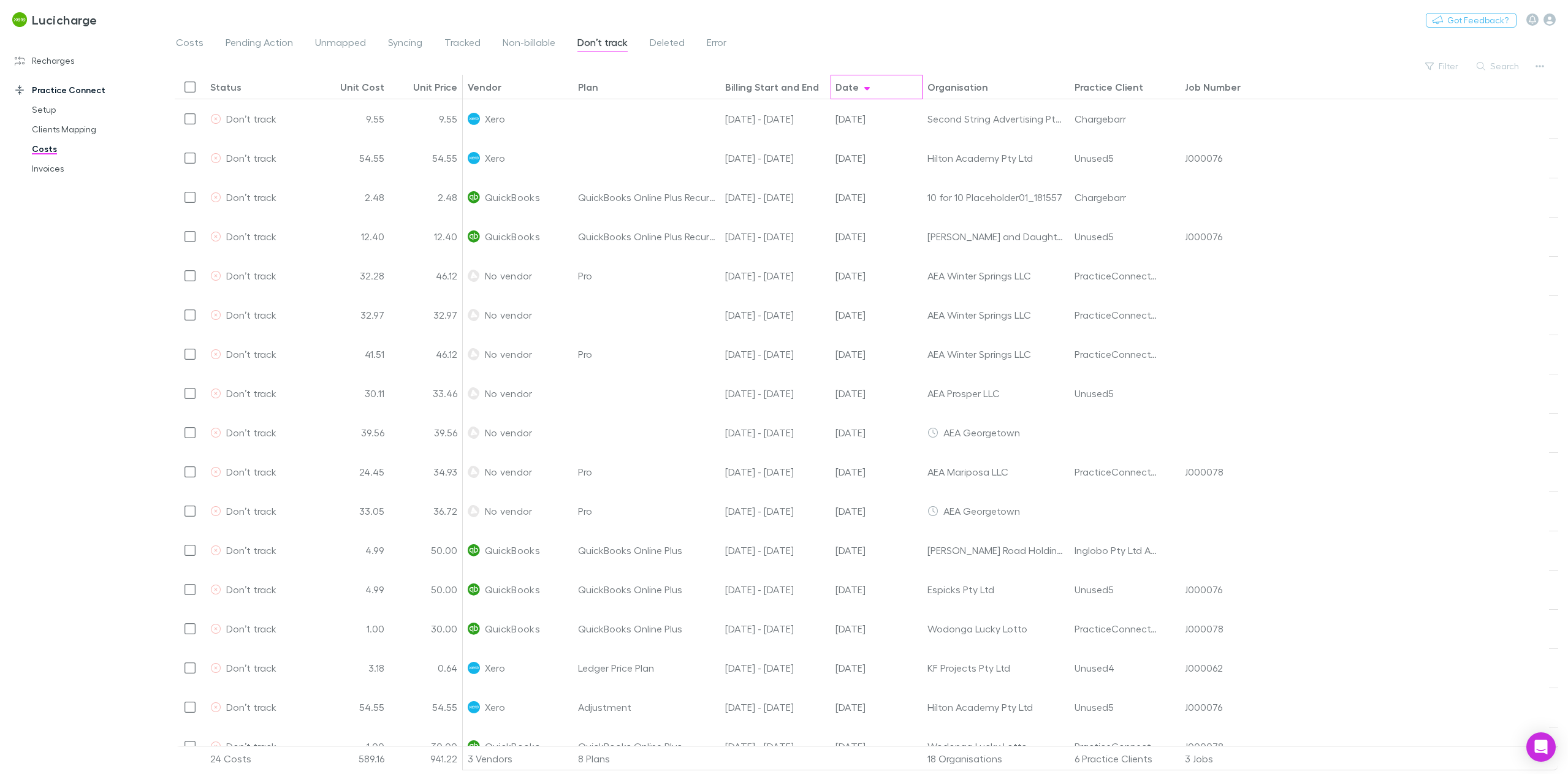
click at [844, 88] on div "Date" at bounding box center [847, 87] width 24 height 12
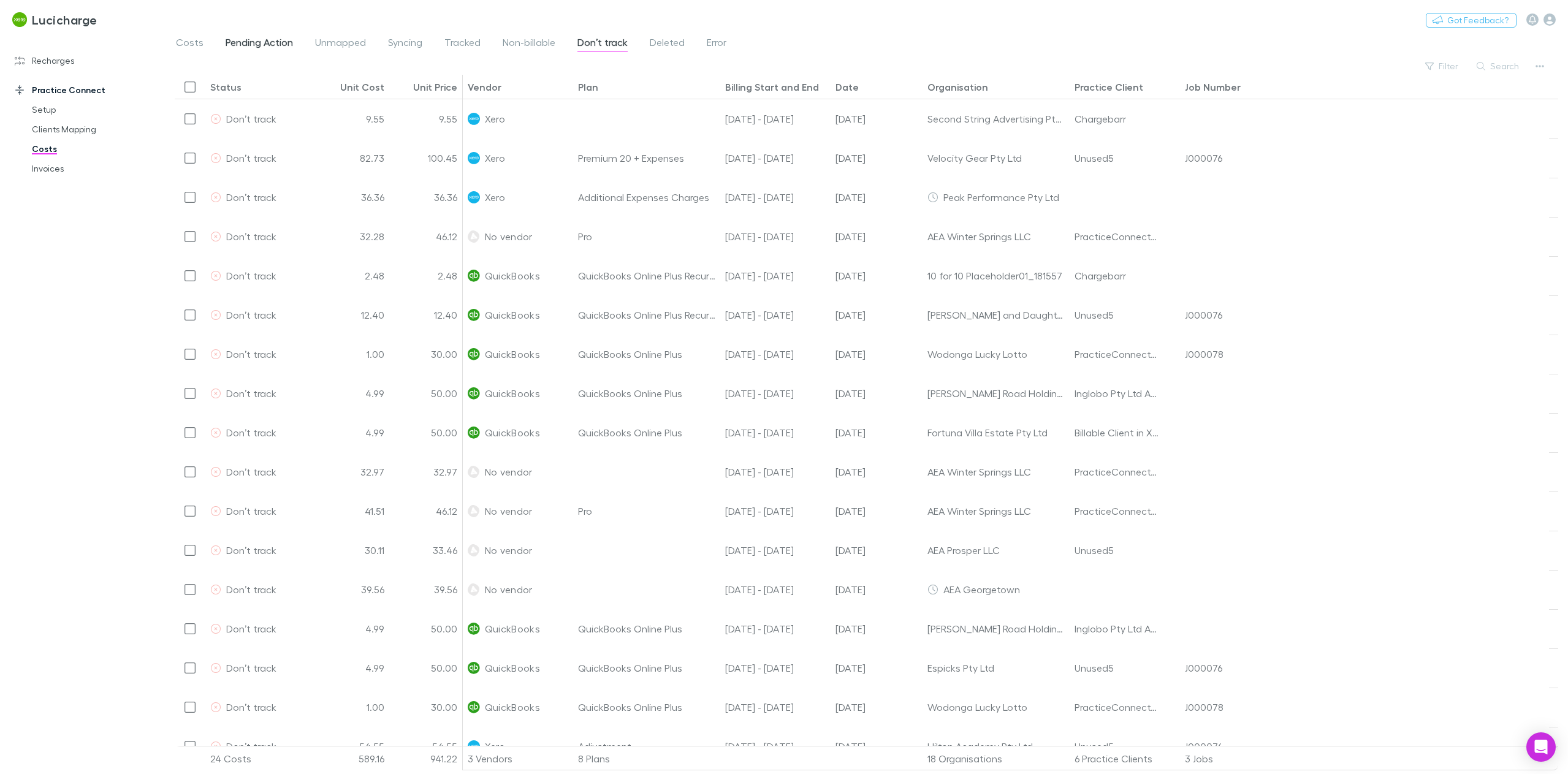
click at [278, 46] on span "Pending Action" at bounding box center [259, 44] width 67 height 16
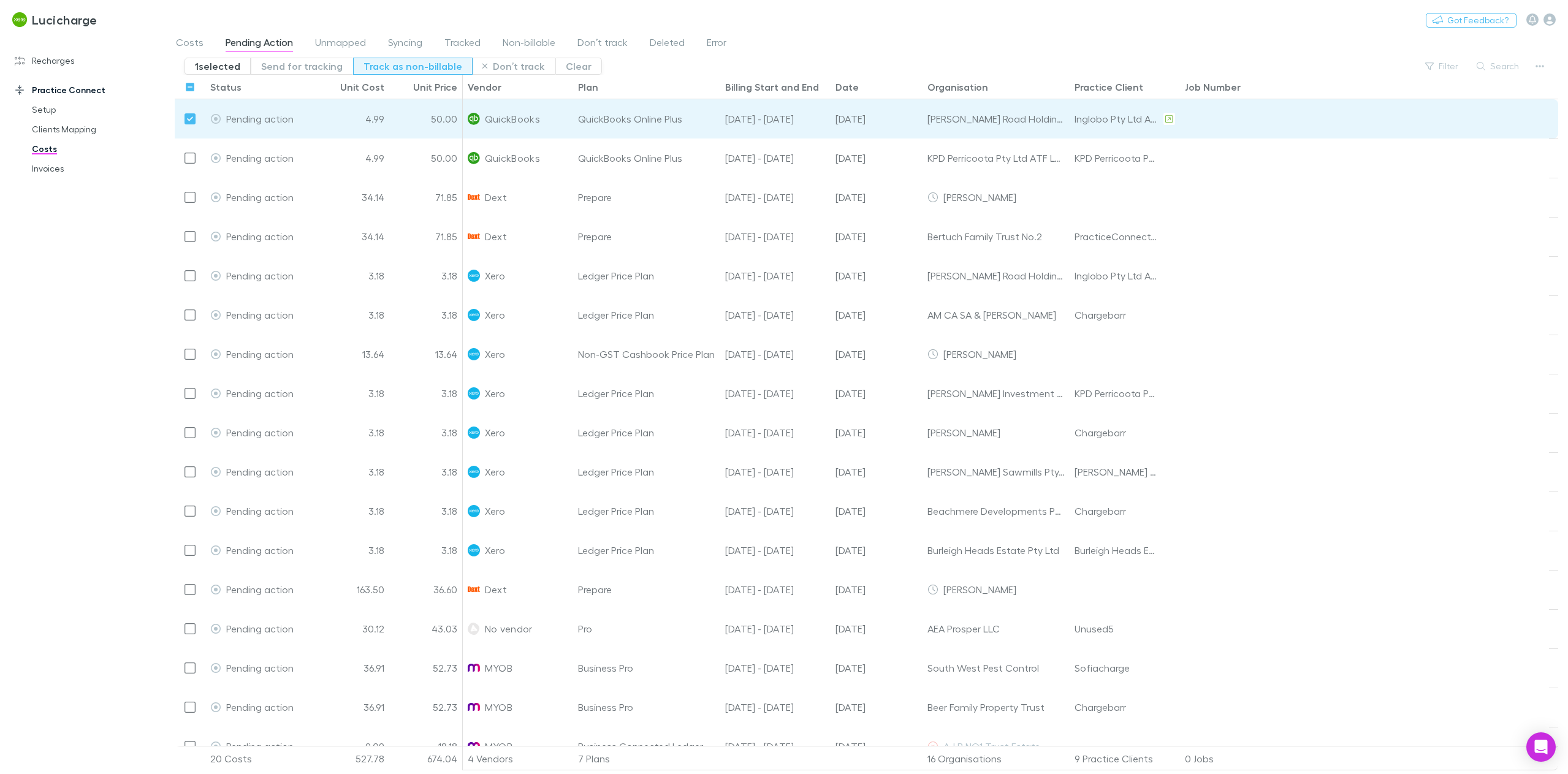
click at [388, 69] on button "Track as non-billable" at bounding box center [412, 66] width 120 height 17
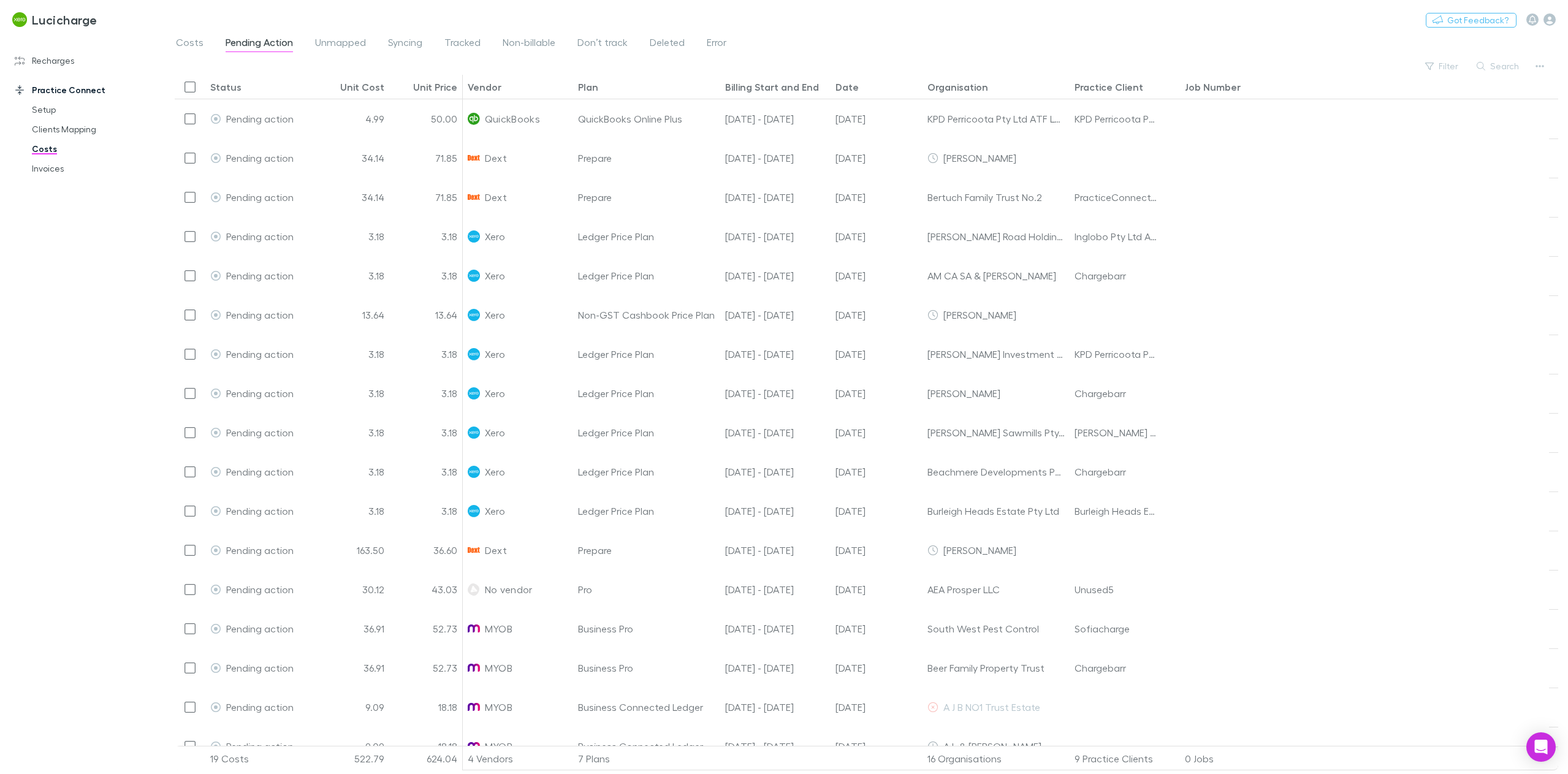
click at [599, 29] on div "Lucicharge Nothing Got Feedback?" at bounding box center [784, 19] width 1568 height 39
click at [603, 42] on span "Don’t track" at bounding box center [603, 44] width 51 height 16
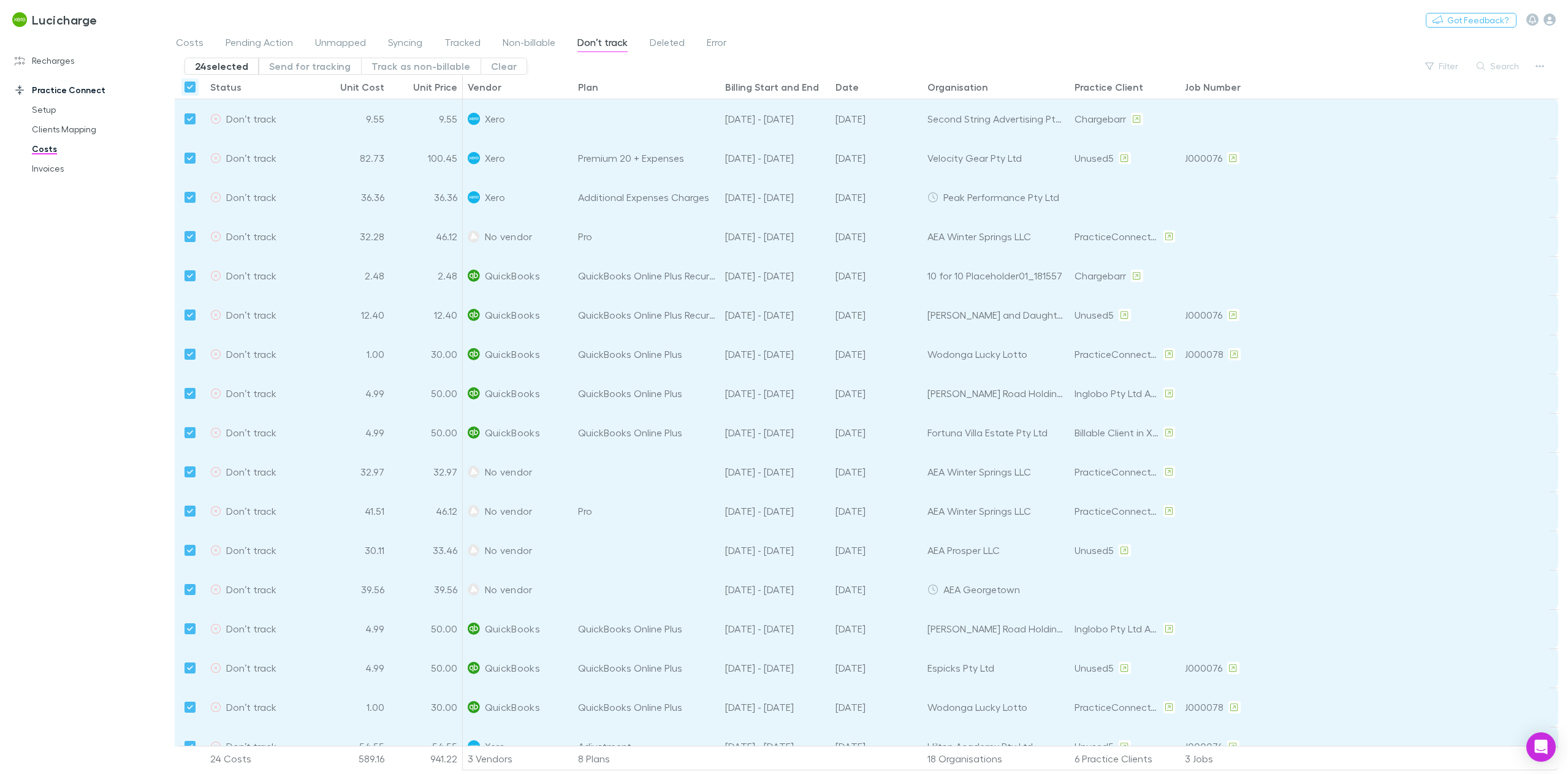
click at [133, 180] on div "Recharges Setup Vendors Imports Charges Mapping Connections Billing Invoices Ag…" at bounding box center [86, 401] width 174 height 725
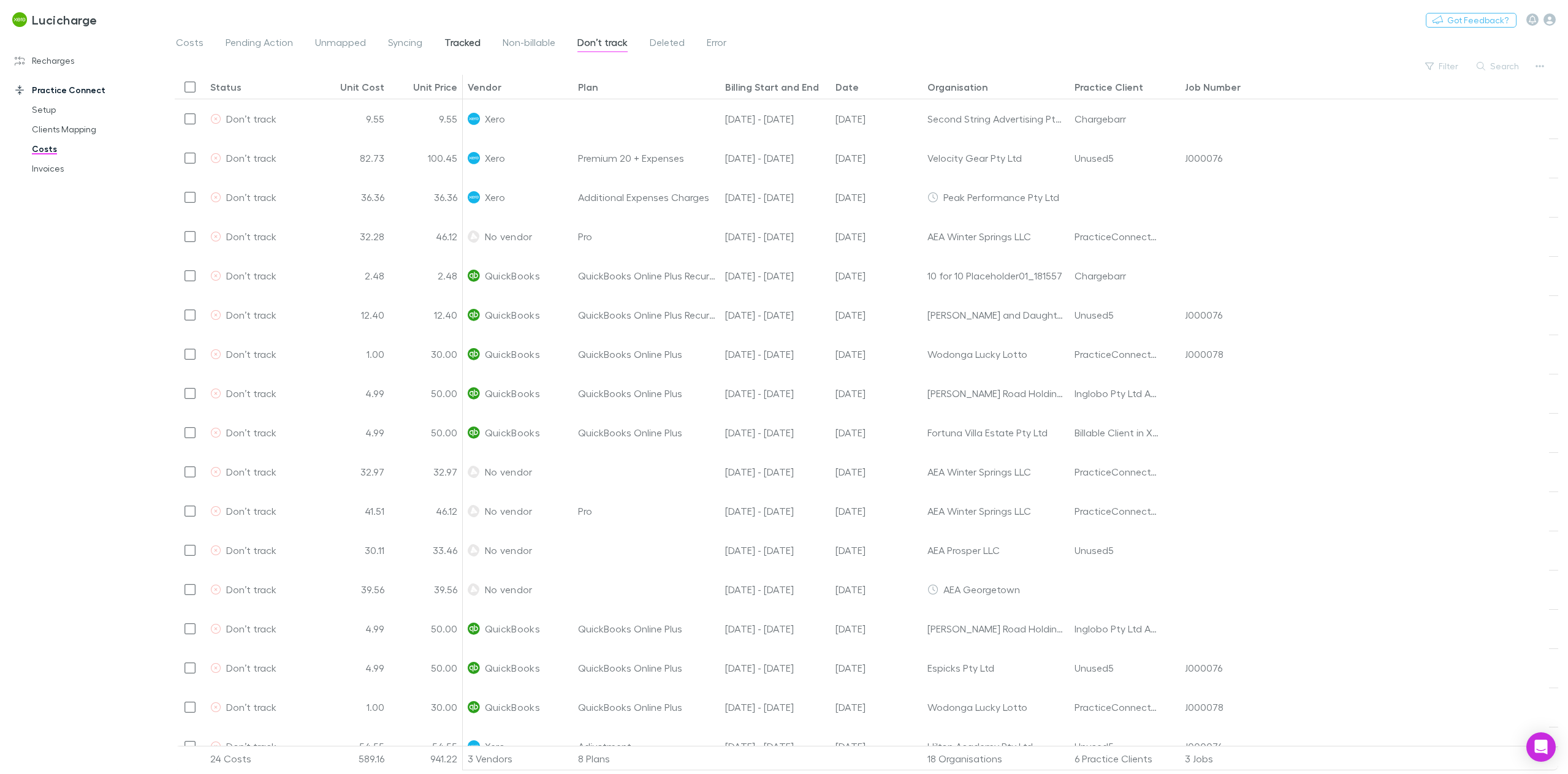
click at [452, 42] on span "Tracked" at bounding box center [462, 44] width 36 height 16
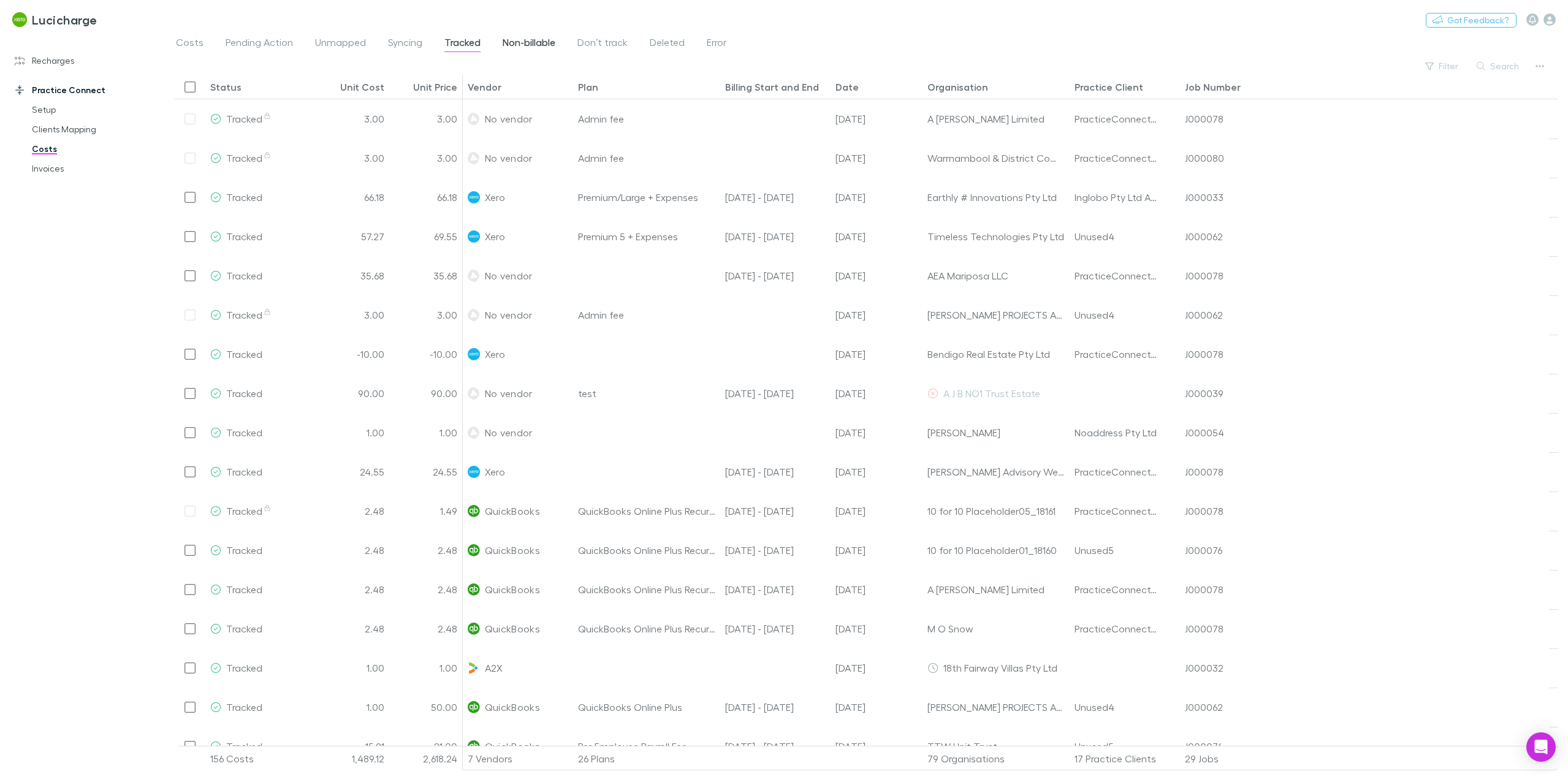
click at [535, 42] on span "Non-billable" at bounding box center [529, 44] width 52 height 16
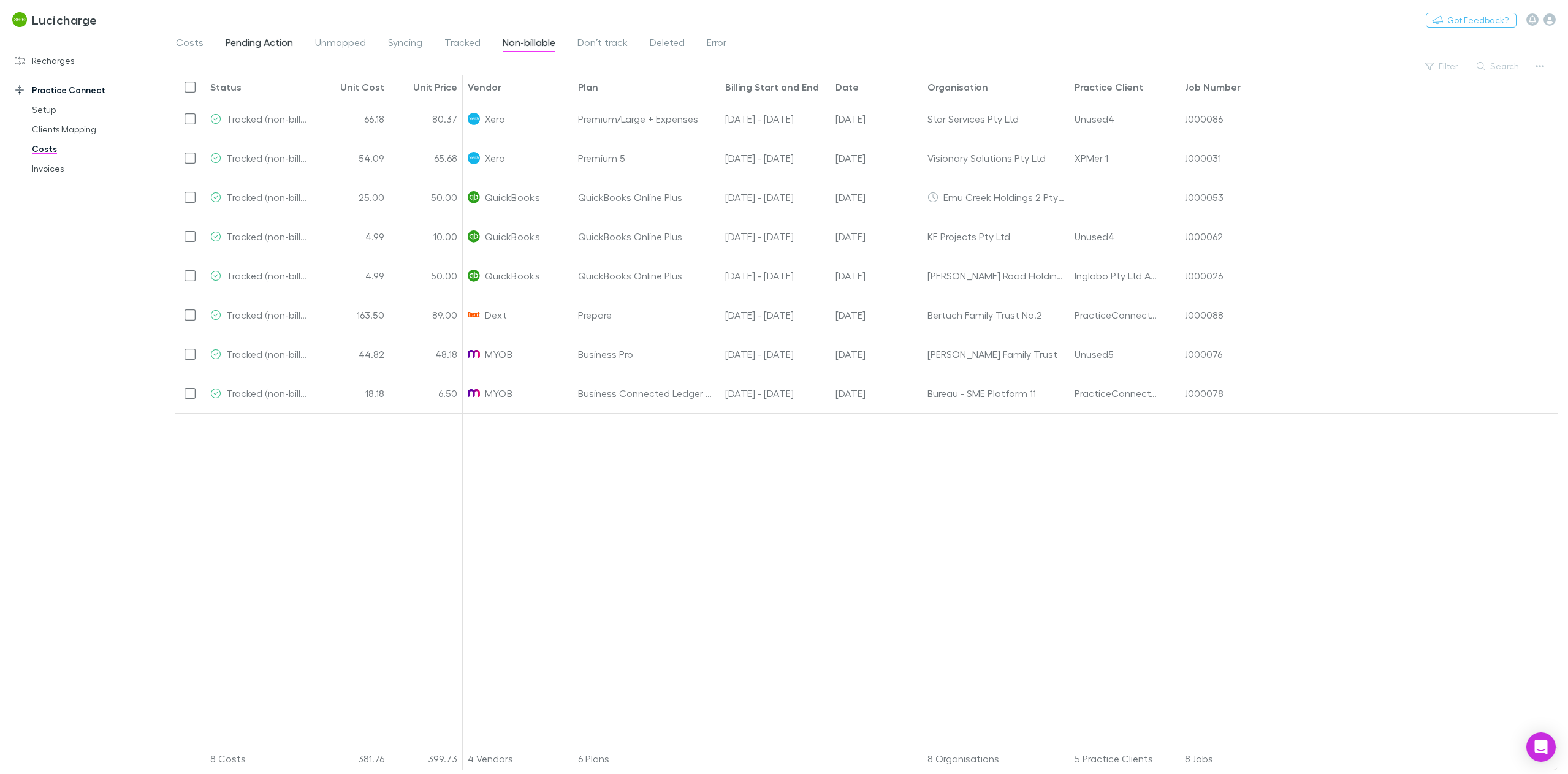
click at [268, 46] on span "Pending Action" at bounding box center [259, 44] width 67 height 16
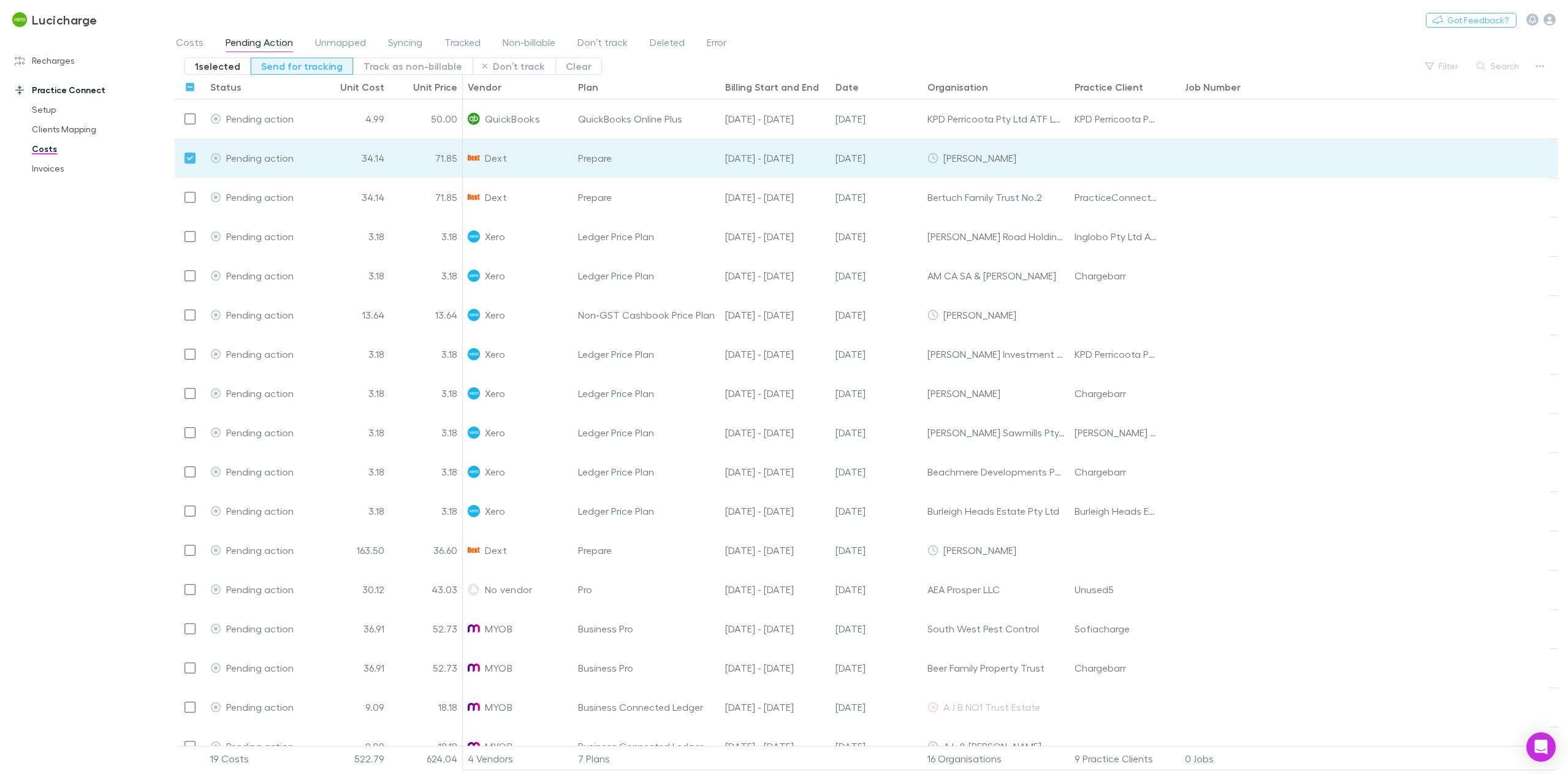
click at [307, 71] on button "Send for tracking" at bounding box center [301, 66] width 102 height 17
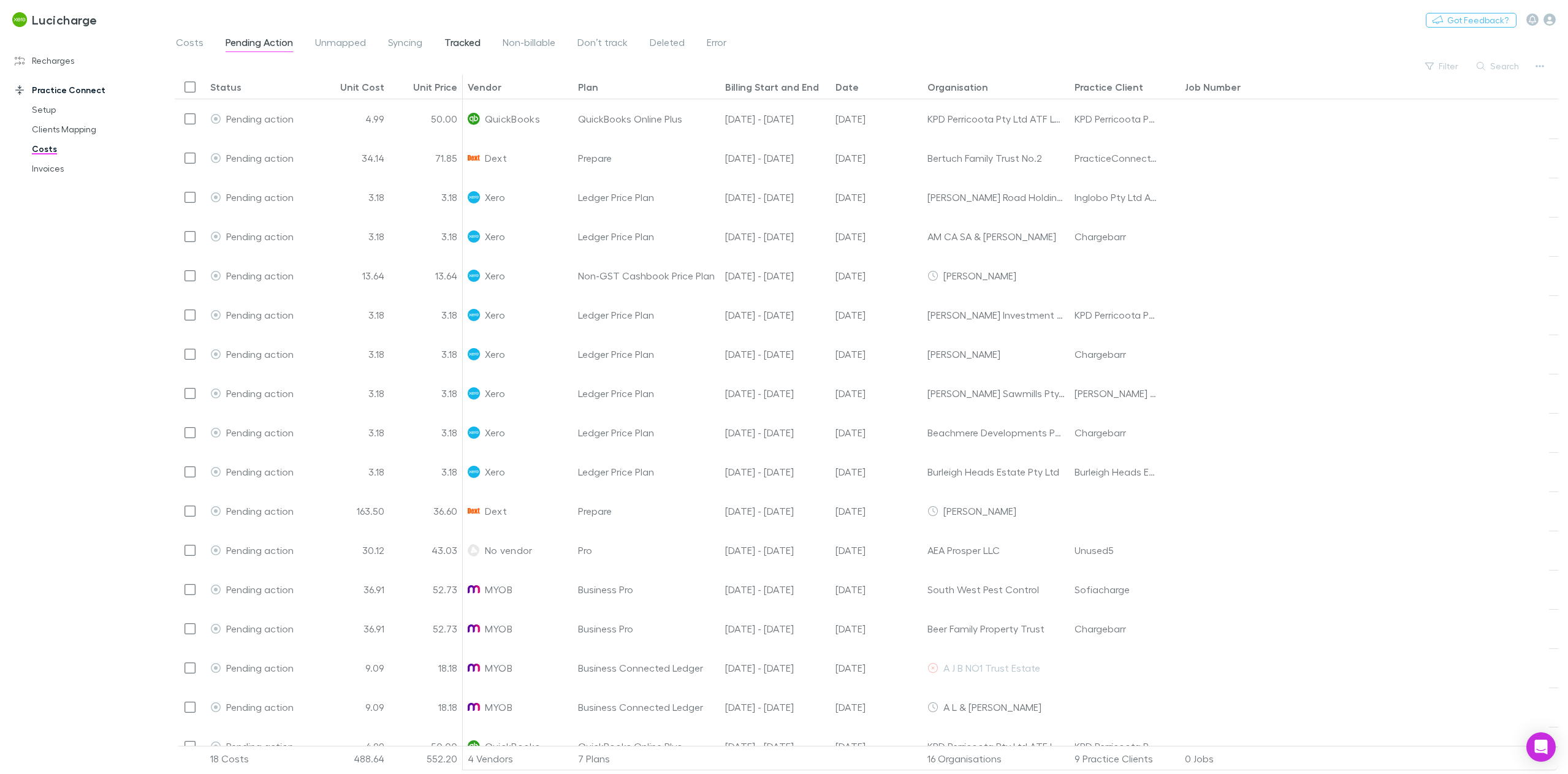
click at [459, 47] on span "Tracked" at bounding box center [462, 44] width 36 height 16
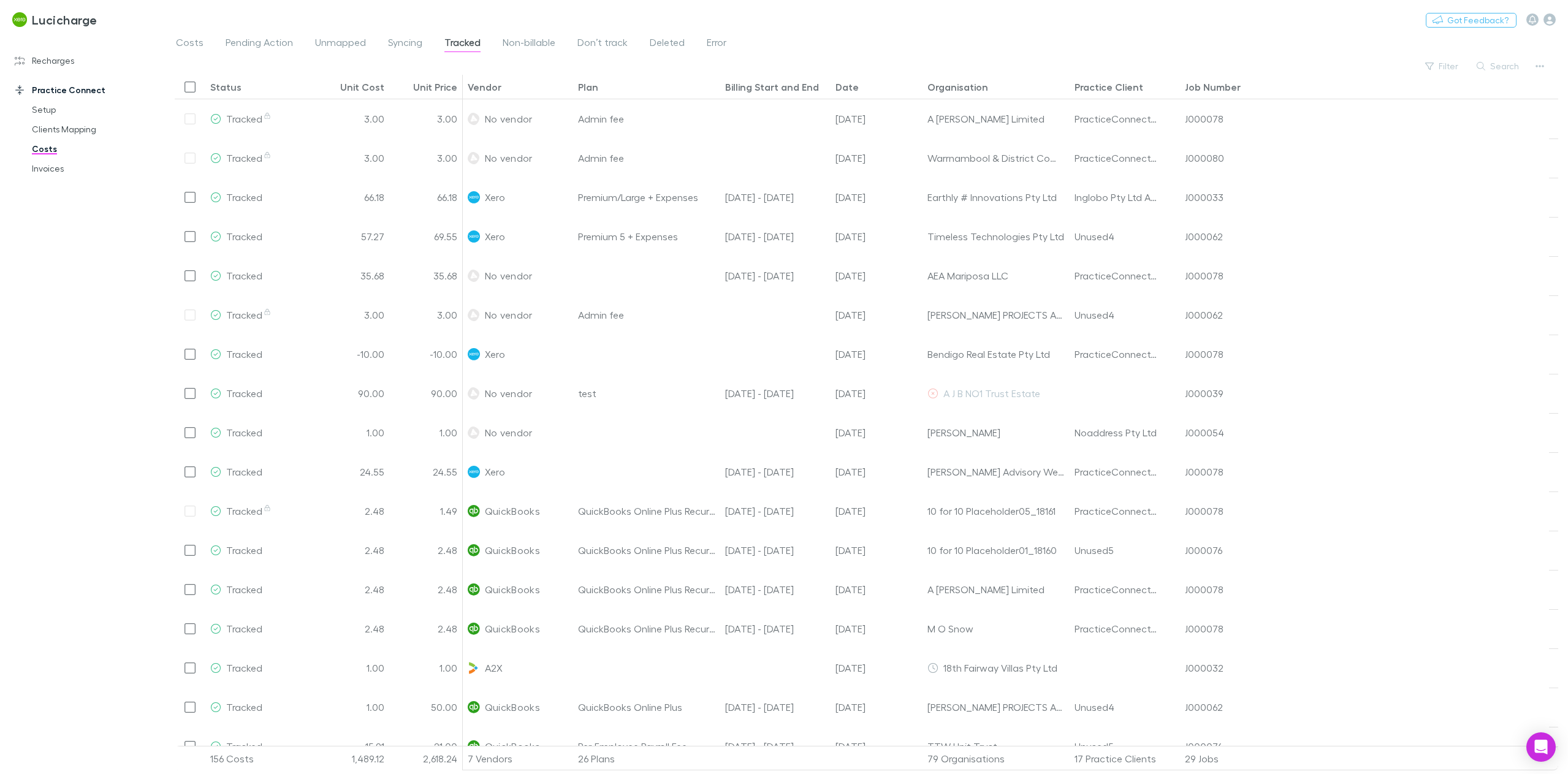
click at [854, 85] on div "Date" at bounding box center [847, 87] width 24 height 12
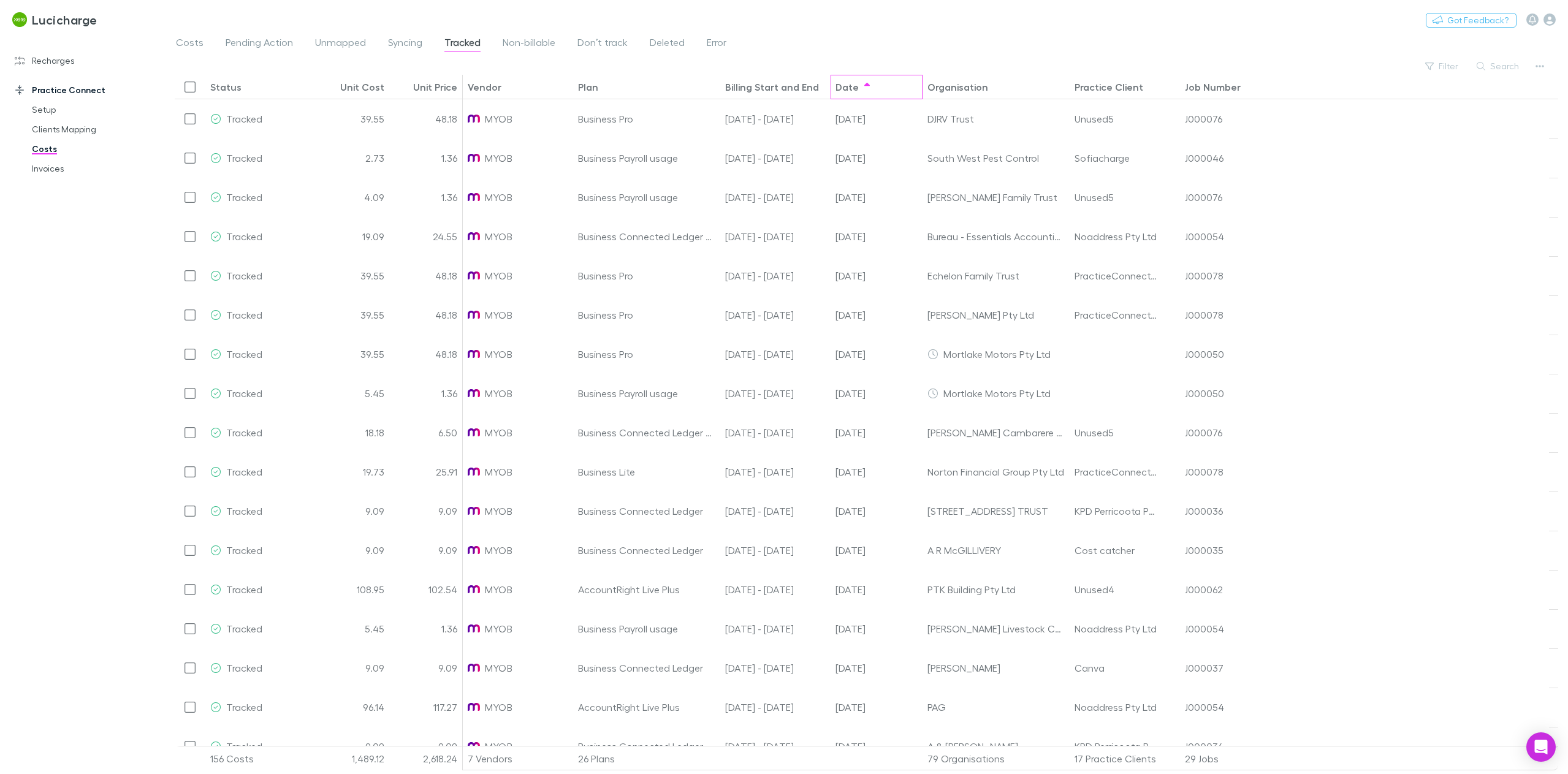
click at [854, 85] on div "Date" at bounding box center [847, 87] width 24 height 12
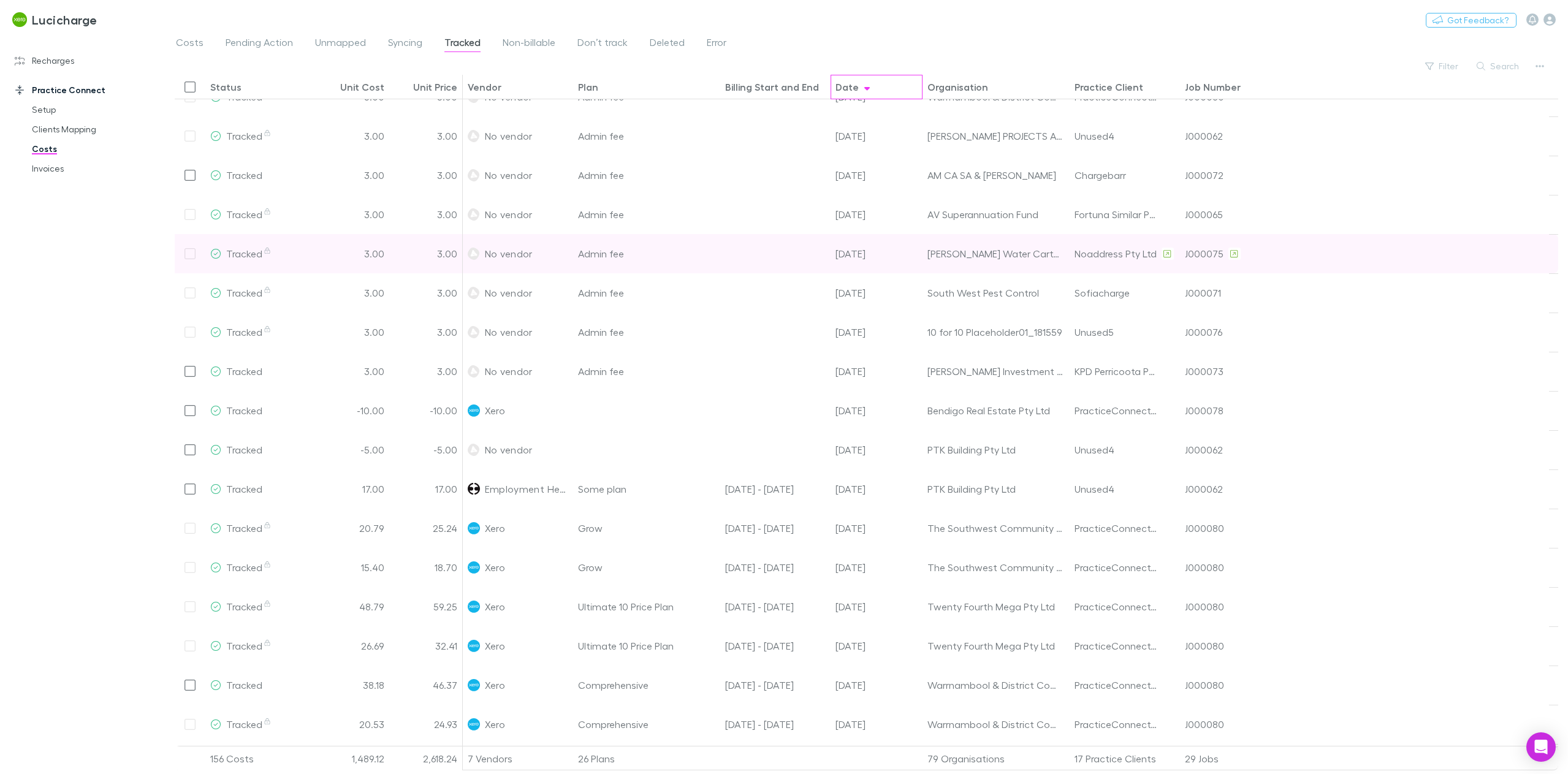
scroll to position [39, 0]
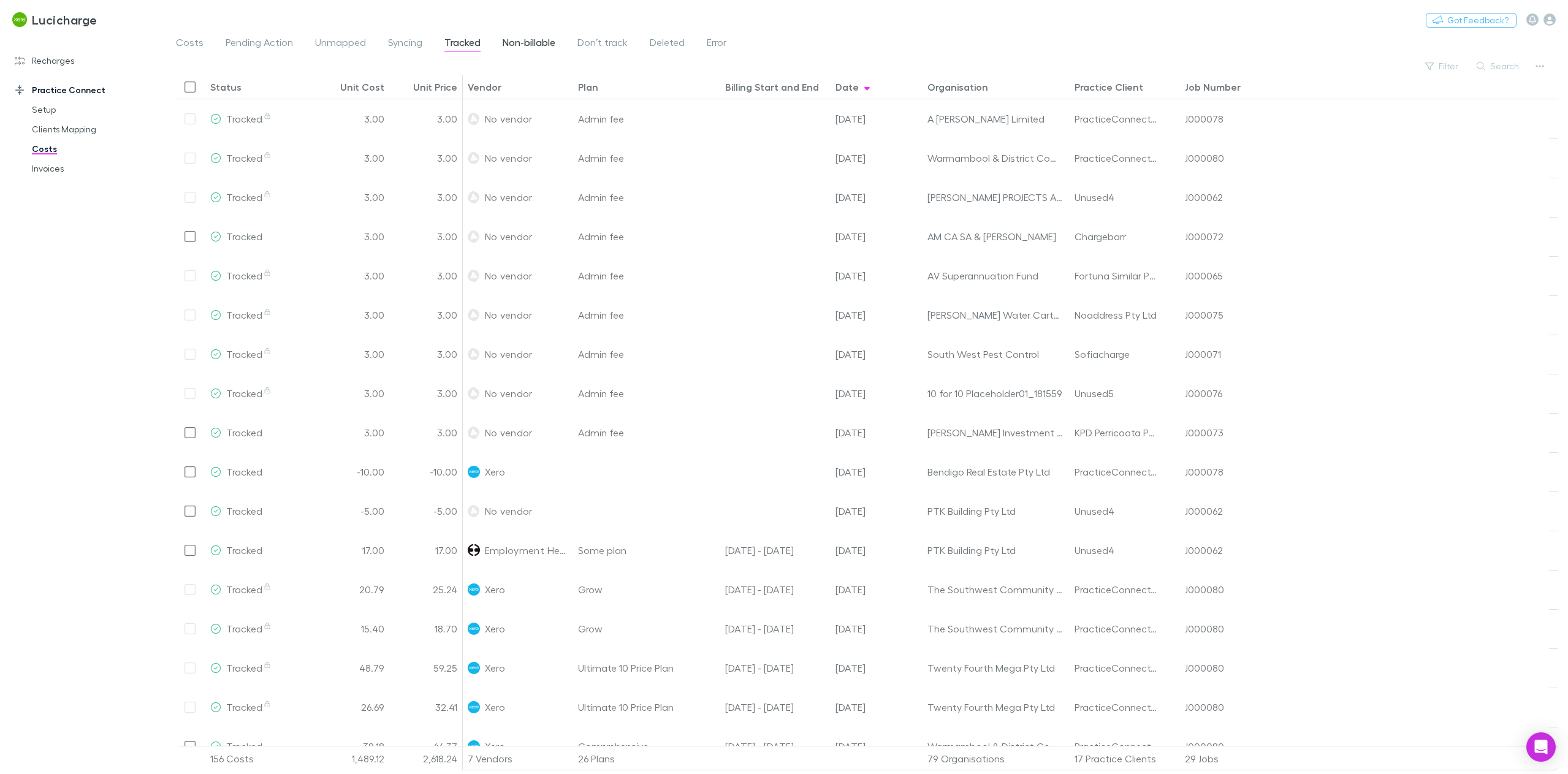
click at [529, 39] on span "Non-billable" at bounding box center [529, 44] width 52 height 16
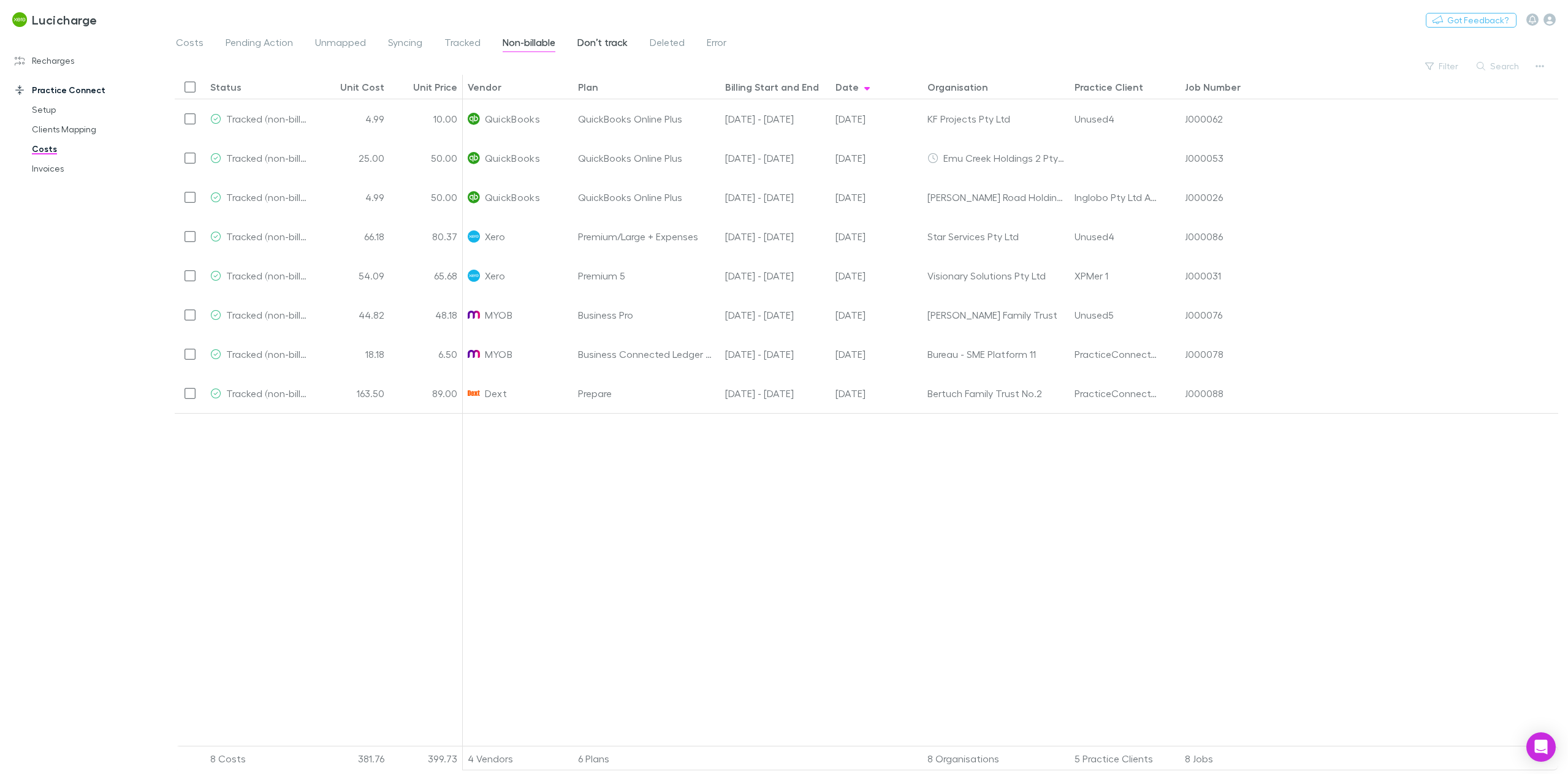
click at [608, 45] on span "Don’t track" at bounding box center [603, 44] width 51 height 16
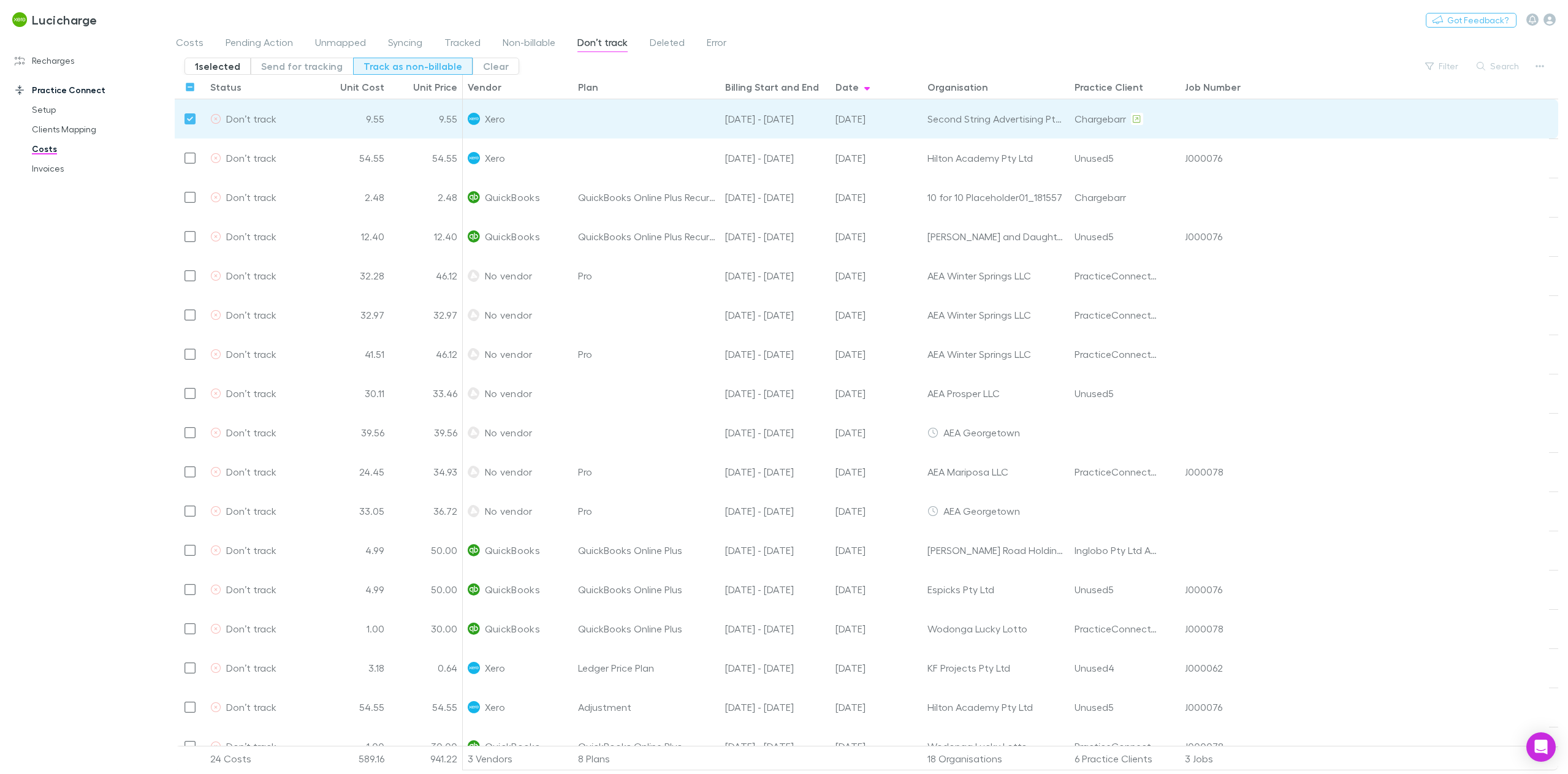
click at [379, 67] on button "Track as non-billable" at bounding box center [412, 66] width 120 height 17
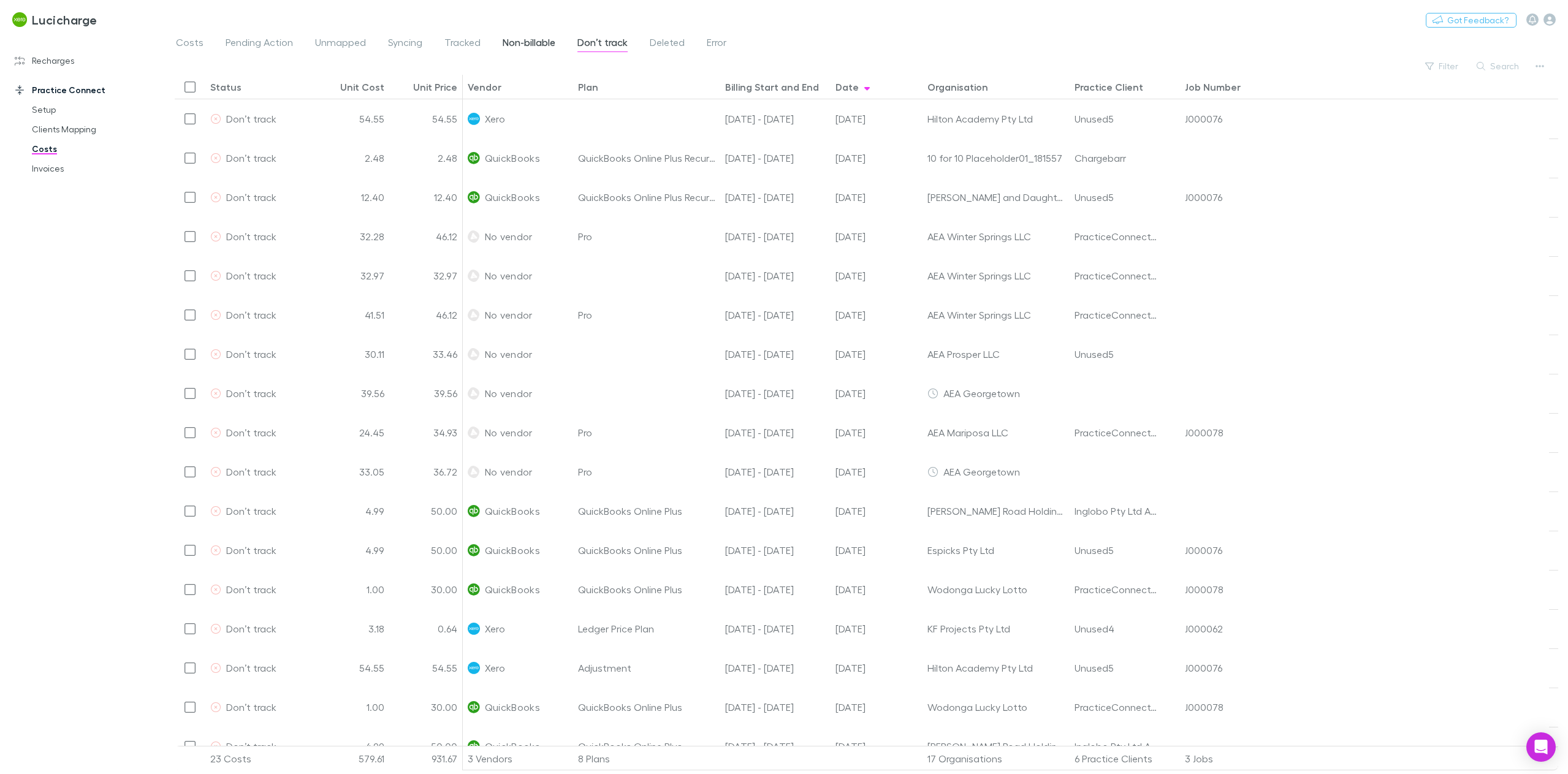
click at [527, 45] on span "Non-billable" at bounding box center [529, 44] width 52 height 16
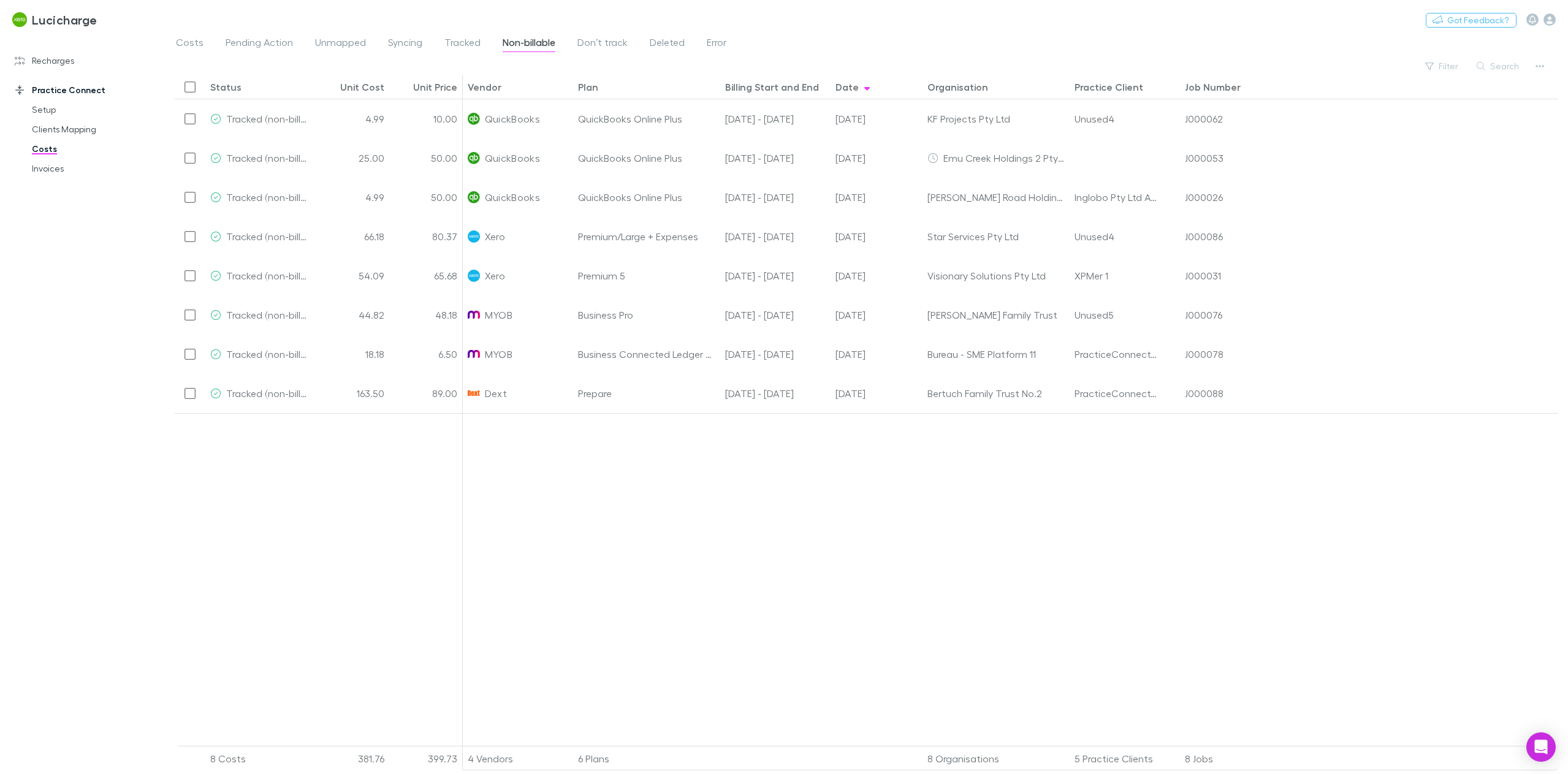
click at [1450, 58] on div "Filter Search" at bounding box center [1484, 66] width 129 height 17
click at [1446, 66] on button "Filter" at bounding box center [1442, 66] width 46 height 15
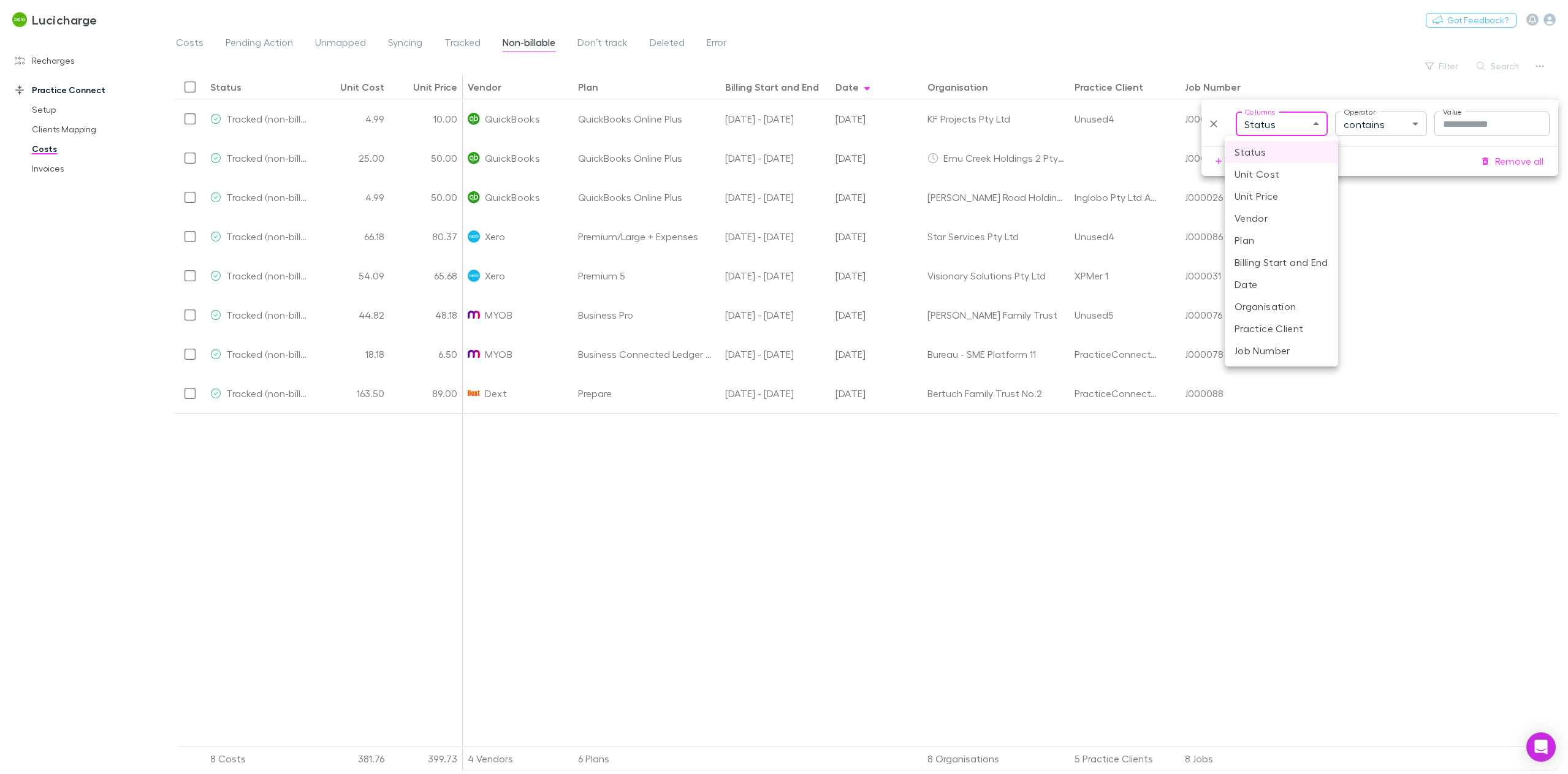
click at [1311, 127] on body "Lucicharge Nothing Got Feedback? Recharges Setup Vendors Imports Charges Mappin…" at bounding box center [784, 387] width 1568 height 774
click at [1311, 127] on div at bounding box center [784, 387] width 1568 height 774
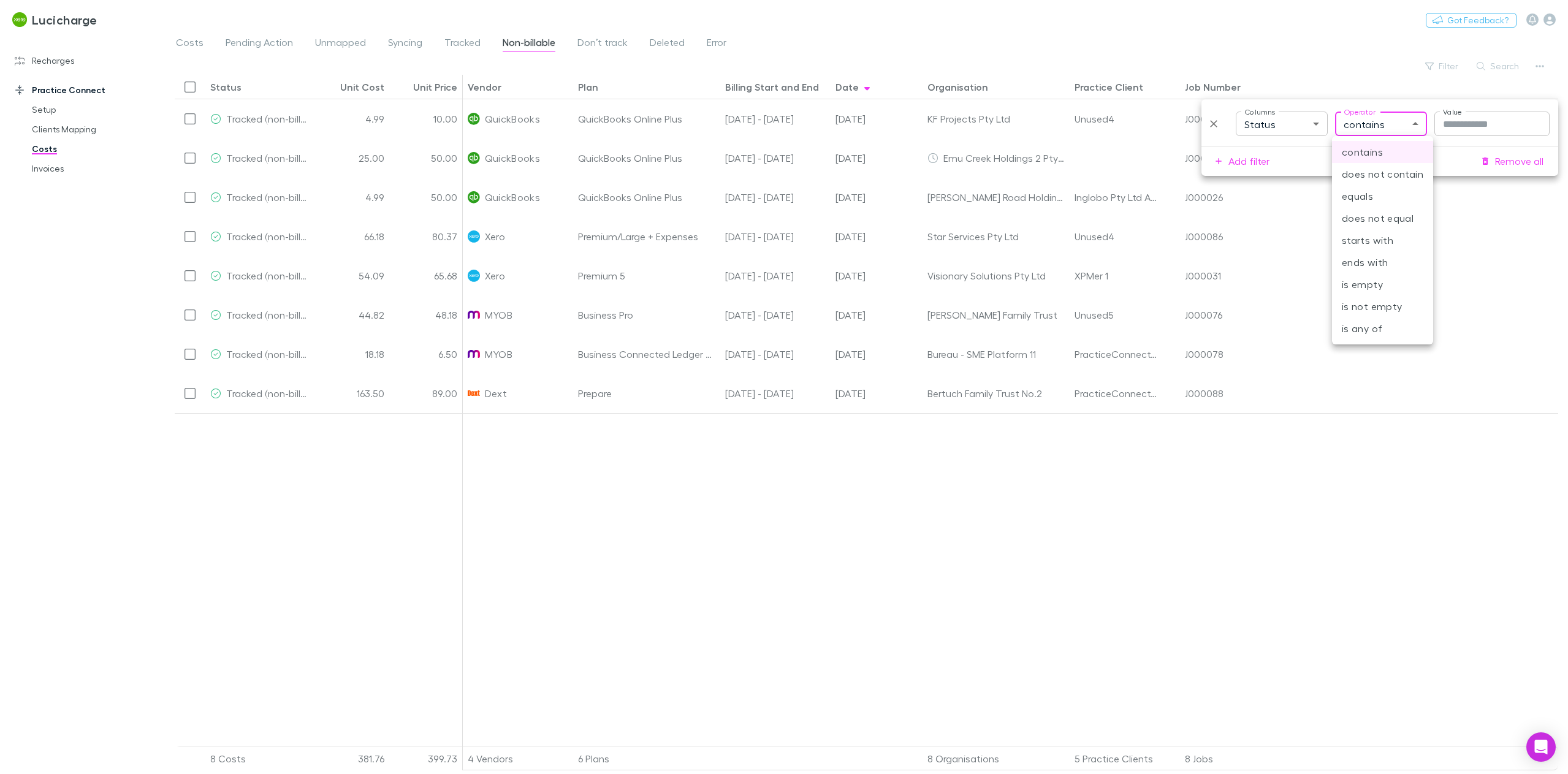
click at [1381, 123] on body "Lucicharge Nothing Got Feedback? Recharges Setup Vendors Imports Charges Mappin…" at bounding box center [784, 387] width 1568 height 774
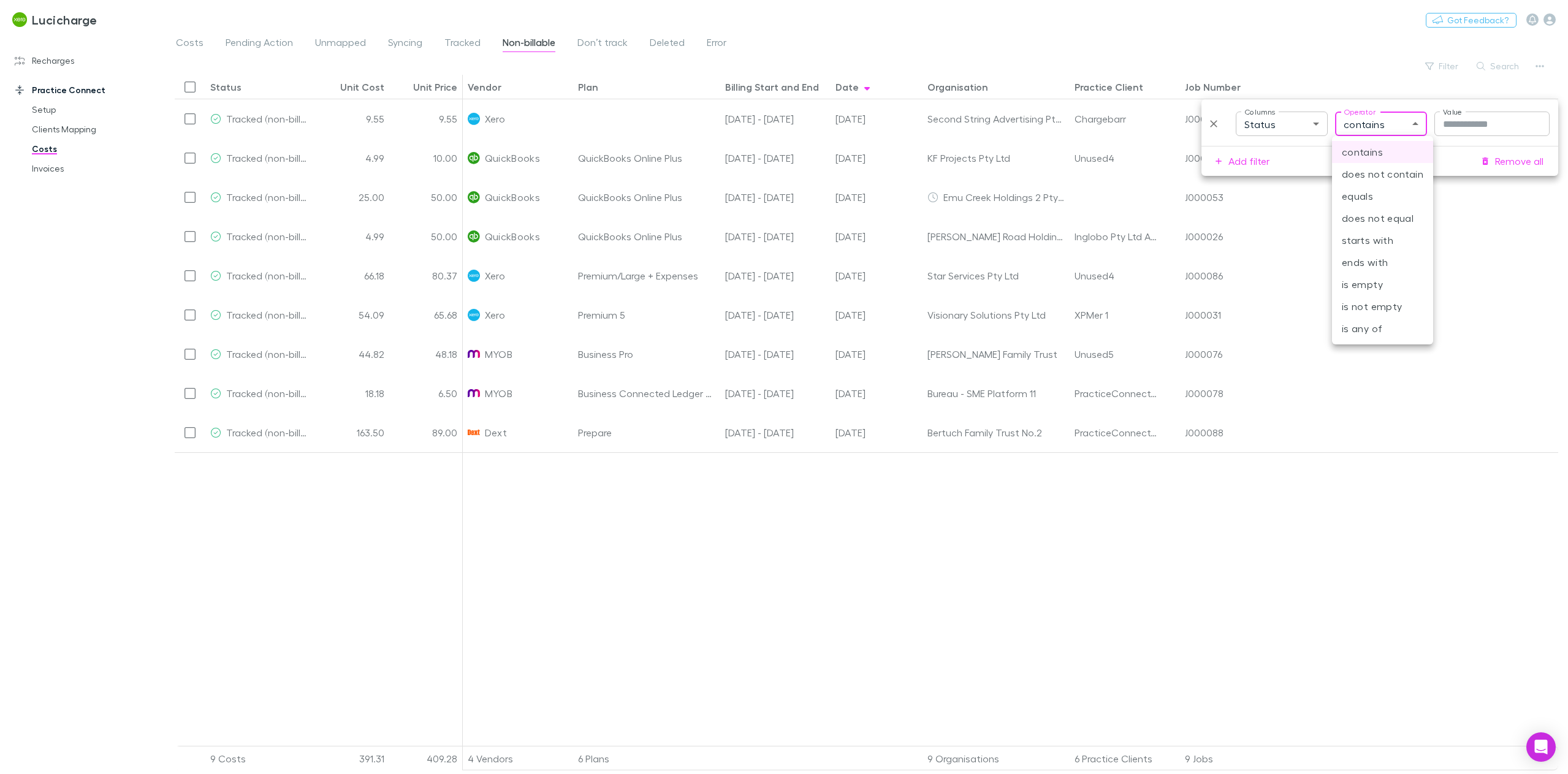
click at [1300, 151] on div at bounding box center [784, 387] width 1568 height 774
click at [768, 505] on div at bounding box center [1011, 599] width 1096 height 294
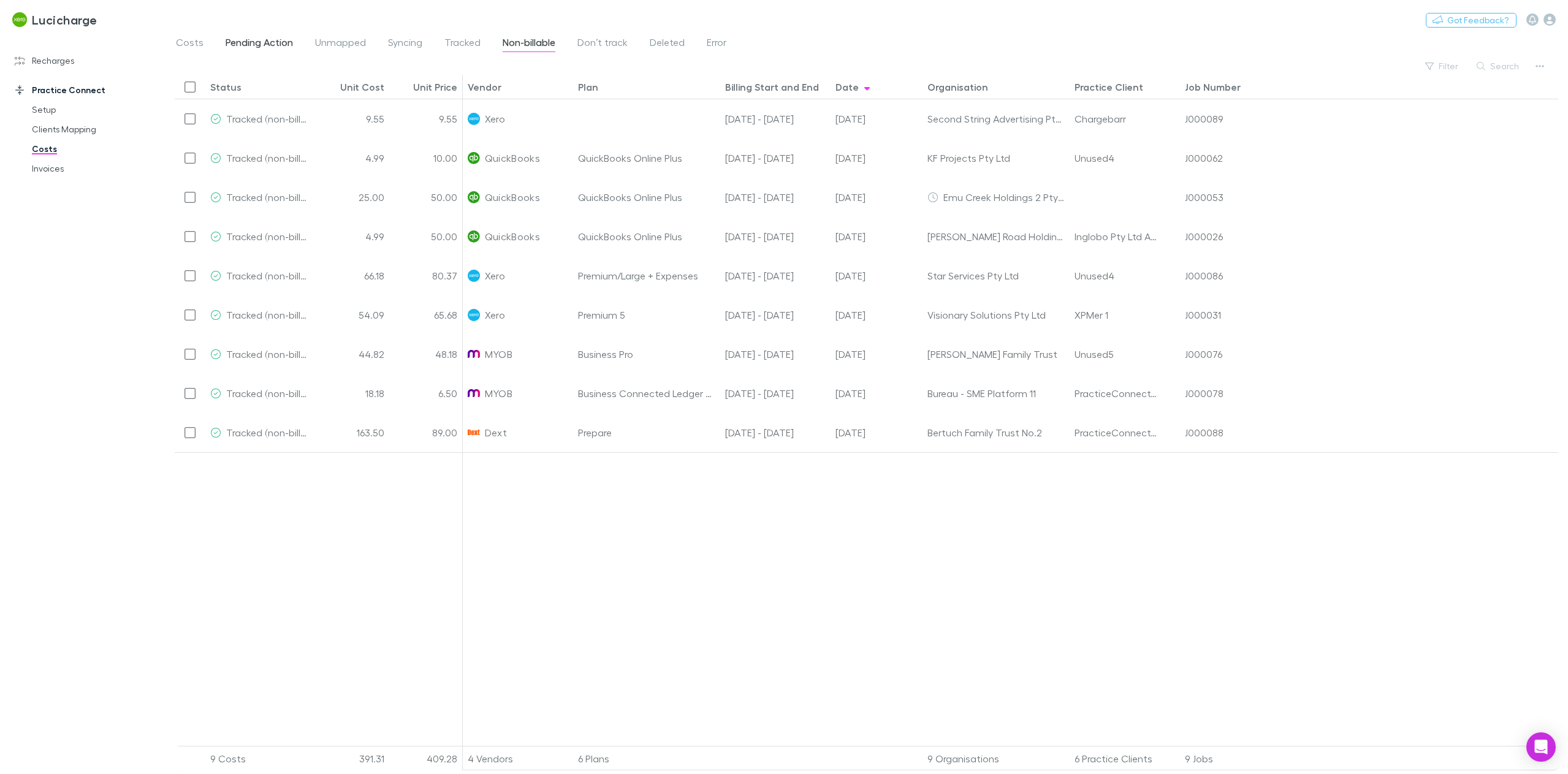
click at [268, 45] on span "Pending Action" at bounding box center [259, 44] width 67 height 16
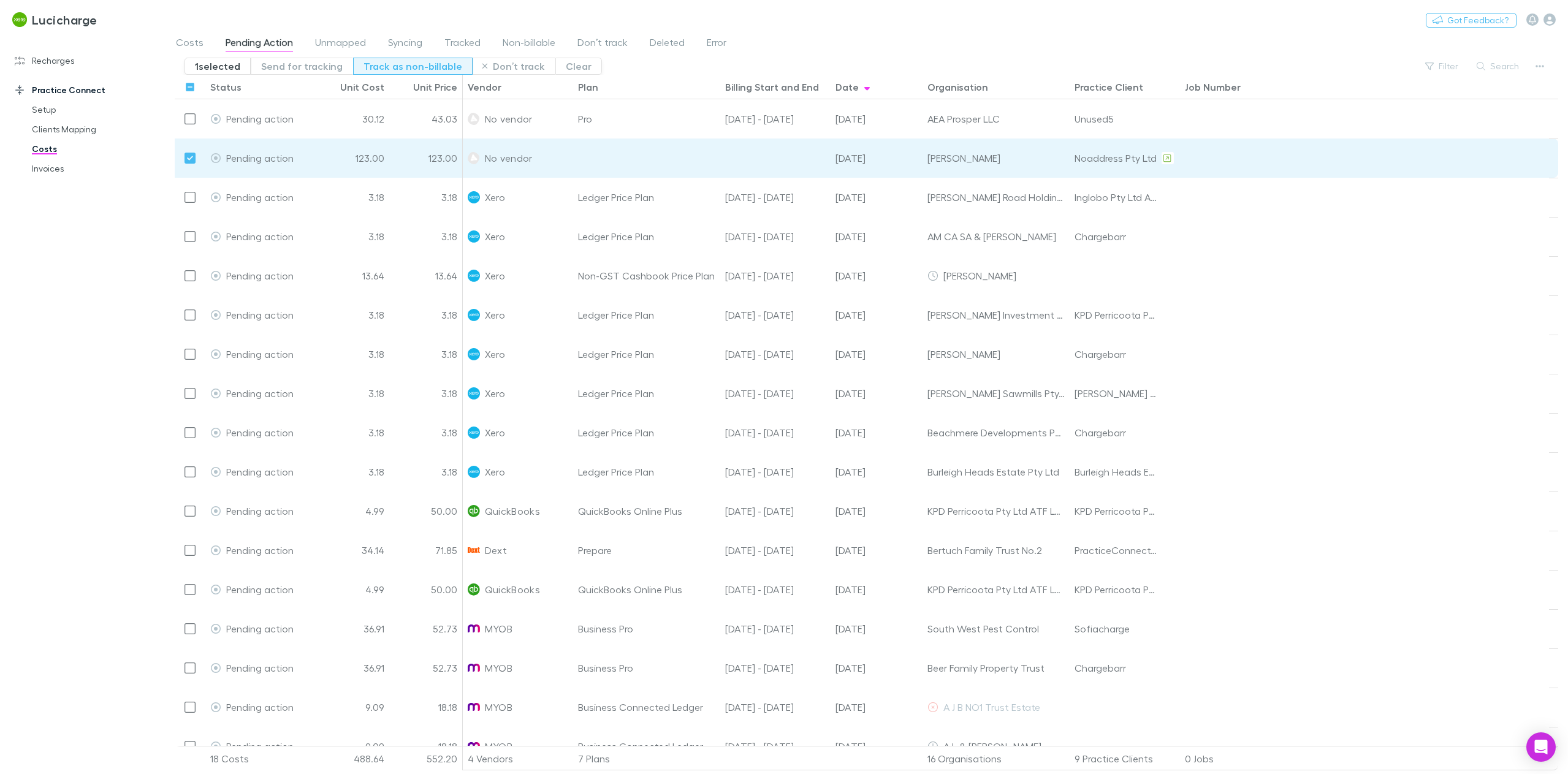
click at [390, 63] on button "Track as non-billable" at bounding box center [412, 66] width 120 height 17
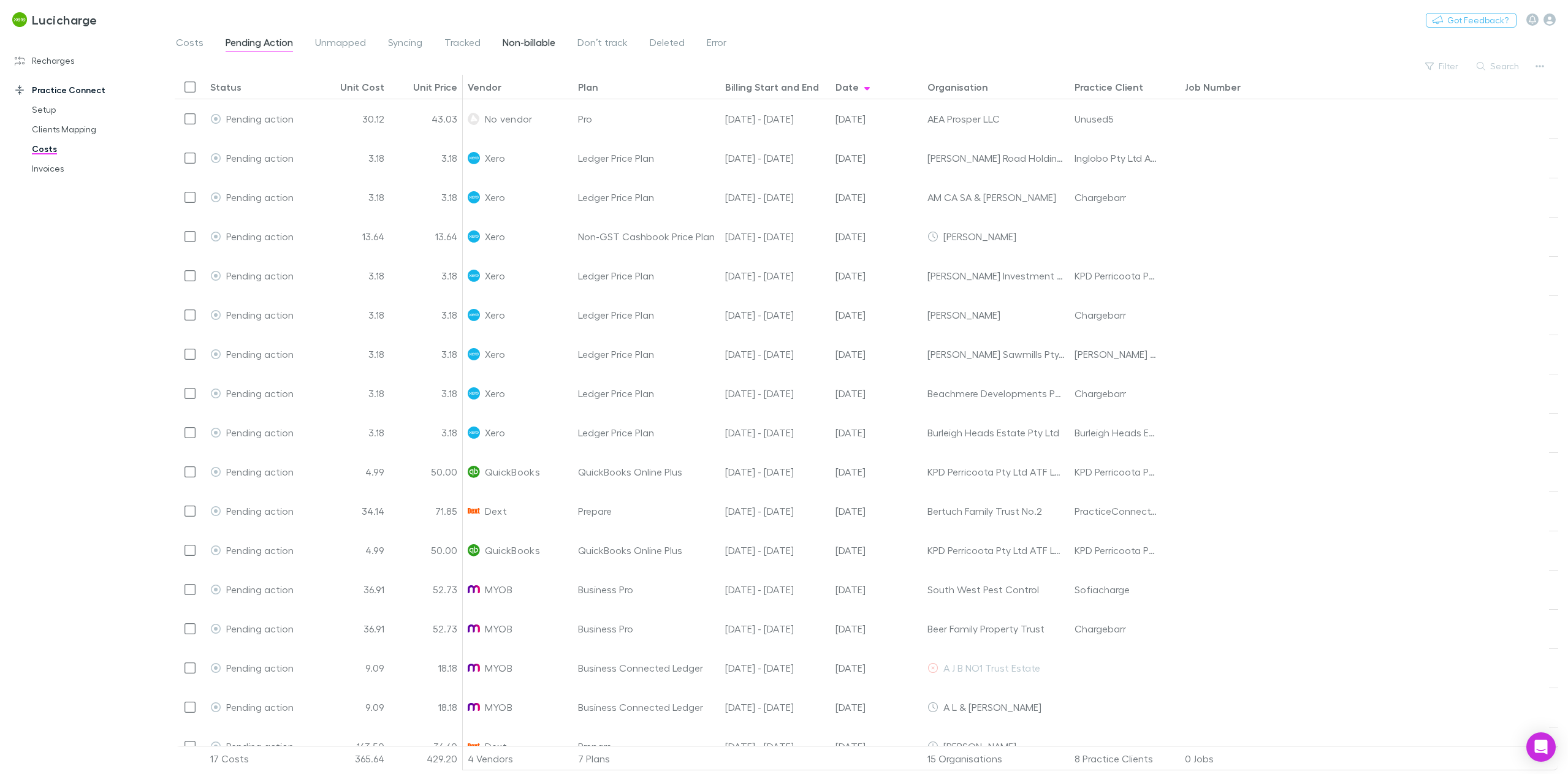
click at [535, 40] on span "Non-billable" at bounding box center [529, 44] width 52 height 16
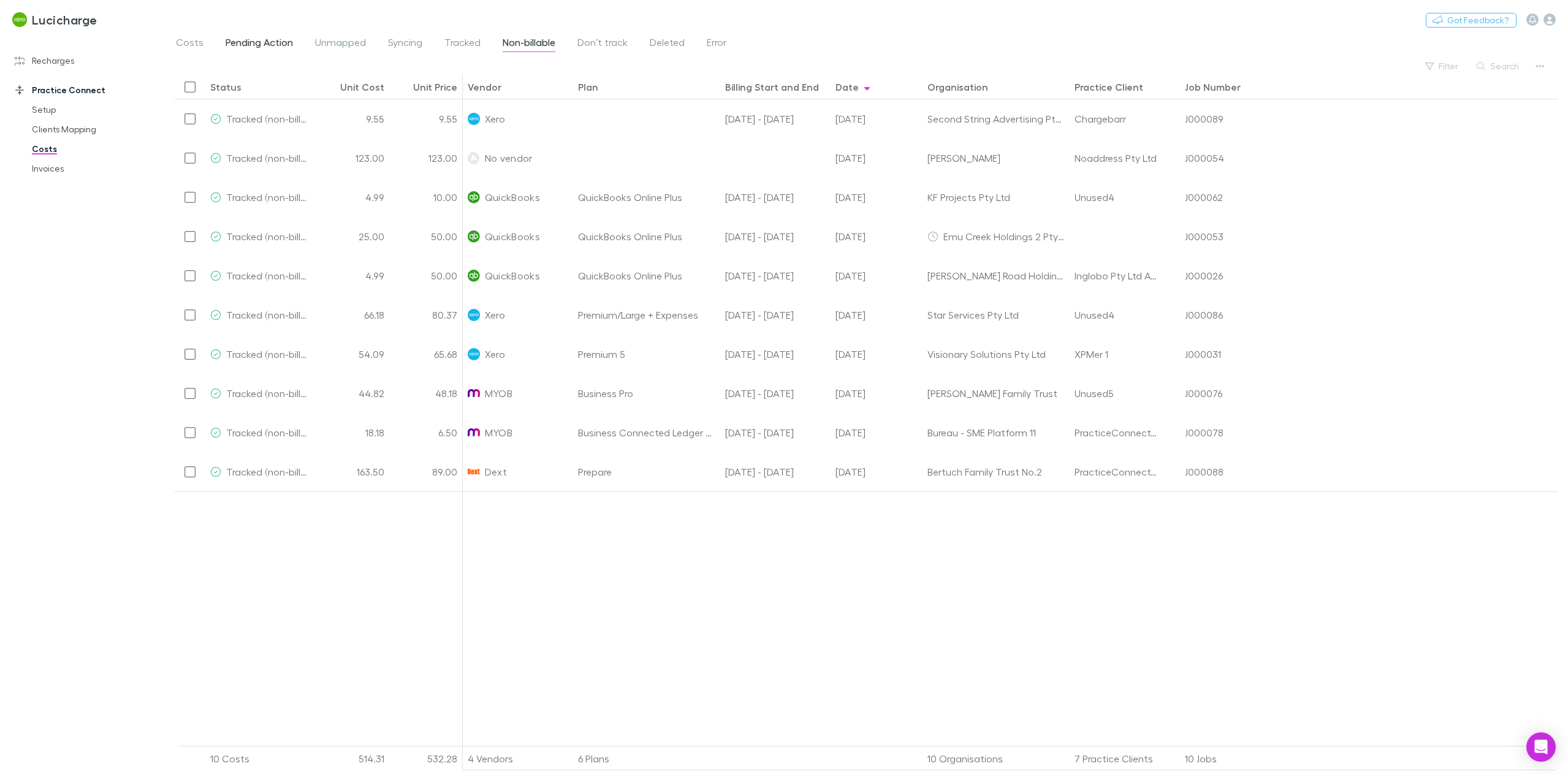
click at [268, 45] on span "Pending Action" at bounding box center [259, 44] width 67 height 16
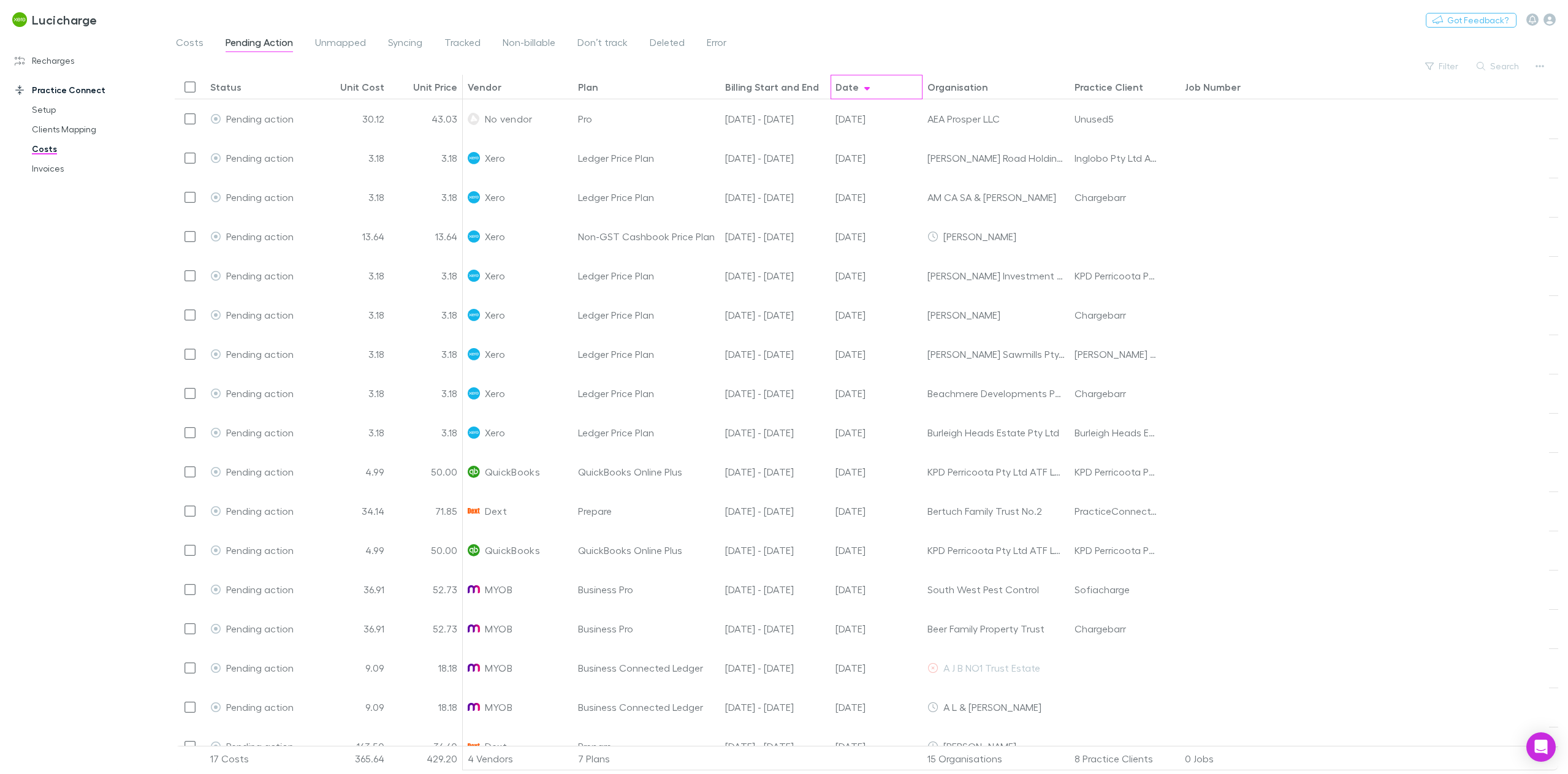
click at [853, 87] on div "Date" at bounding box center [847, 87] width 24 height 12
click at [1100, 87] on div "Practice Client" at bounding box center [1109, 87] width 69 height 12
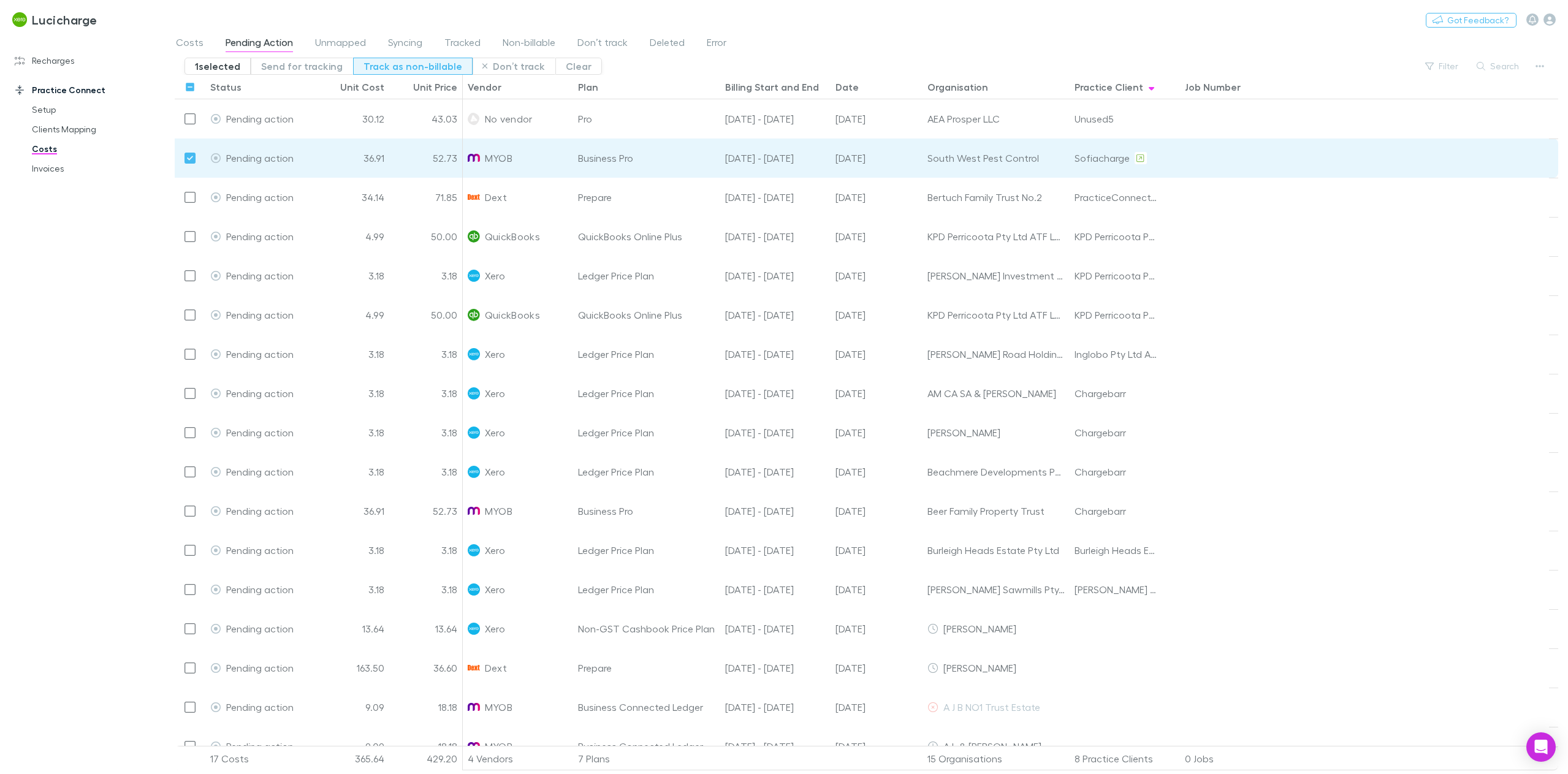
click at [388, 64] on button "Track as non-billable" at bounding box center [412, 66] width 120 height 17
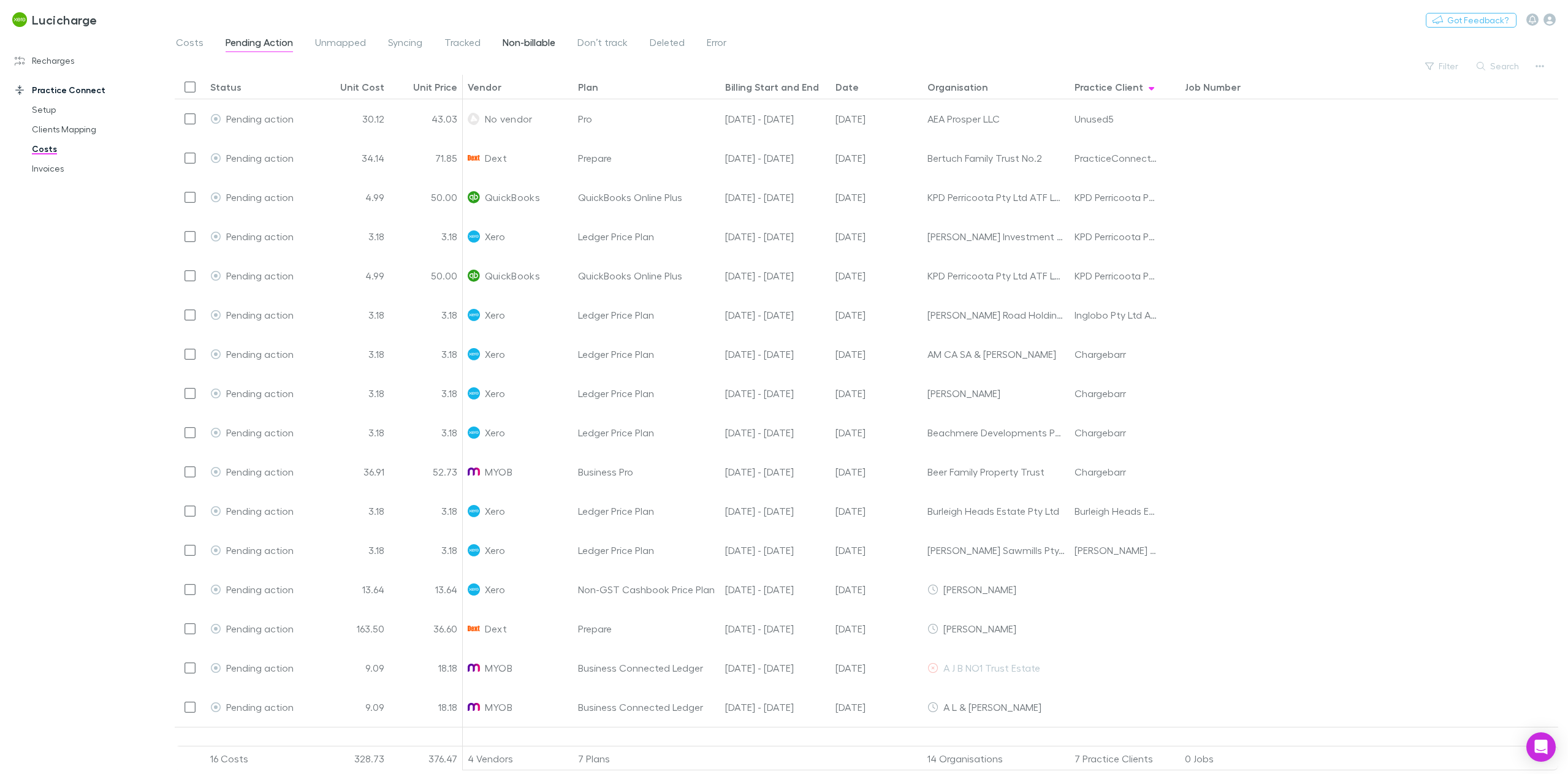
click at [515, 41] on span "Non-billable" at bounding box center [529, 44] width 52 height 16
